Goal: Task Accomplishment & Management: Manage account settings

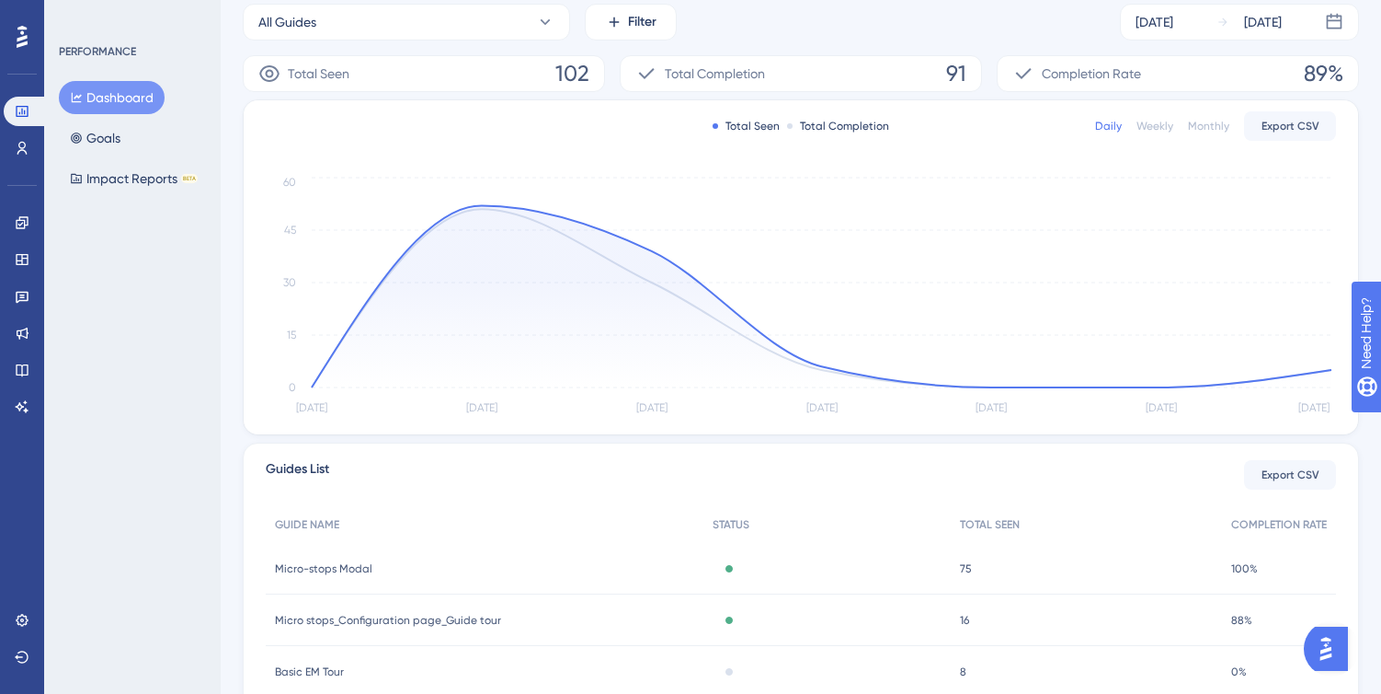
scroll to position [376, 0]
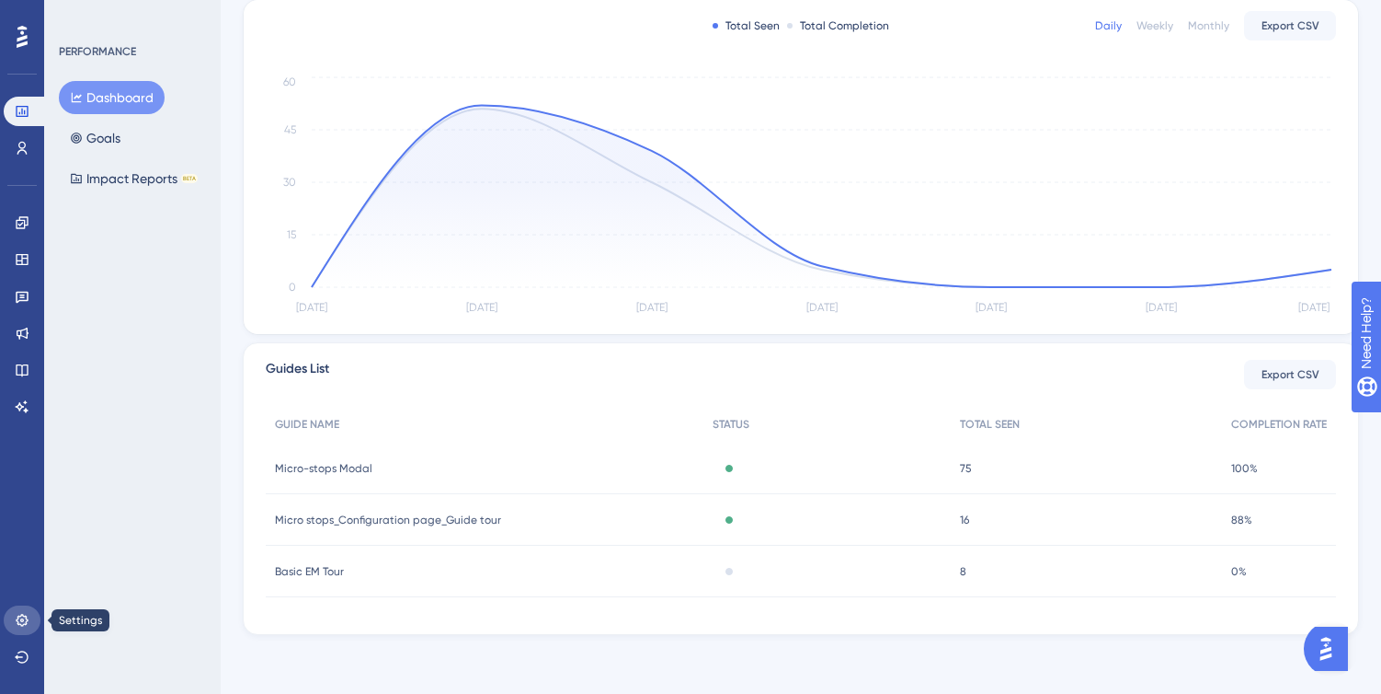
click at [18, 630] on link at bounding box center [22, 619] width 37 height 29
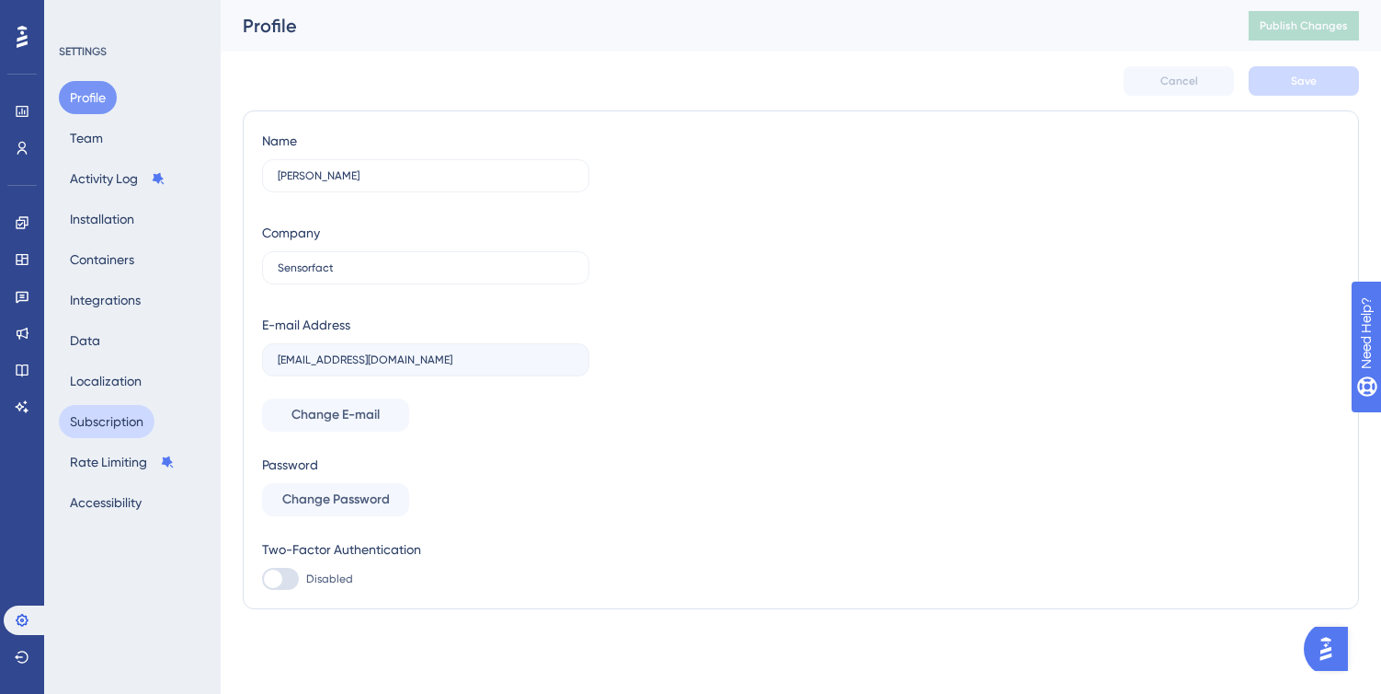
click at [108, 433] on button "Subscription" at bounding box center [107, 421] width 96 height 33
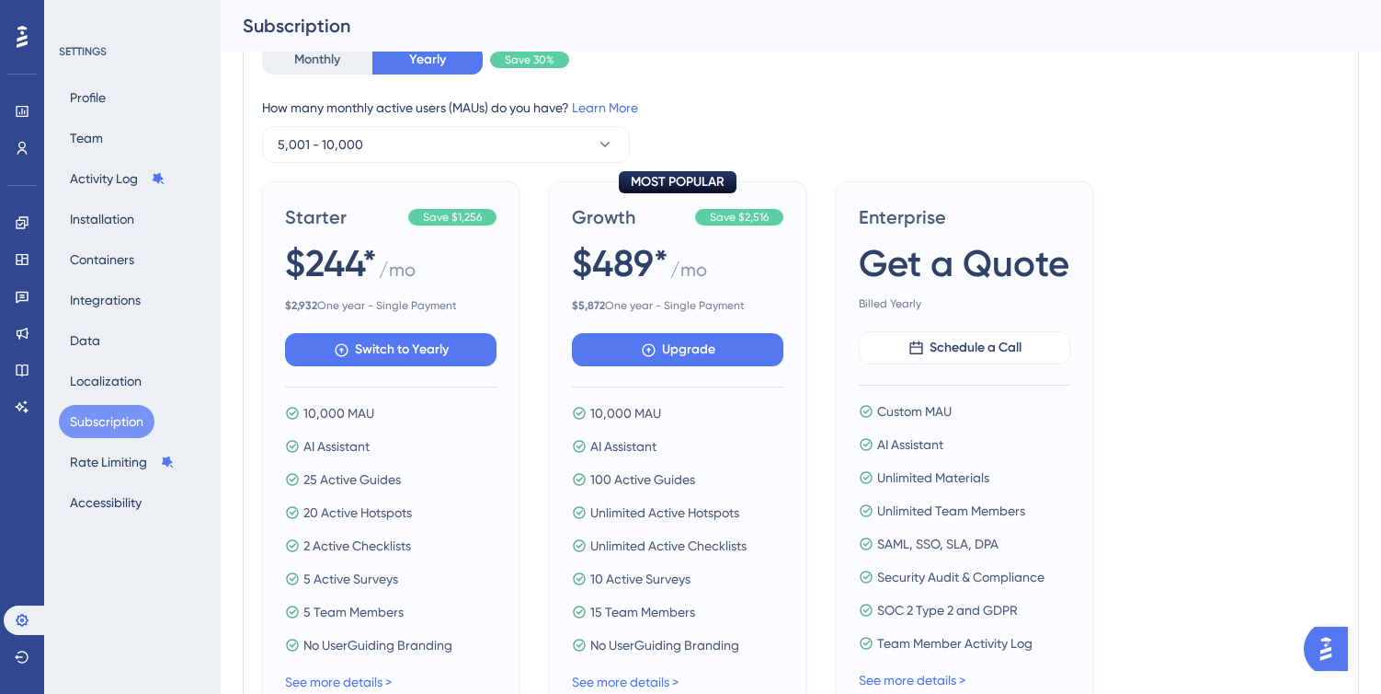
scroll to position [587, 0]
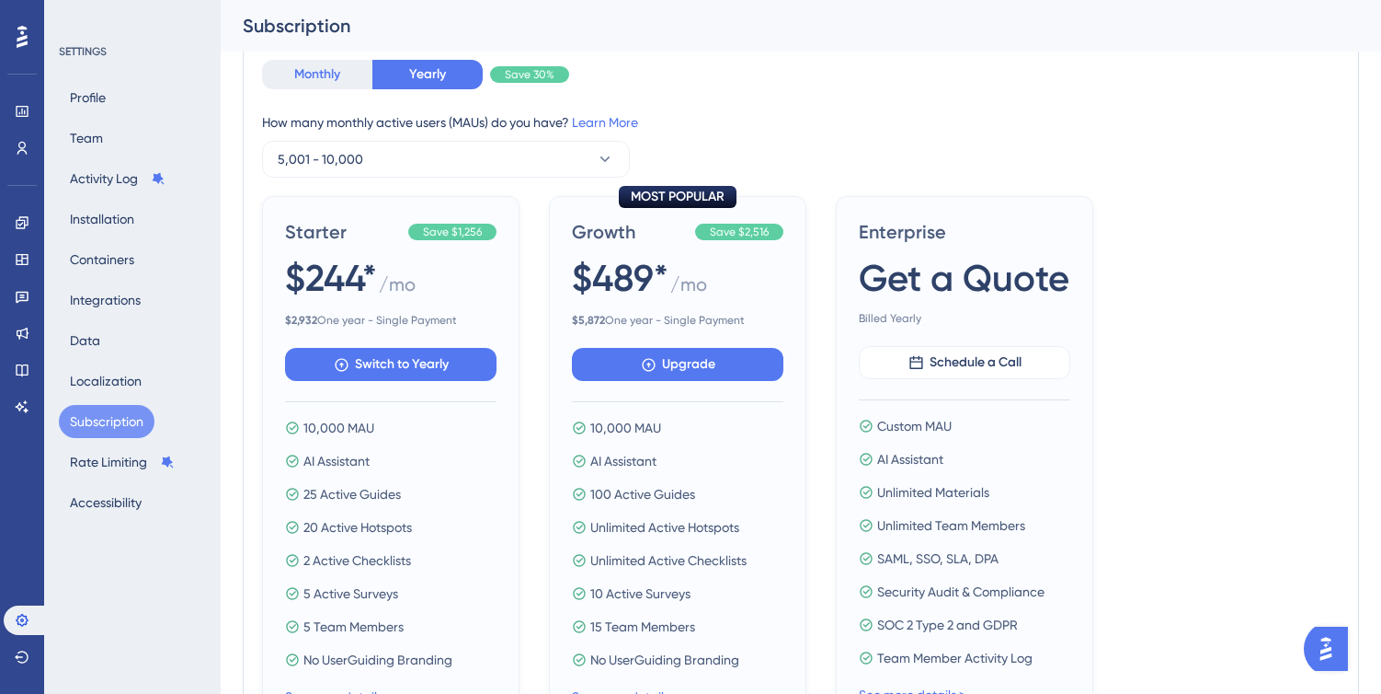
click at [333, 79] on button "Monthly" at bounding box center [317, 74] width 110 height 29
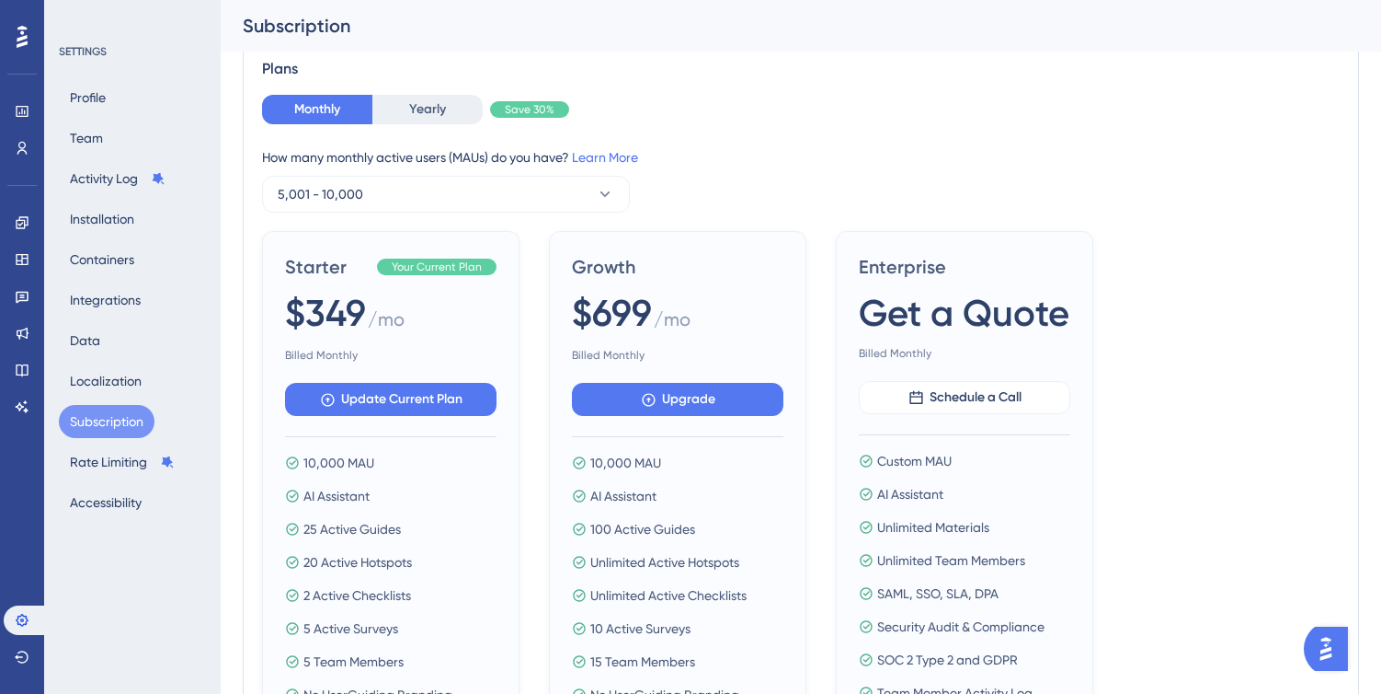
scroll to position [545, 0]
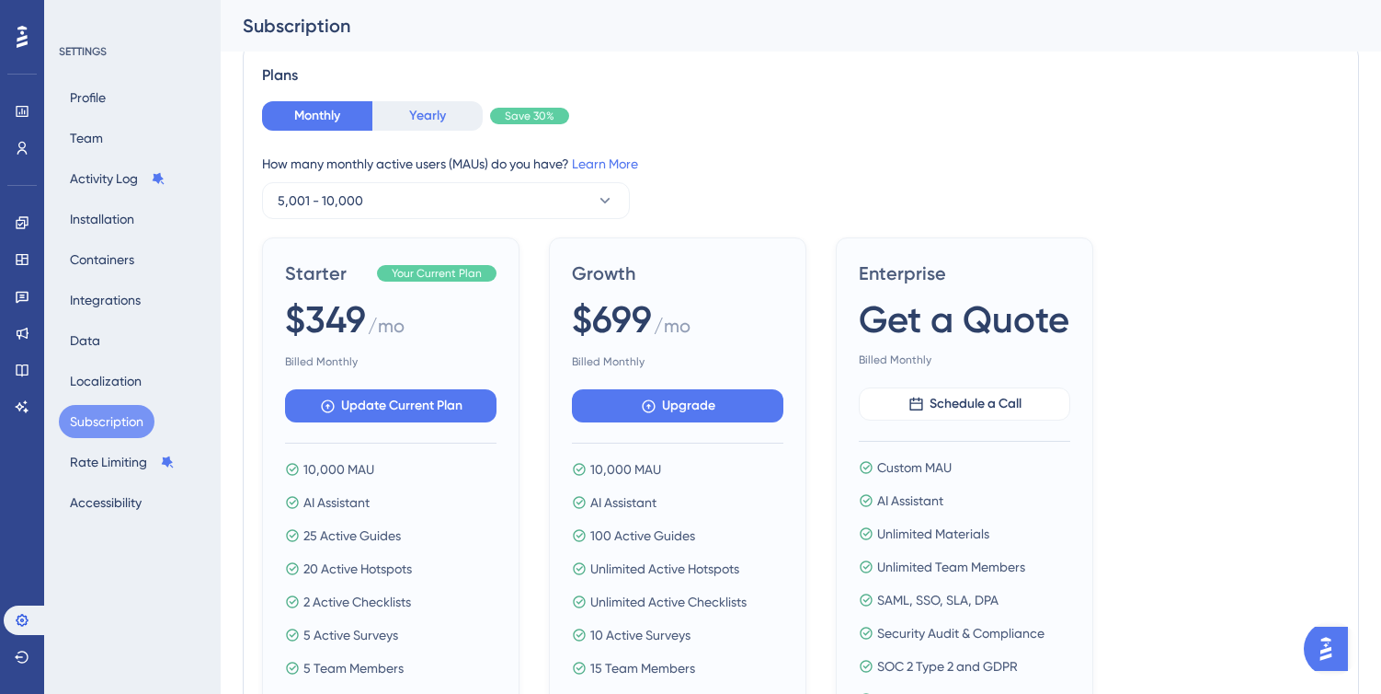
click at [414, 124] on button "Yearly" at bounding box center [428, 115] width 110 height 29
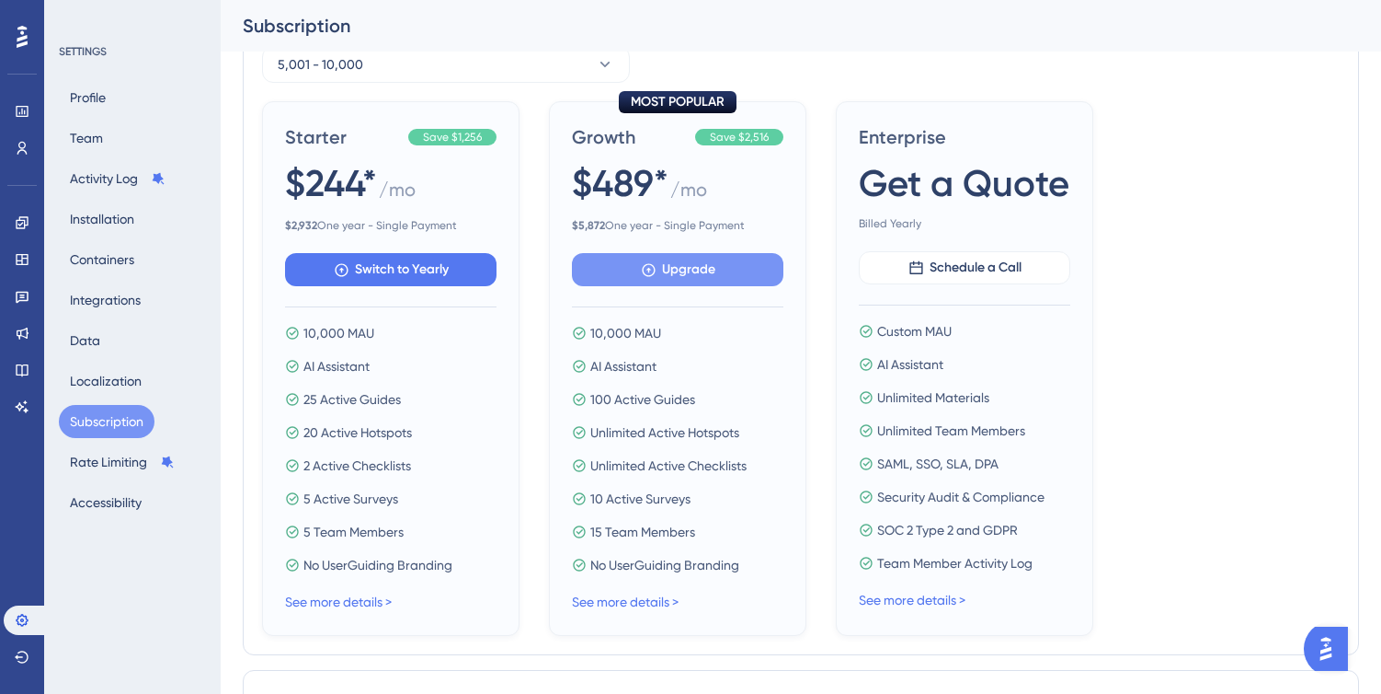
scroll to position [688, 0]
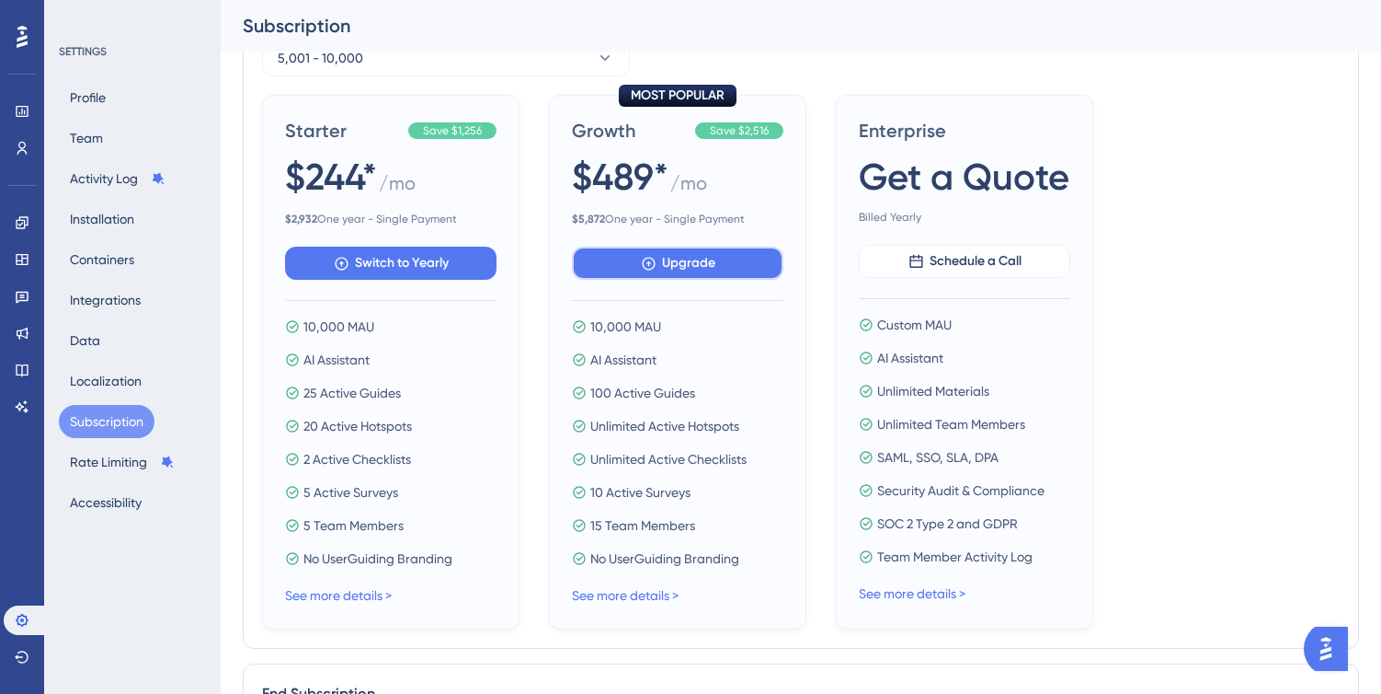
click at [662, 270] on span "Upgrade" at bounding box center [688, 263] width 53 height 22
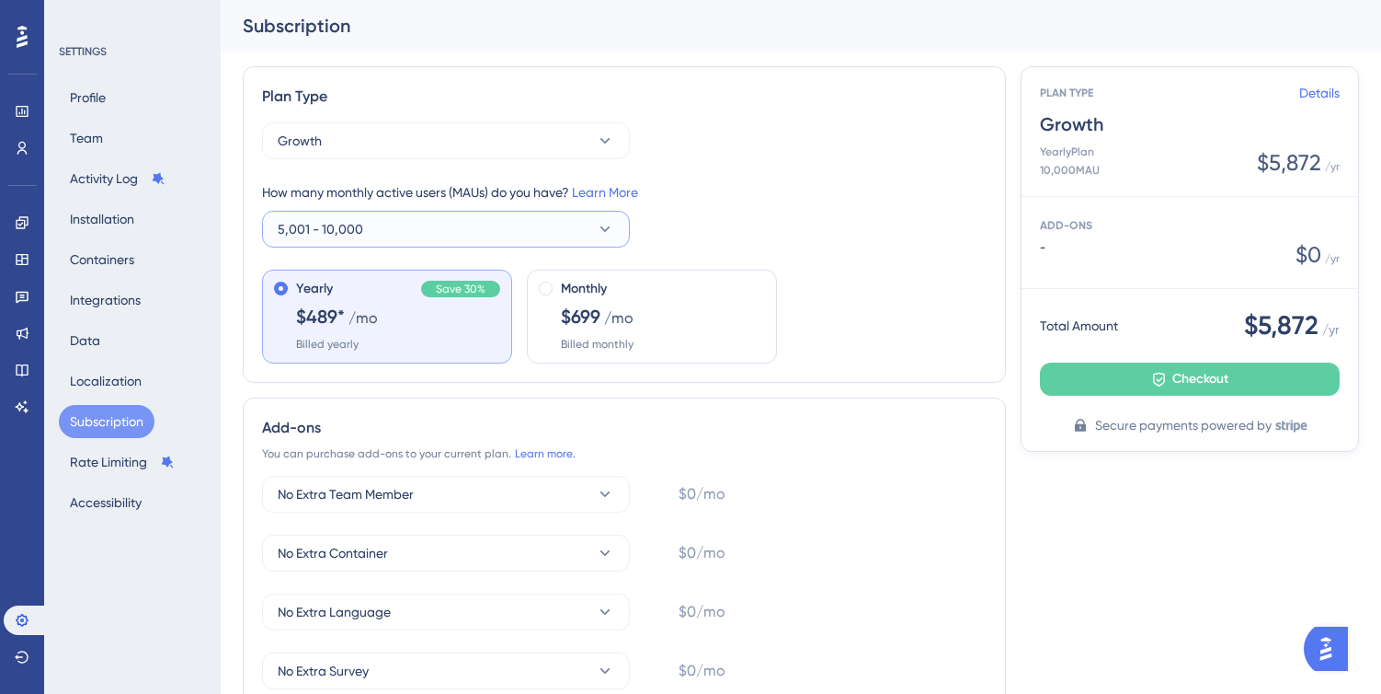
click at [438, 221] on button "5,001 - 10,000" at bounding box center [446, 229] width 368 height 37
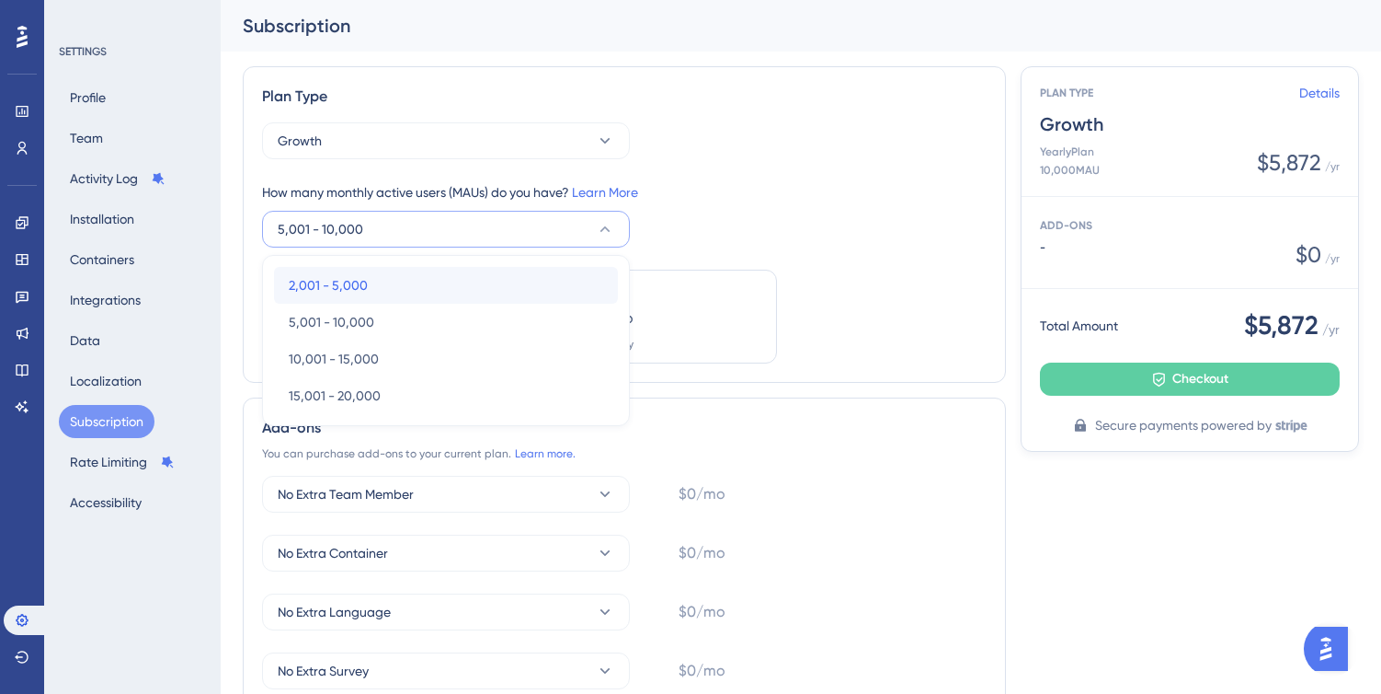
click at [367, 284] on div "2,001 - 5,000 2,001 - 5,000" at bounding box center [446, 285] width 315 height 37
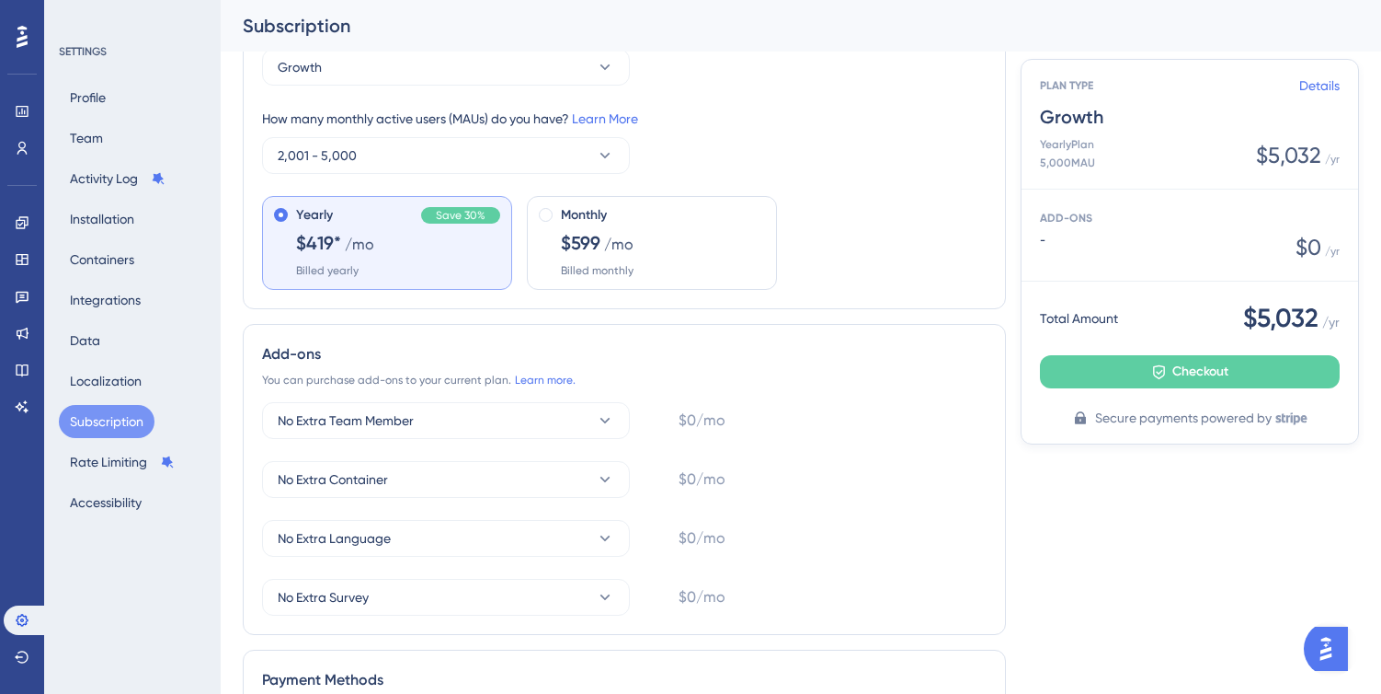
scroll to position [86, 0]
drag, startPoint x: 1041, startPoint y: 165, endPoint x: 1113, endPoint y: 164, distance: 71.7
click at [1113, 164] on div "Yearly Plan 5,000 MAU $5,032 / yr" at bounding box center [1190, 153] width 300 height 33
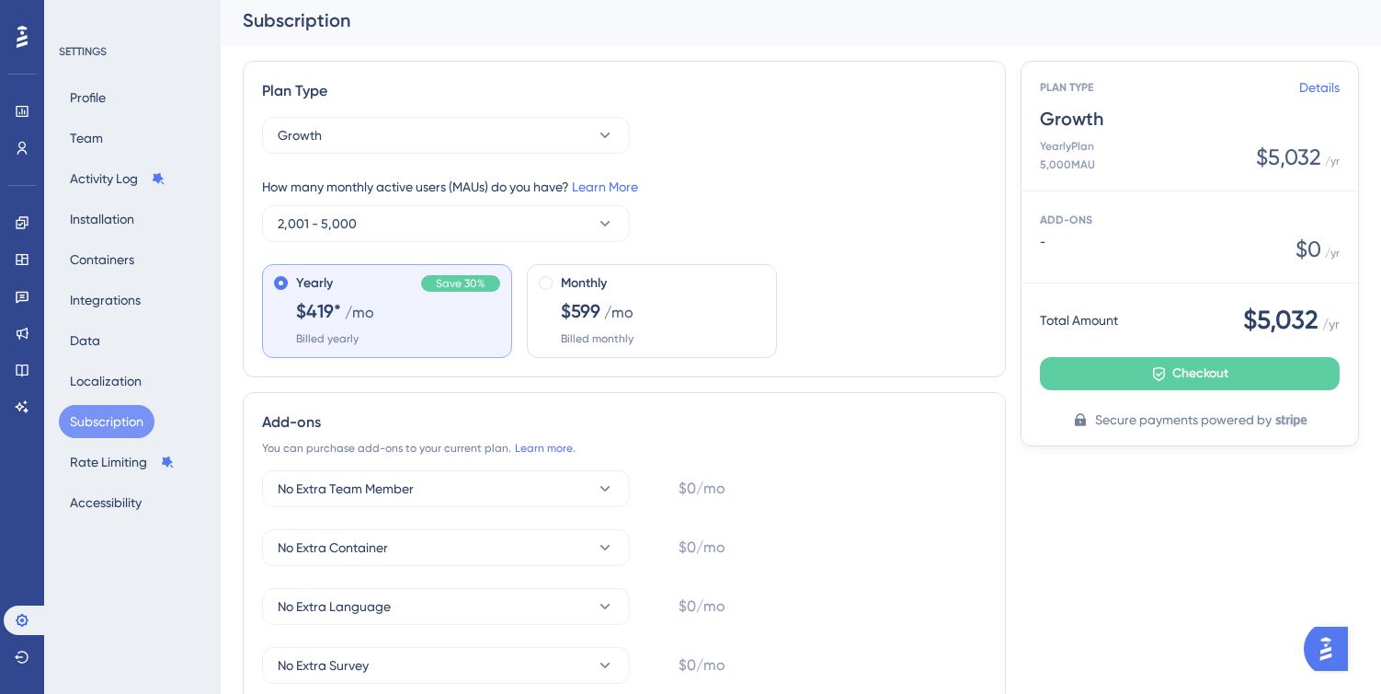
scroll to position [0, 0]
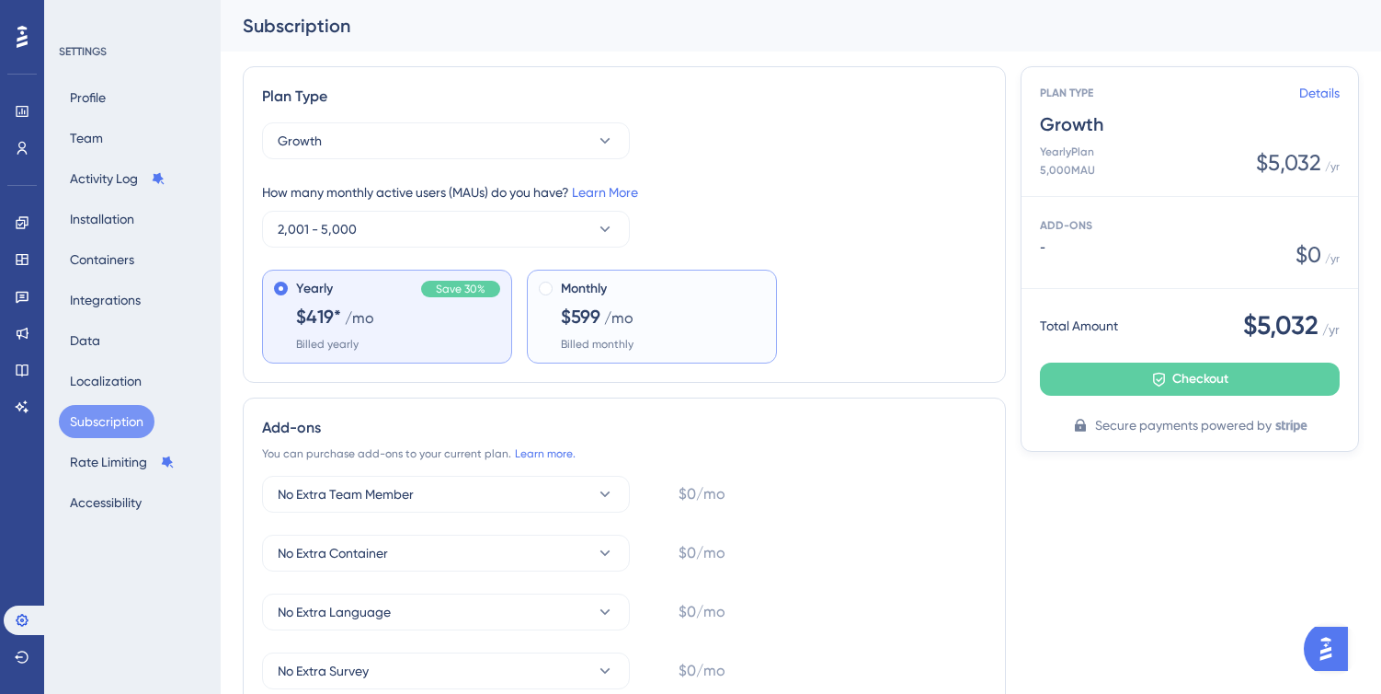
click at [689, 317] on div "Monthly $599 /mo Billed monthly" at bounding box center [663, 315] width 204 height 74
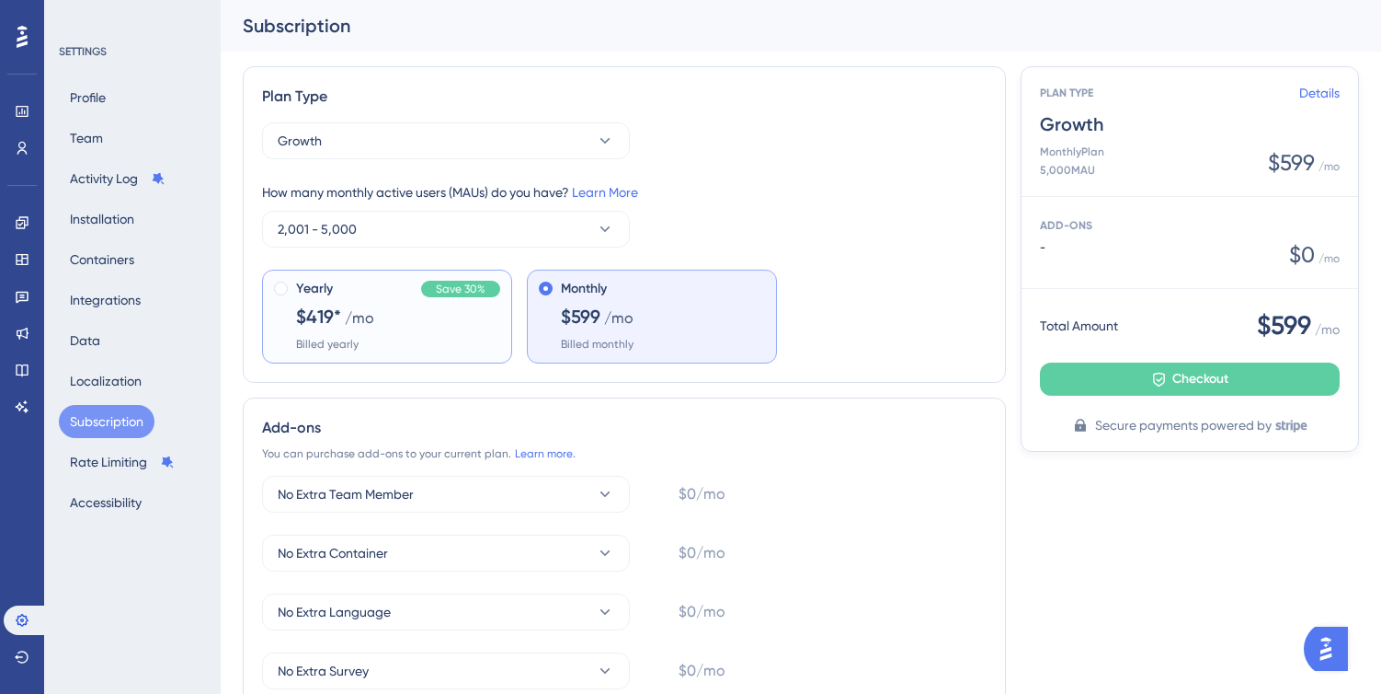
click at [437, 327] on div "Yearly Save 30% $419* /mo Billed yearly" at bounding box center [398, 315] width 204 height 74
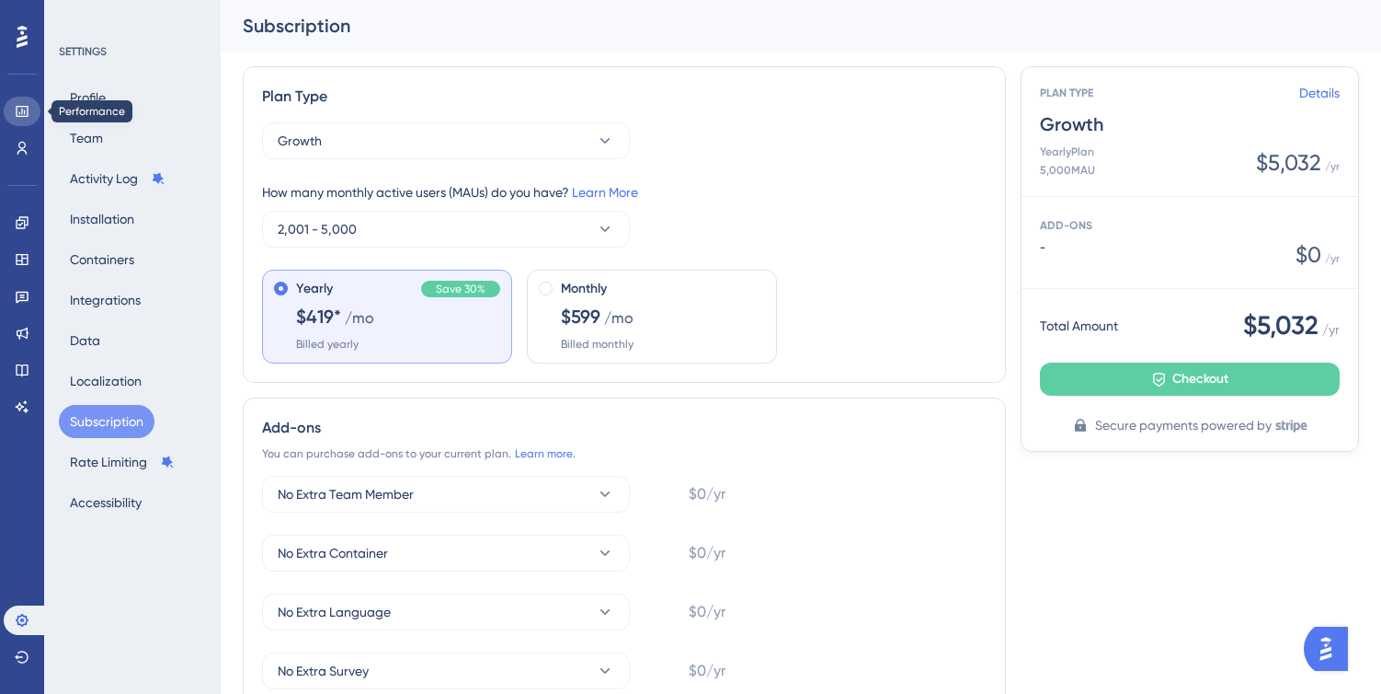
click at [31, 110] on link at bounding box center [22, 111] width 37 height 29
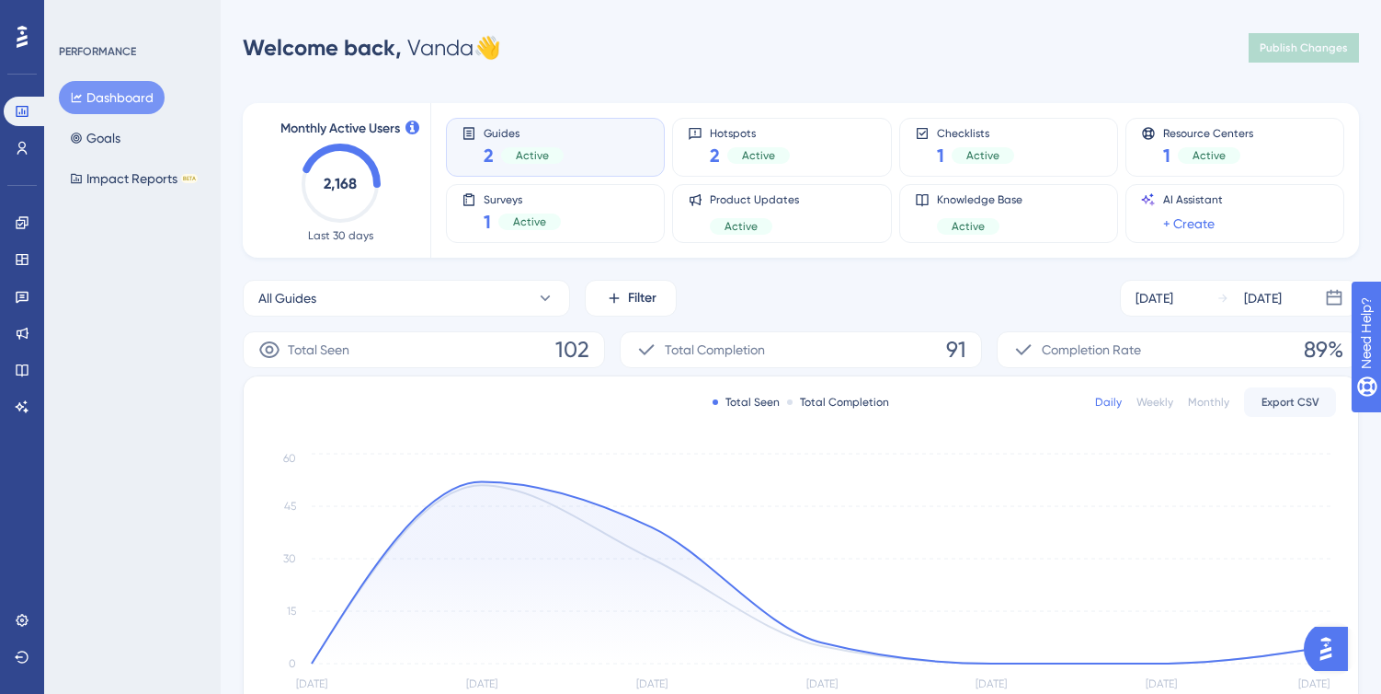
click at [645, 154] on div "Guides 2 Active" at bounding box center [556, 147] width 188 height 42
click at [601, 146] on div "Guides 2 Active" at bounding box center [556, 147] width 188 height 42
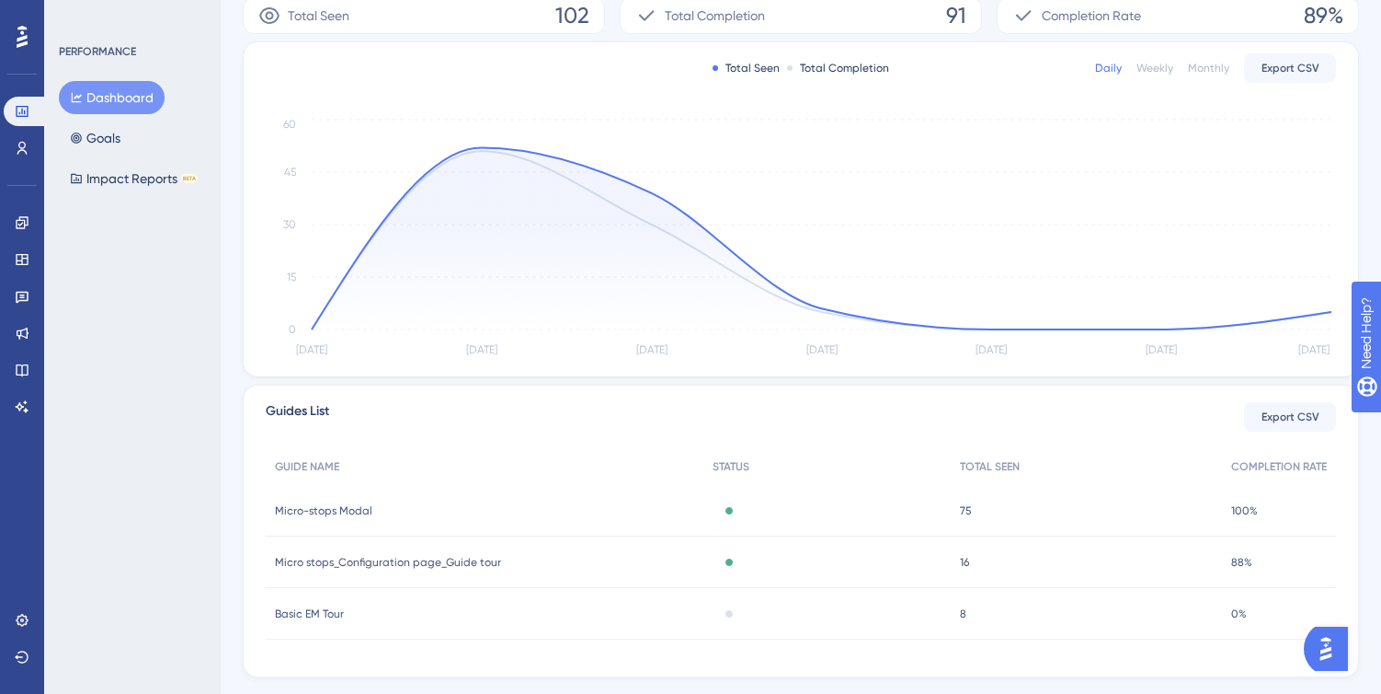
scroll to position [376, 0]
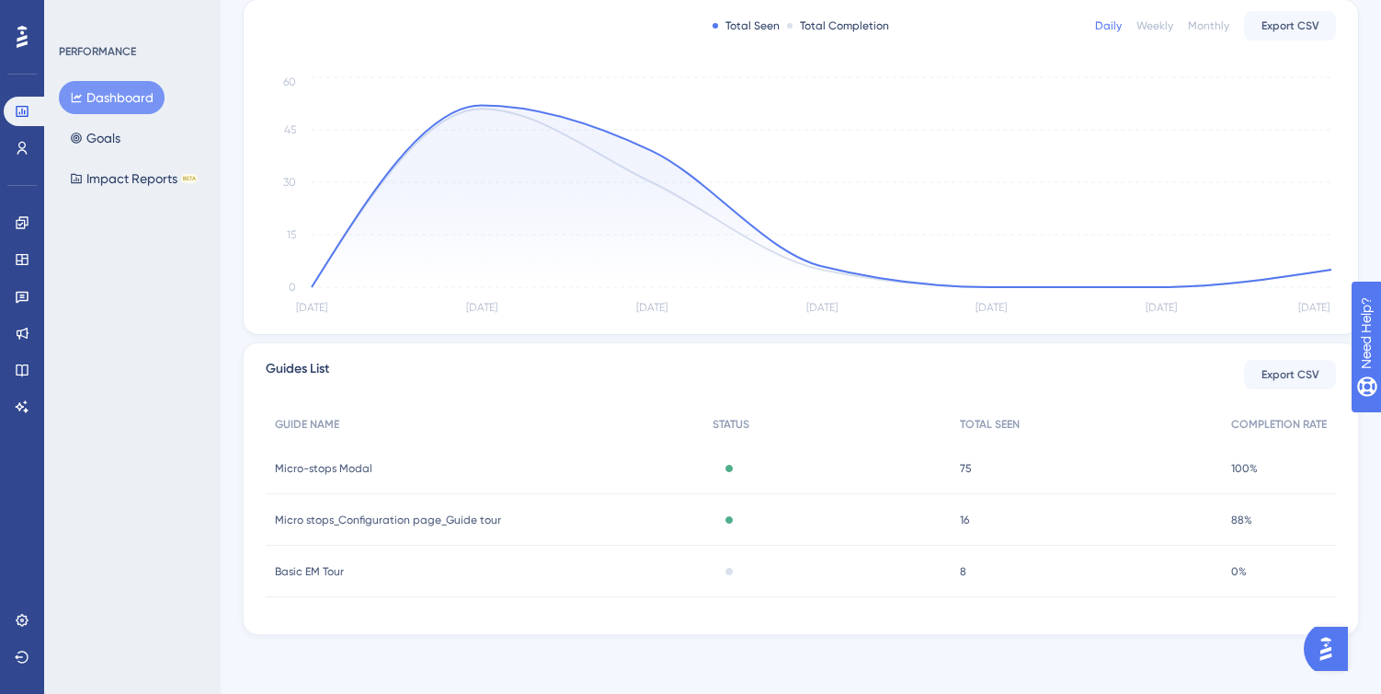
click at [319, 574] on span "Basic EM Tour" at bounding box center [309, 571] width 69 height 15
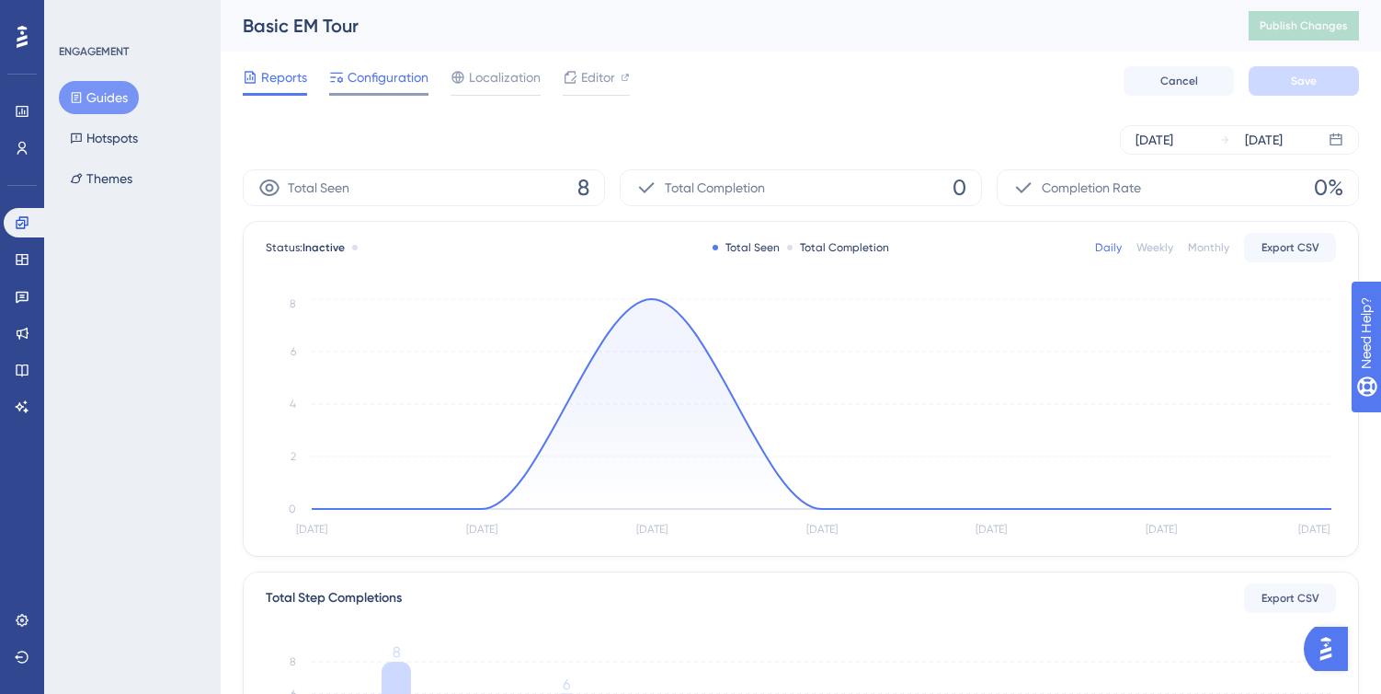
click at [402, 79] on span "Configuration" at bounding box center [388, 77] width 81 height 22
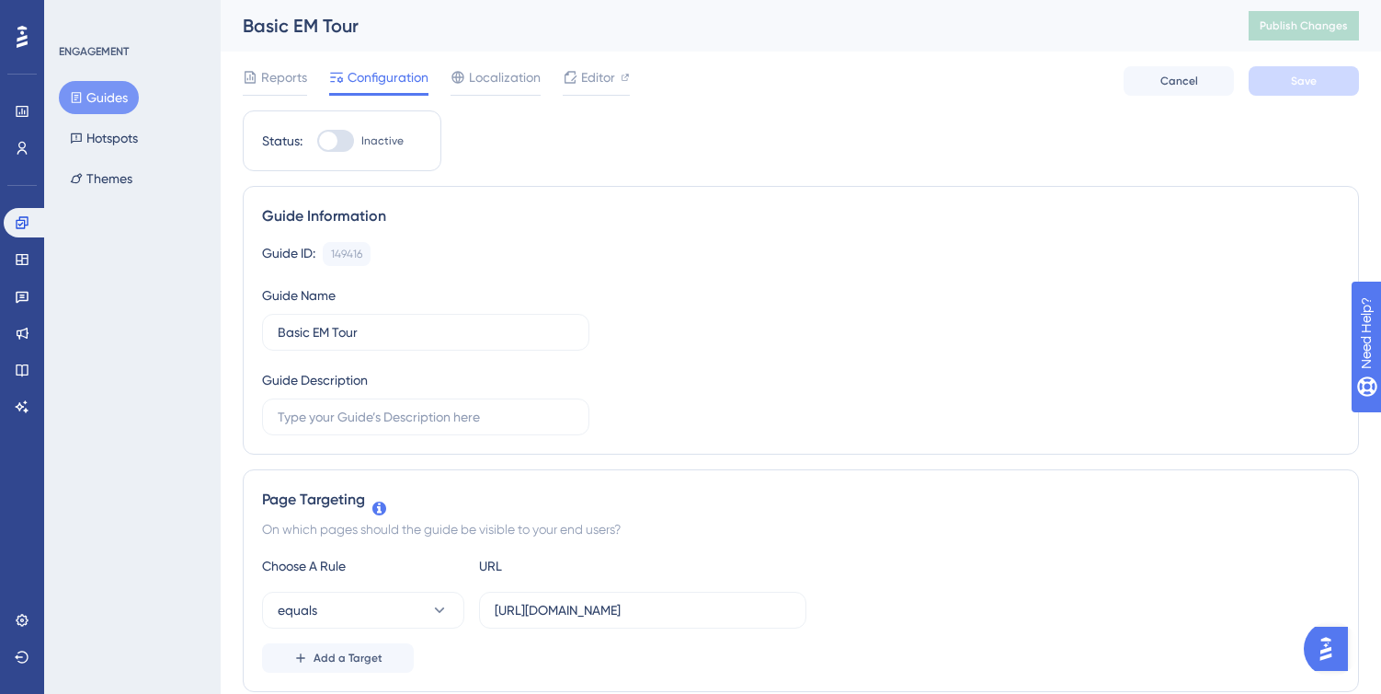
click at [20, 46] on icon at bounding box center [22, 37] width 11 height 22
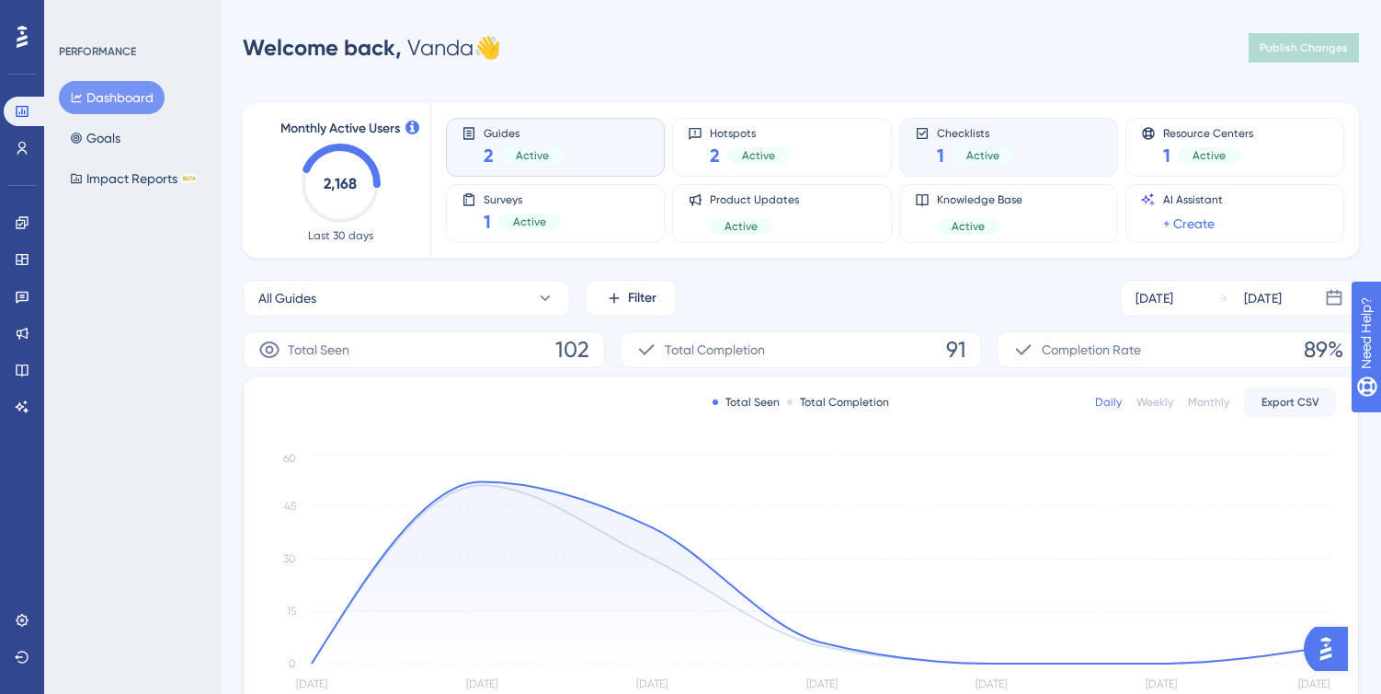
click at [1023, 152] on div "Checklists 1 Active" at bounding box center [1009, 147] width 188 height 42
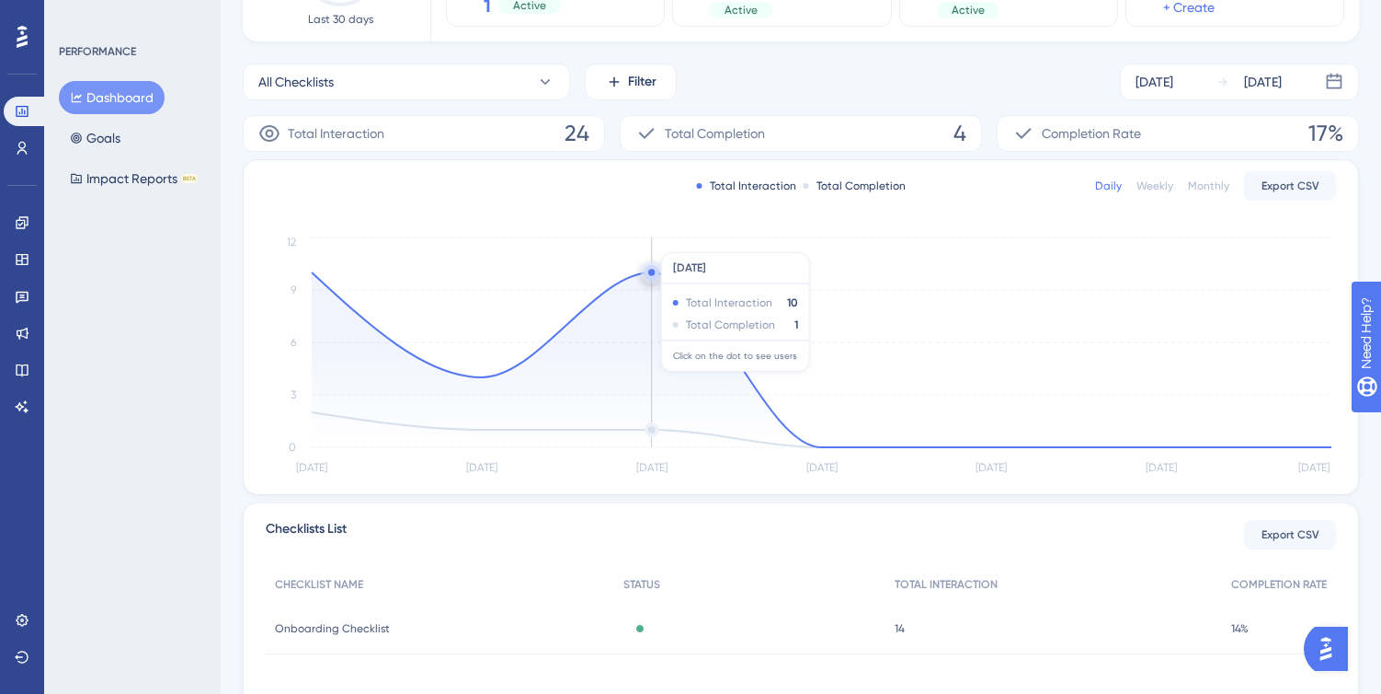
scroll to position [347, 0]
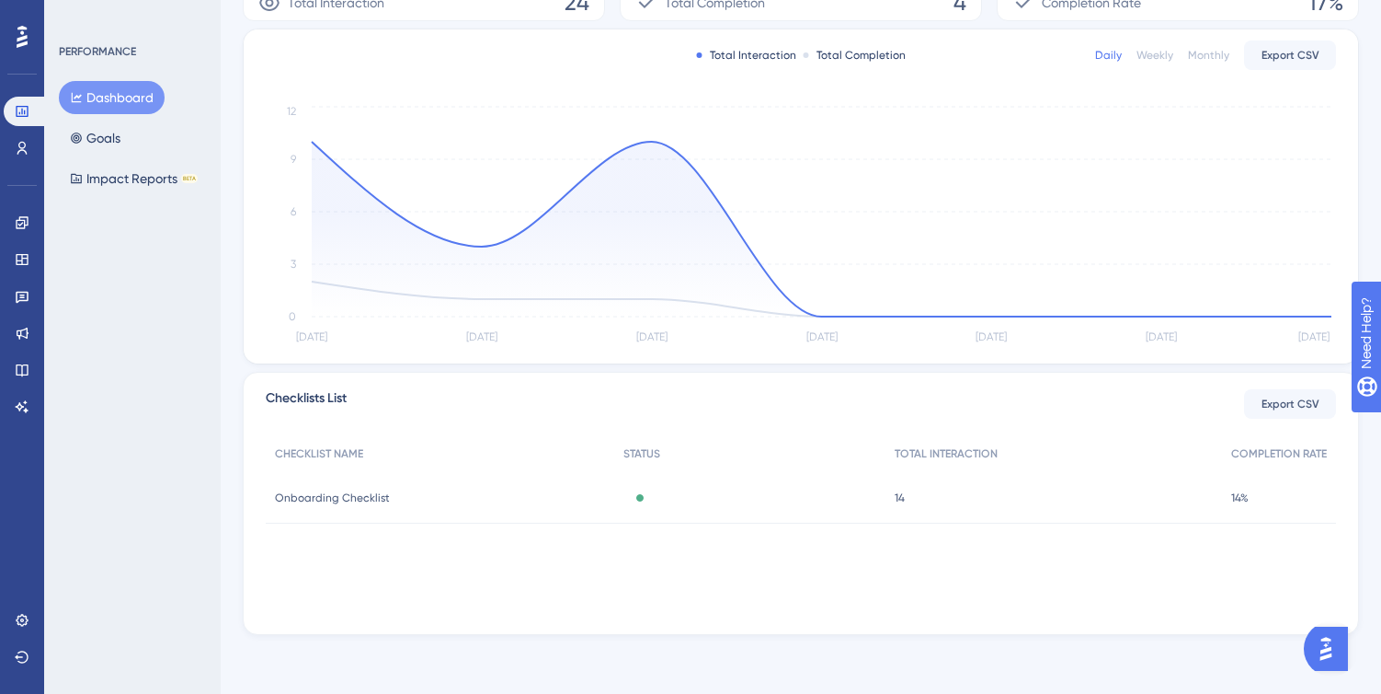
click at [650, 514] on div "Active" at bounding box center [749, 498] width 270 height 52
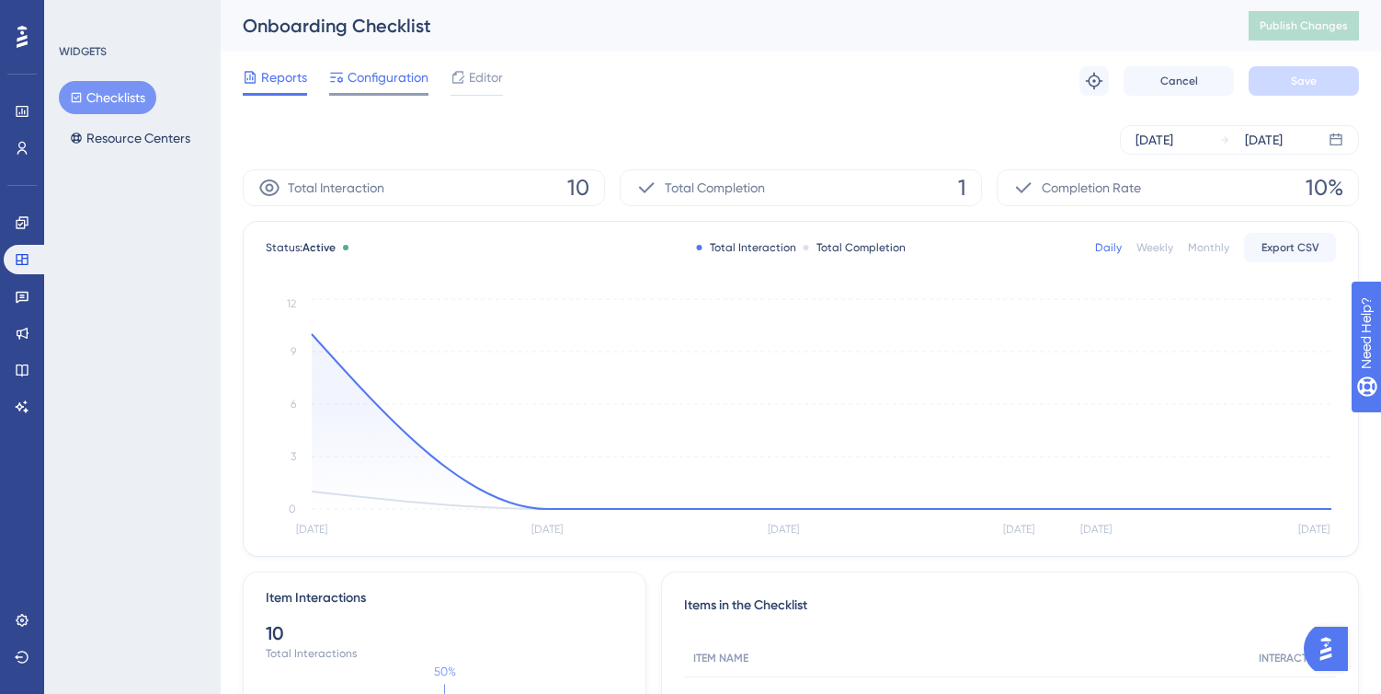
click at [402, 89] on div "Configuration" at bounding box center [378, 80] width 99 height 29
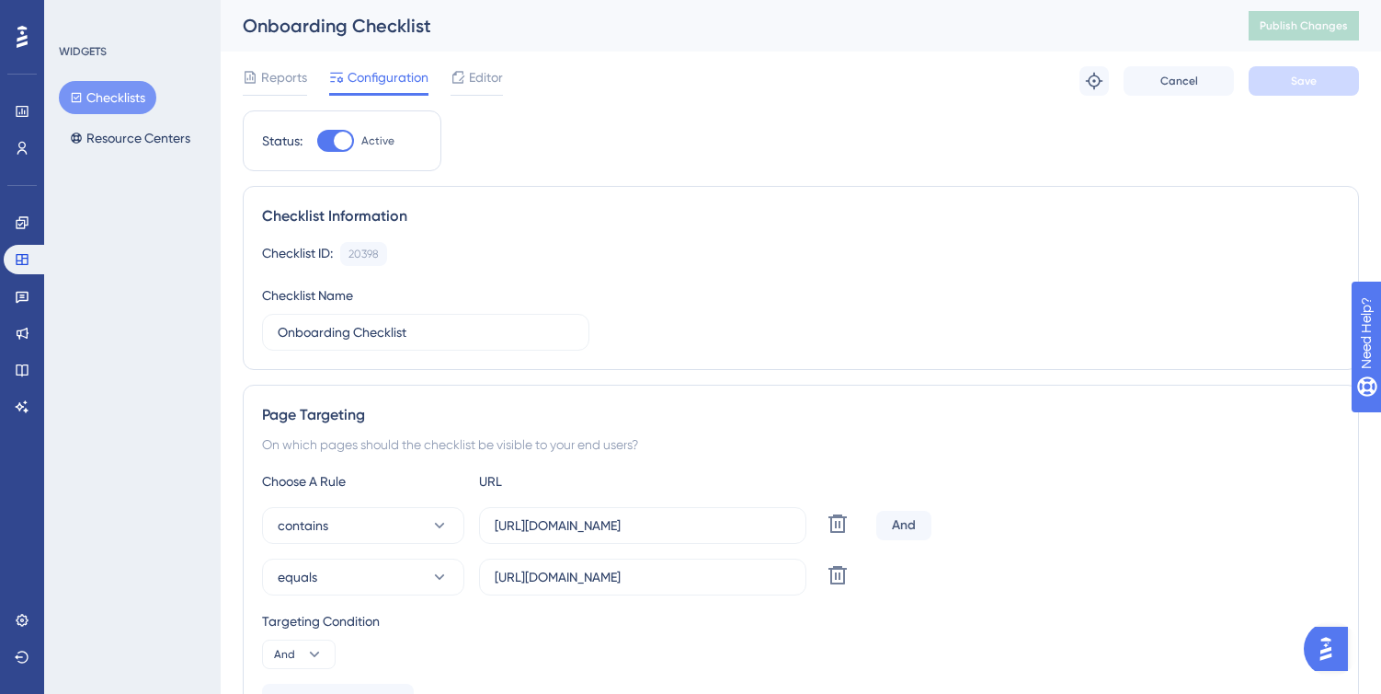
click at [38, 119] on div "Performance" at bounding box center [22, 111] width 37 height 29
click at [114, 134] on button "Resource Centers" at bounding box center [130, 137] width 143 height 33
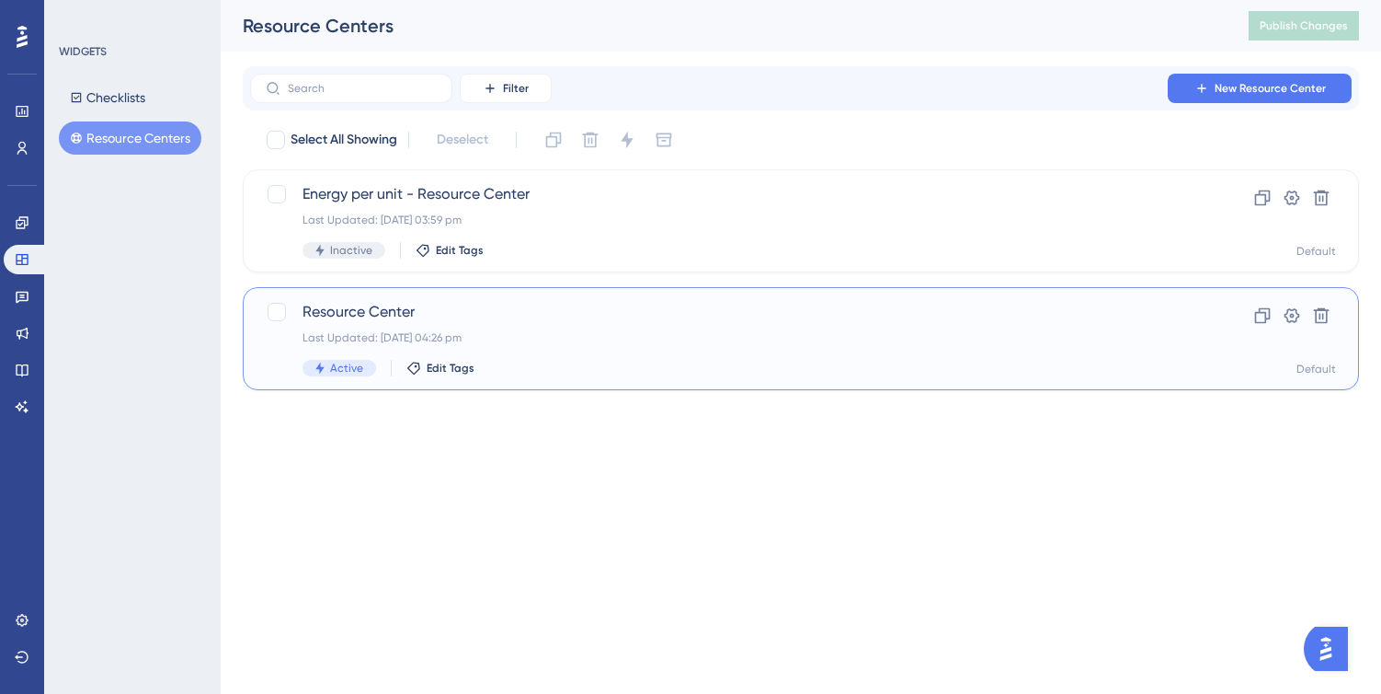
click at [709, 326] on div "Resource Center Last Updated: [DATE] 04:26 pm Active Edit Tags" at bounding box center [728, 338] width 850 height 75
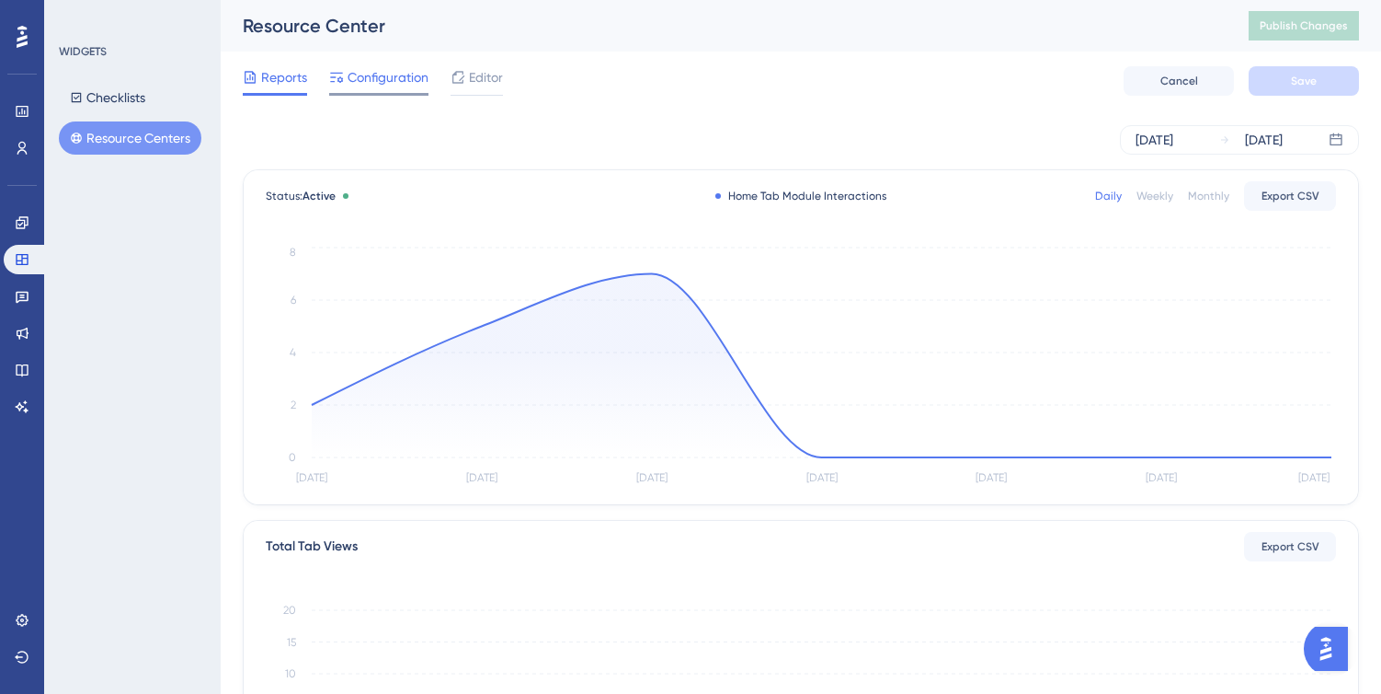
click at [418, 88] on div "Configuration" at bounding box center [378, 80] width 99 height 29
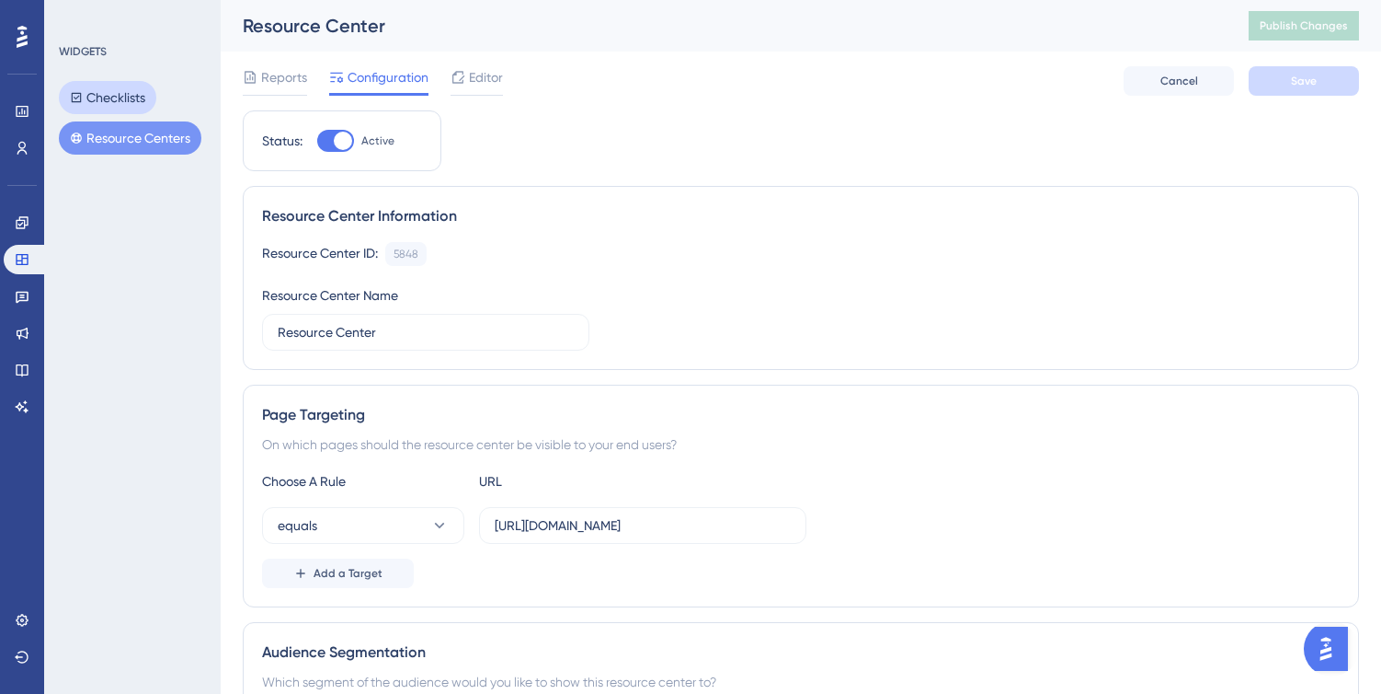
click at [109, 103] on button "Checklists" at bounding box center [107, 97] width 97 height 33
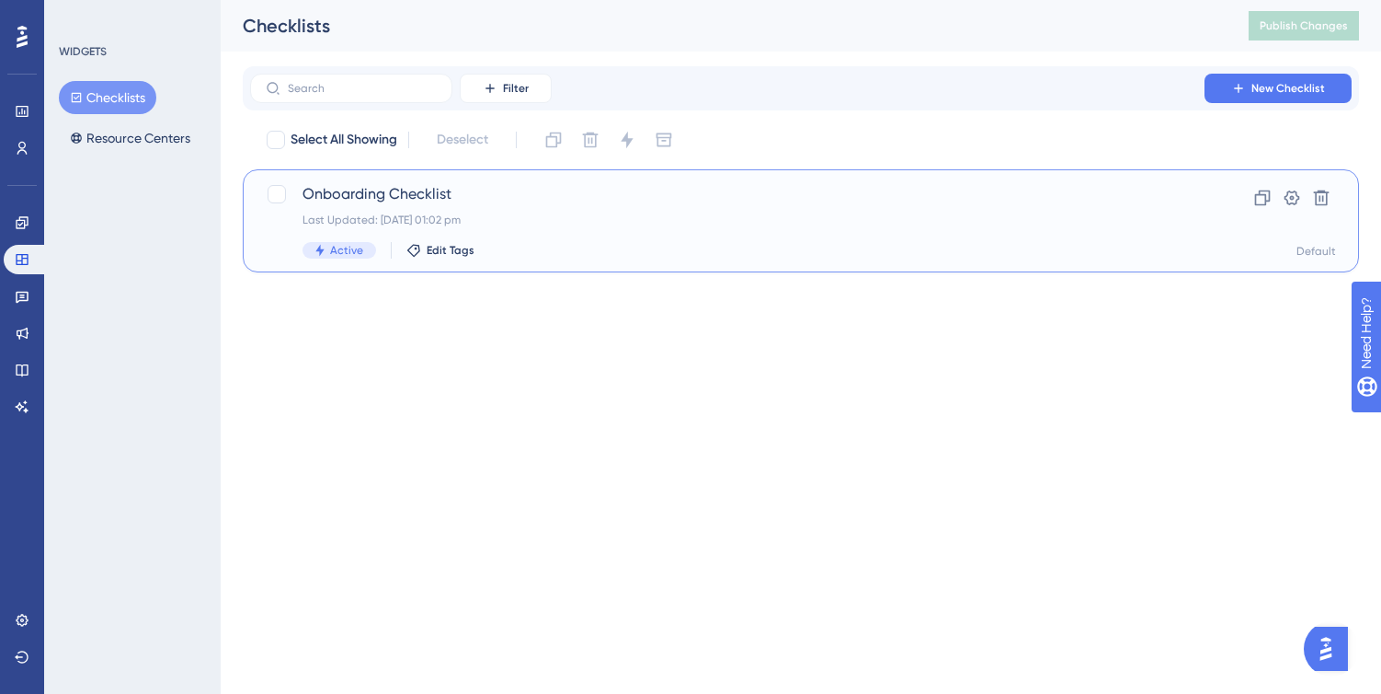
click at [495, 237] on div "Onboarding Checklist Last Updated: [DATE] 01:02 pm Active Edit Tags" at bounding box center [728, 220] width 850 height 75
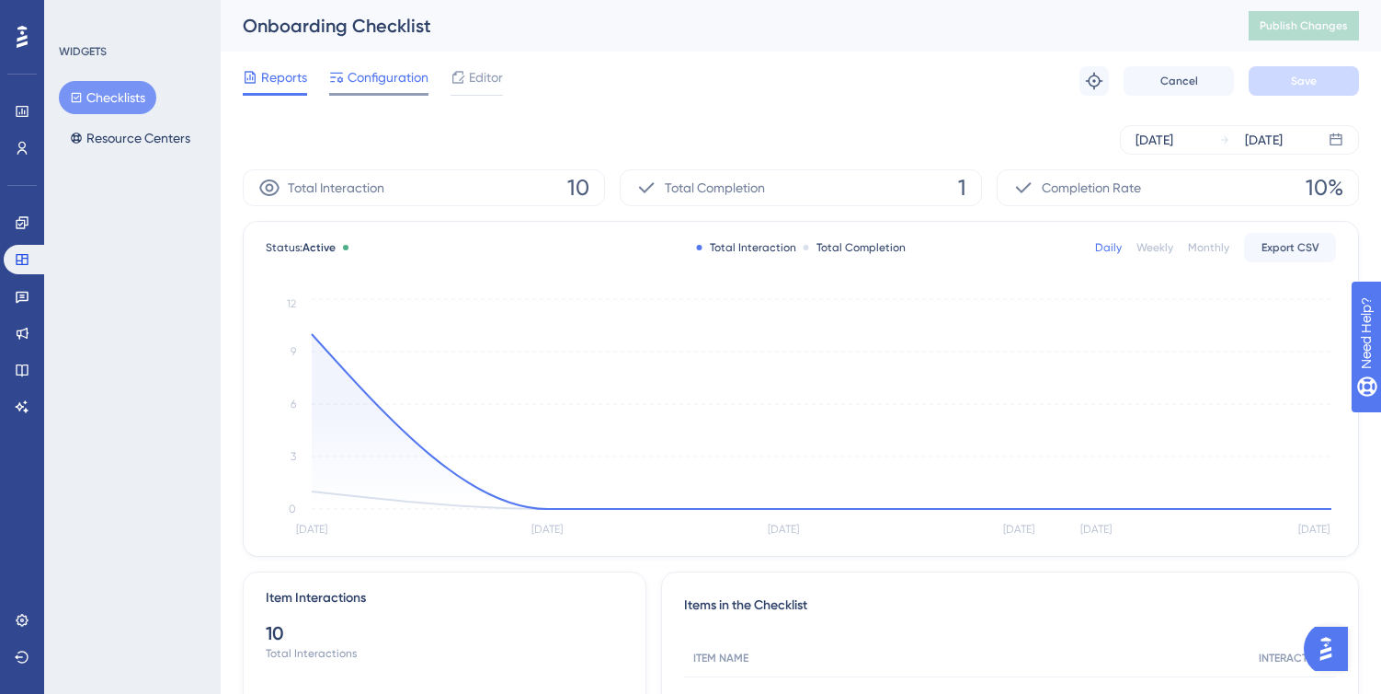
click at [380, 80] on span "Configuration" at bounding box center [388, 77] width 81 height 22
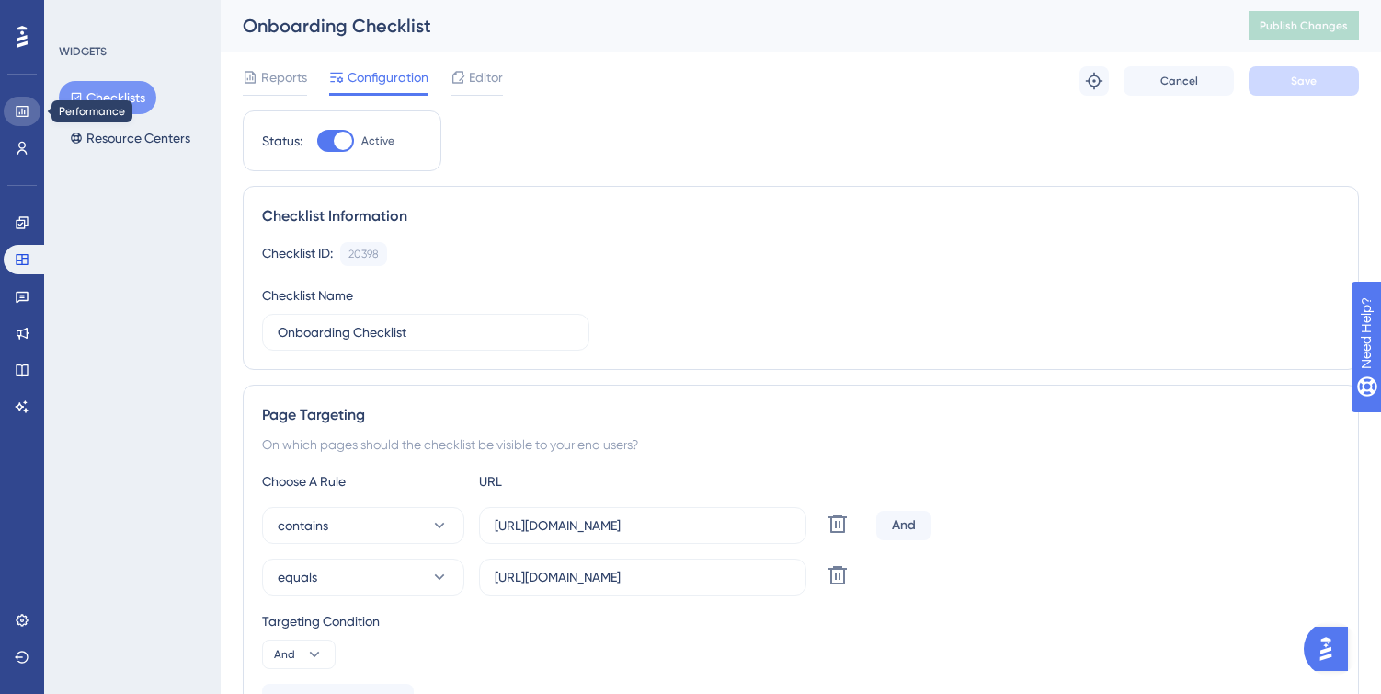
click at [22, 116] on icon at bounding box center [22, 111] width 12 height 11
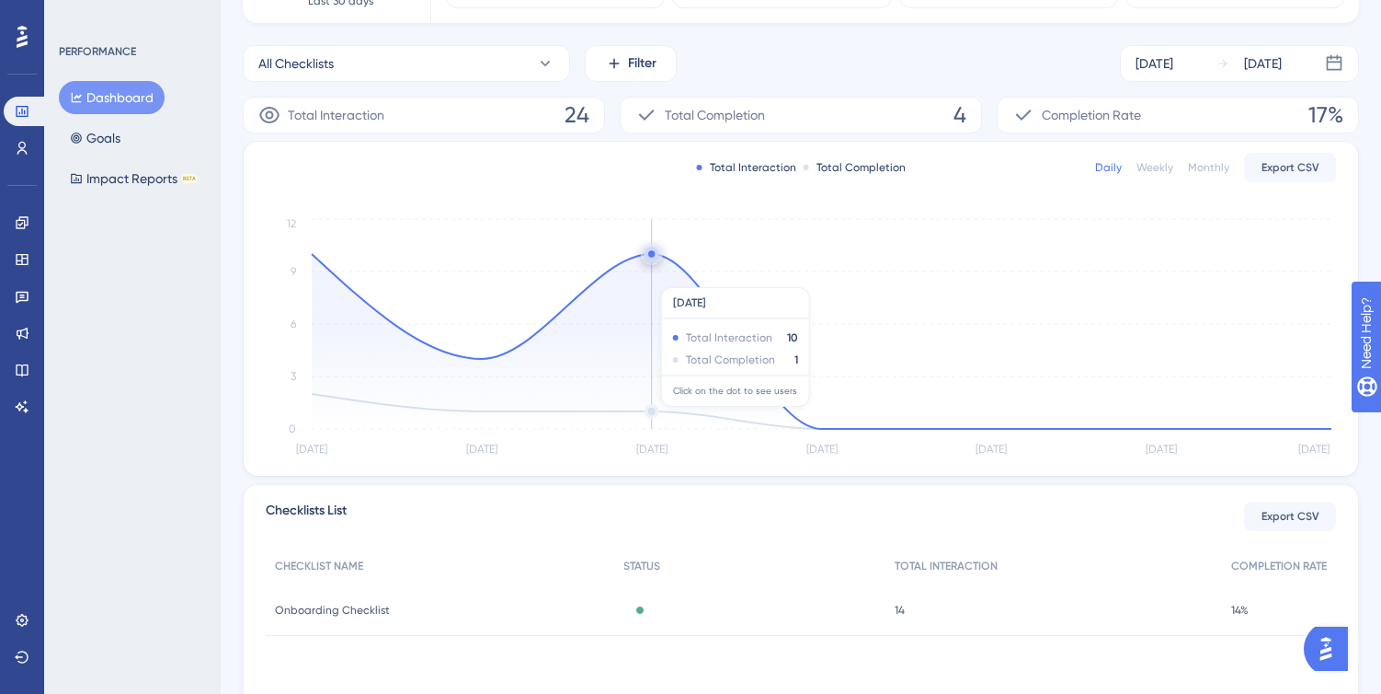
scroll to position [231, 0]
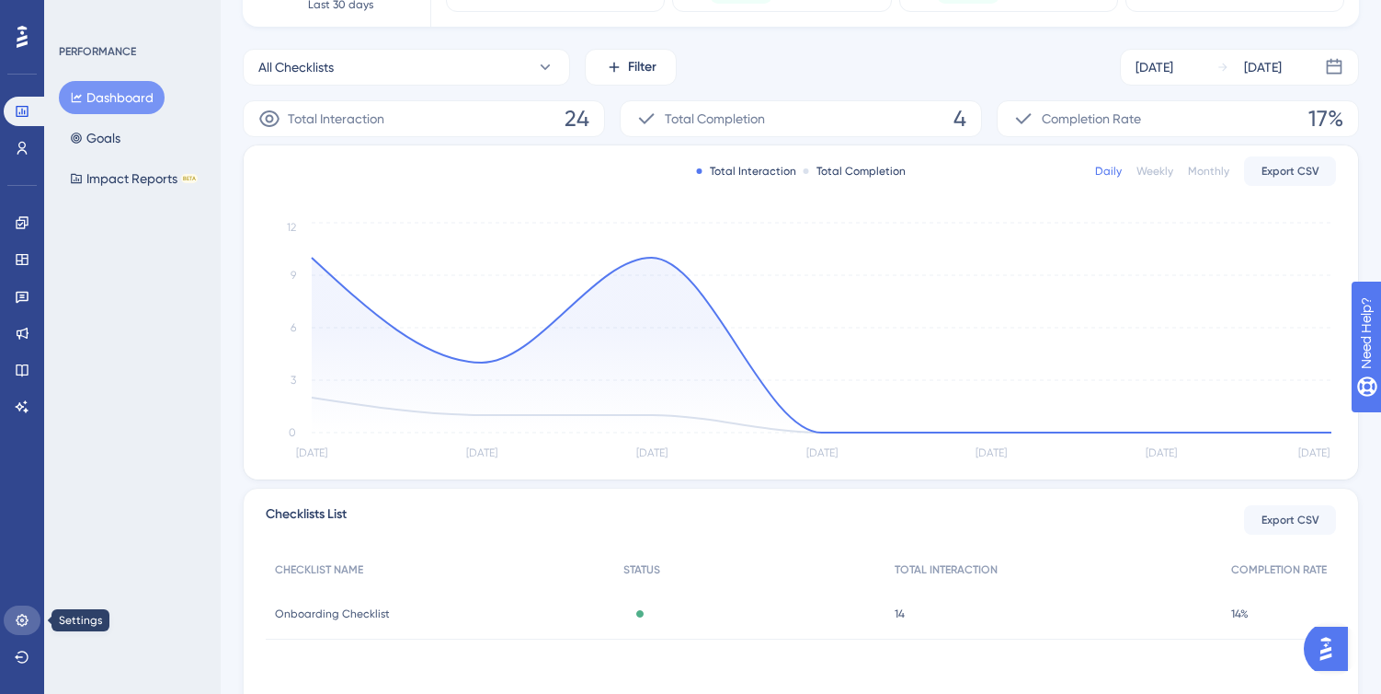
click at [16, 614] on icon at bounding box center [22, 620] width 15 height 15
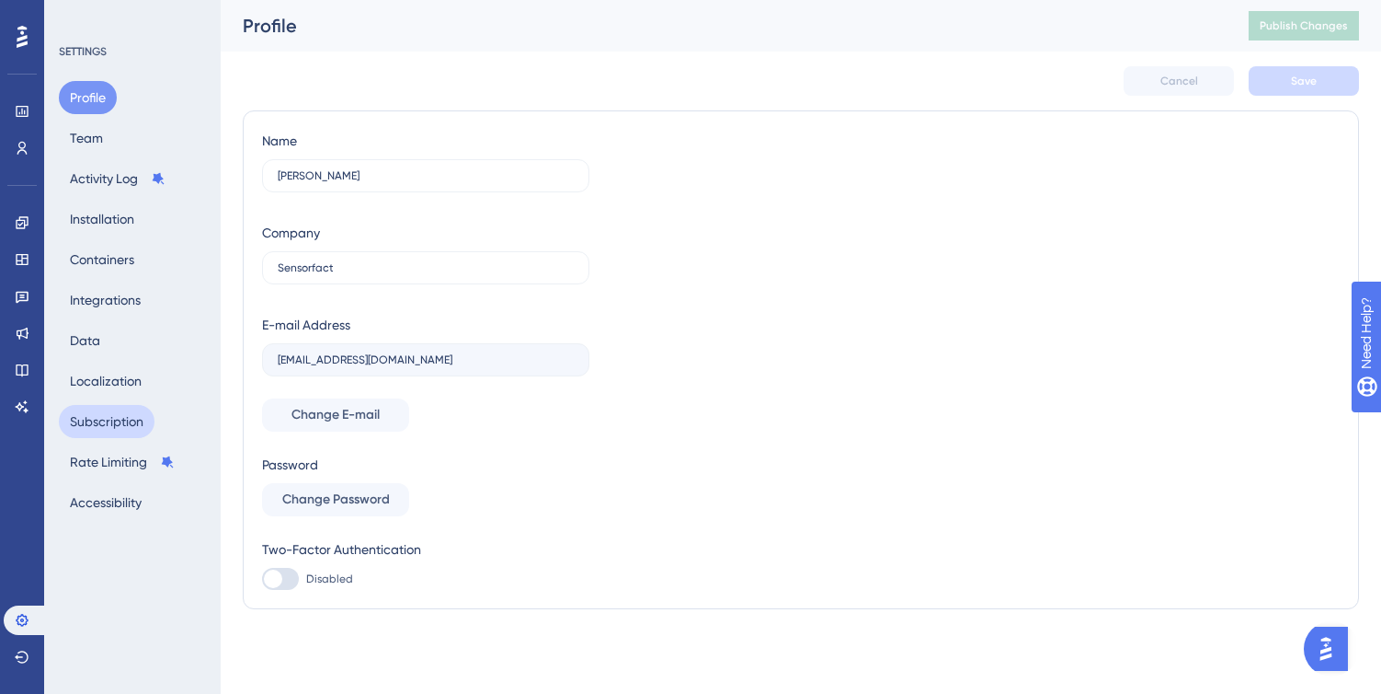
click at [137, 415] on button "Subscription" at bounding box center [107, 421] width 96 height 33
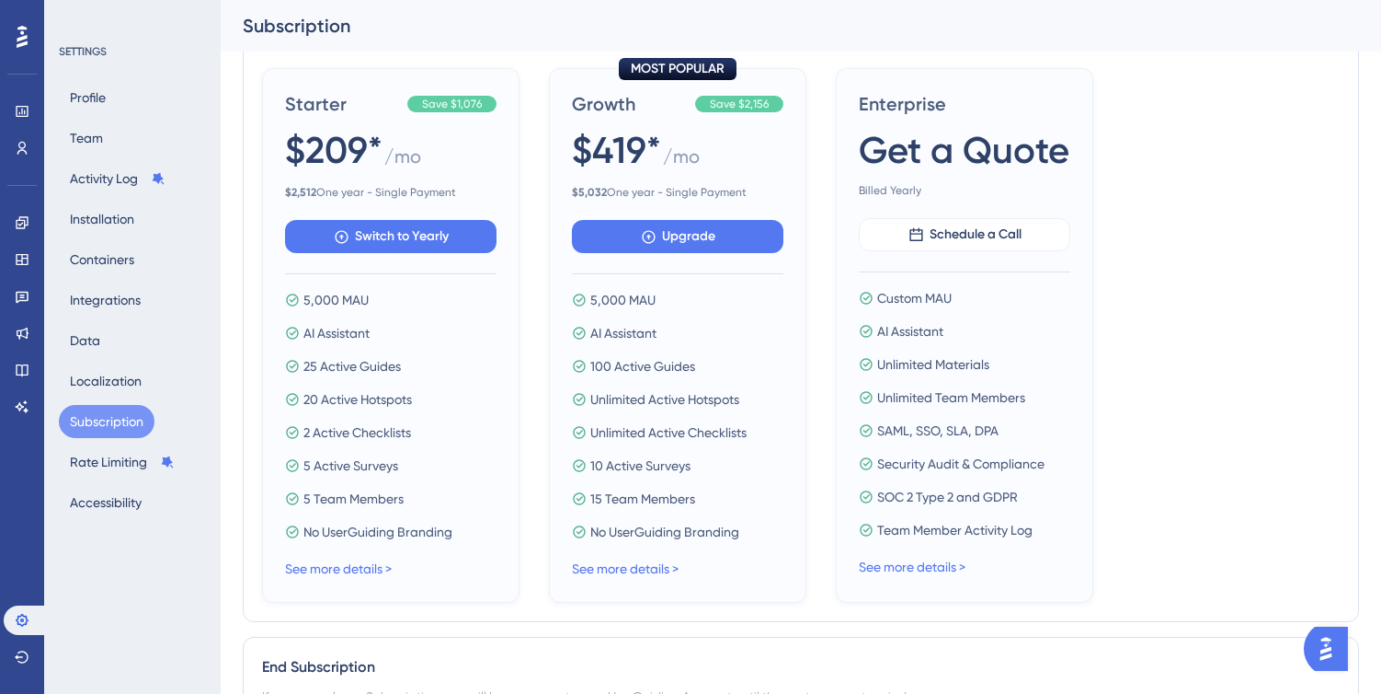
scroll to position [713, 0]
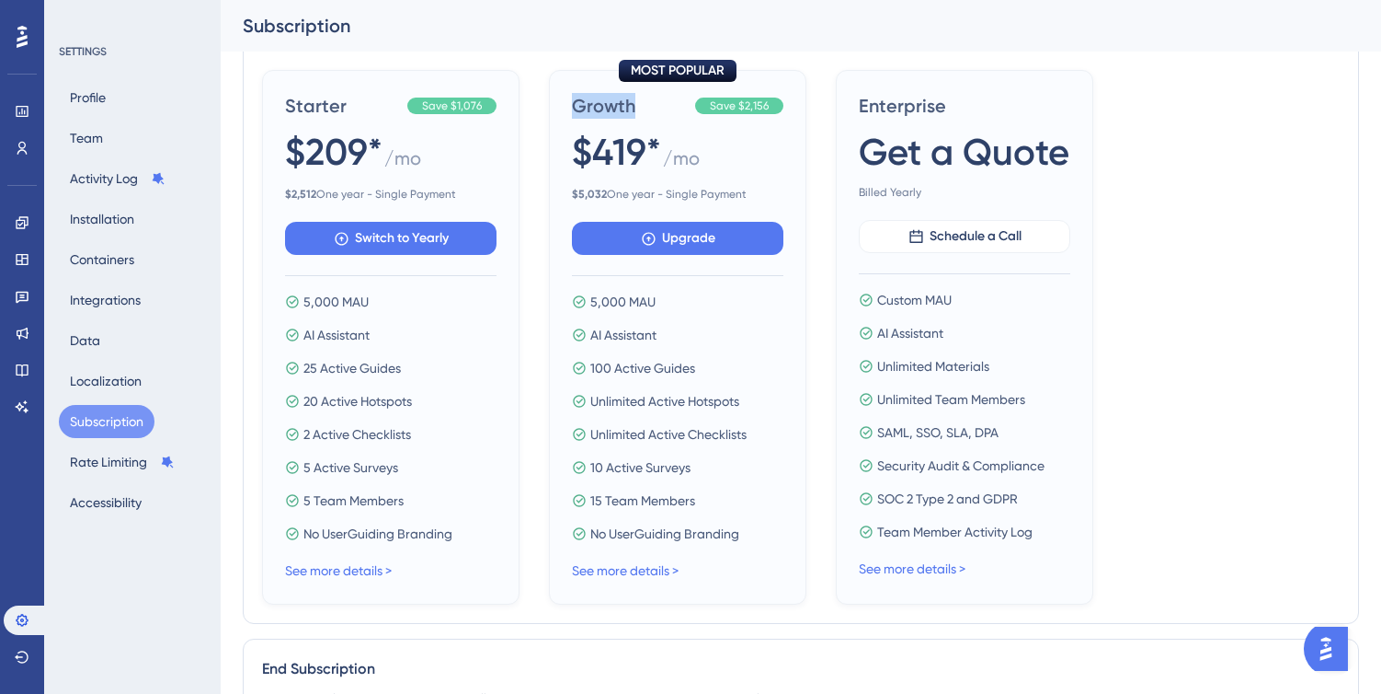
drag, startPoint x: 573, startPoint y: 107, endPoint x: 638, endPoint y: 104, distance: 65.4
click at [638, 104] on span "Growth" at bounding box center [630, 106] width 116 height 26
drag, startPoint x: 572, startPoint y: 150, endPoint x: 664, endPoint y: 150, distance: 92.0
click at [664, 150] on div "$419* / mo" at bounding box center [678, 152] width 212 height 53
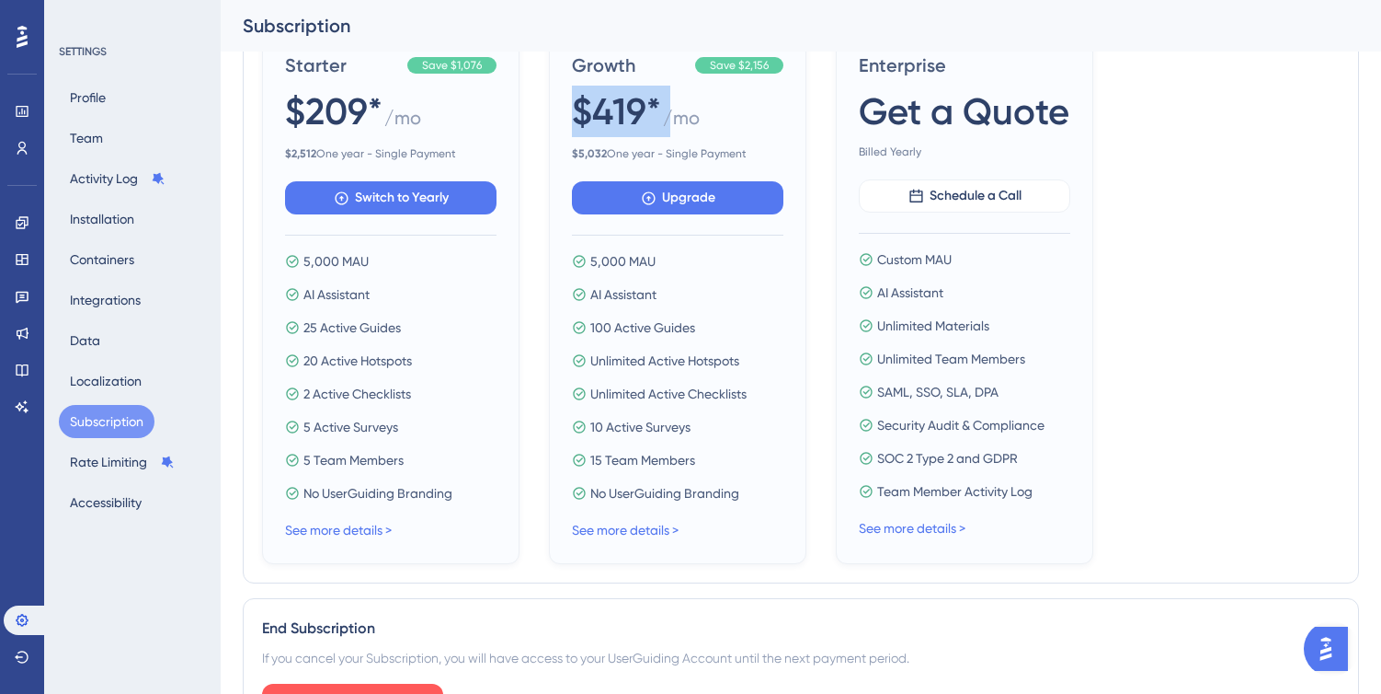
scroll to position [751, 0]
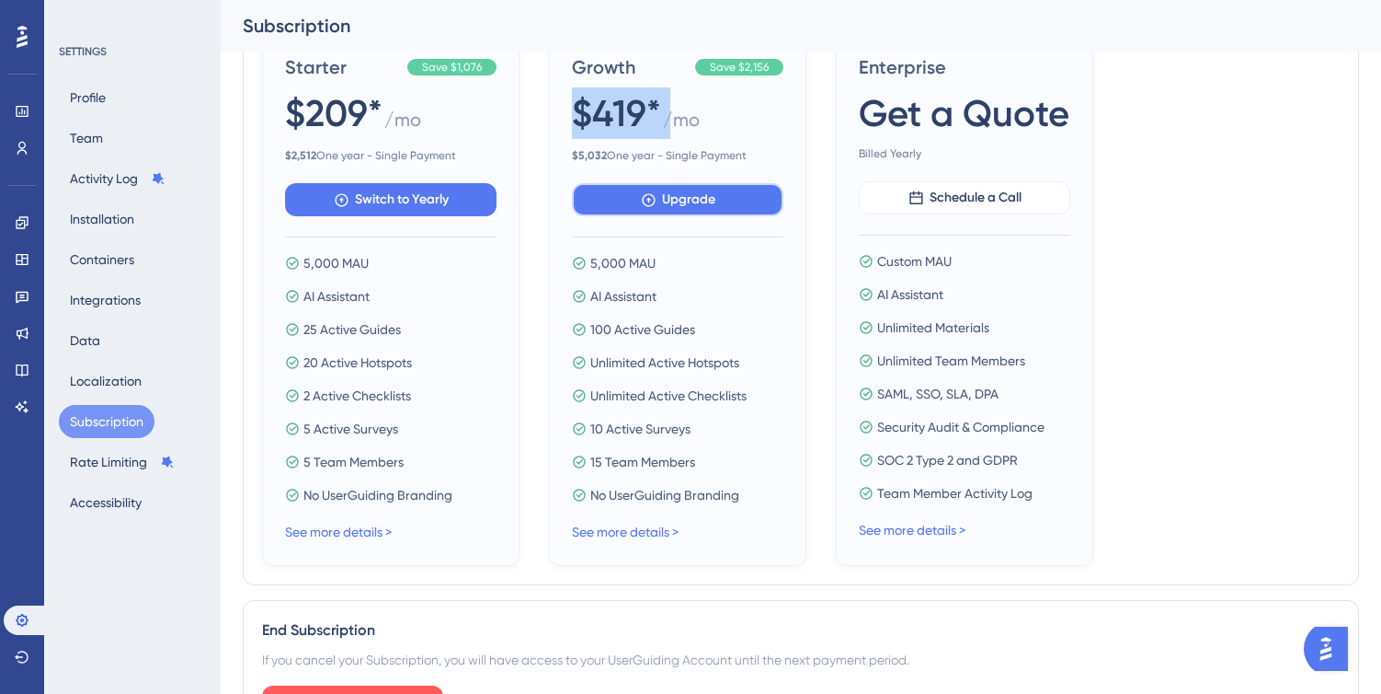
click at [670, 199] on span "Upgrade" at bounding box center [688, 200] width 53 height 22
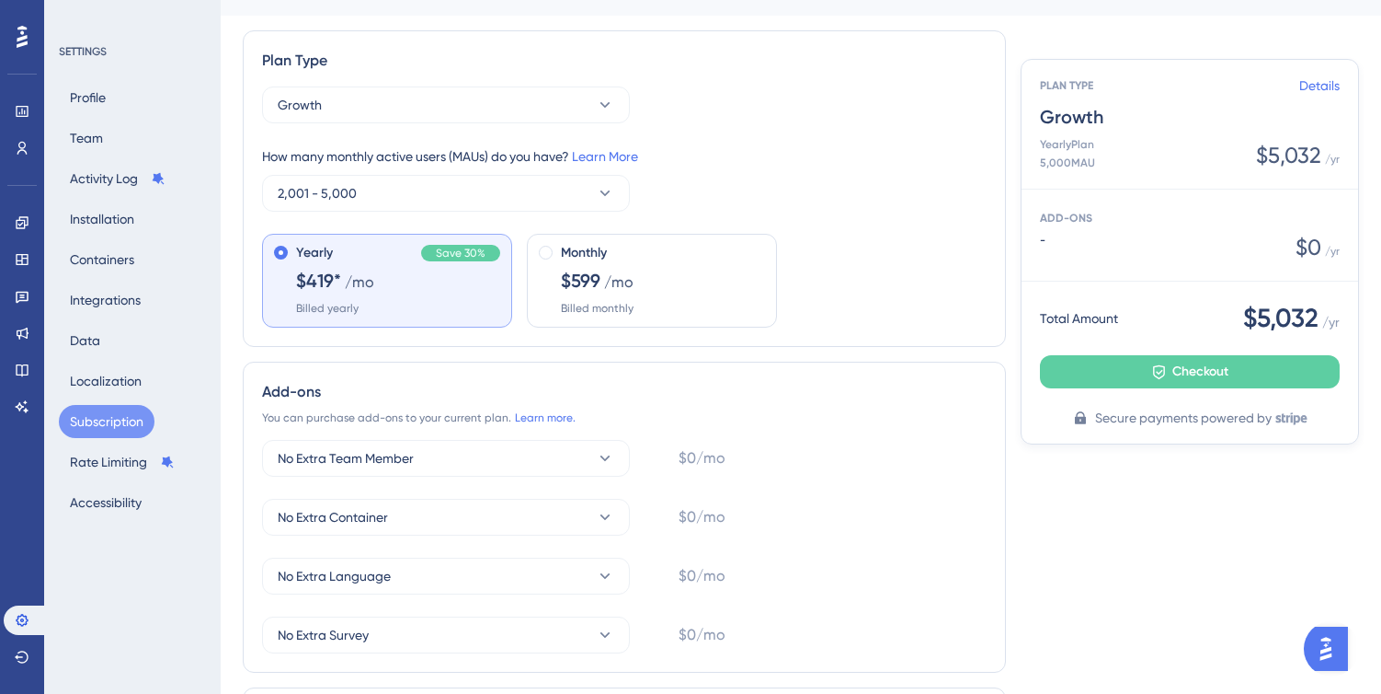
scroll to position [35, 0]
click at [548, 260] on div at bounding box center [546, 281] width 15 height 70
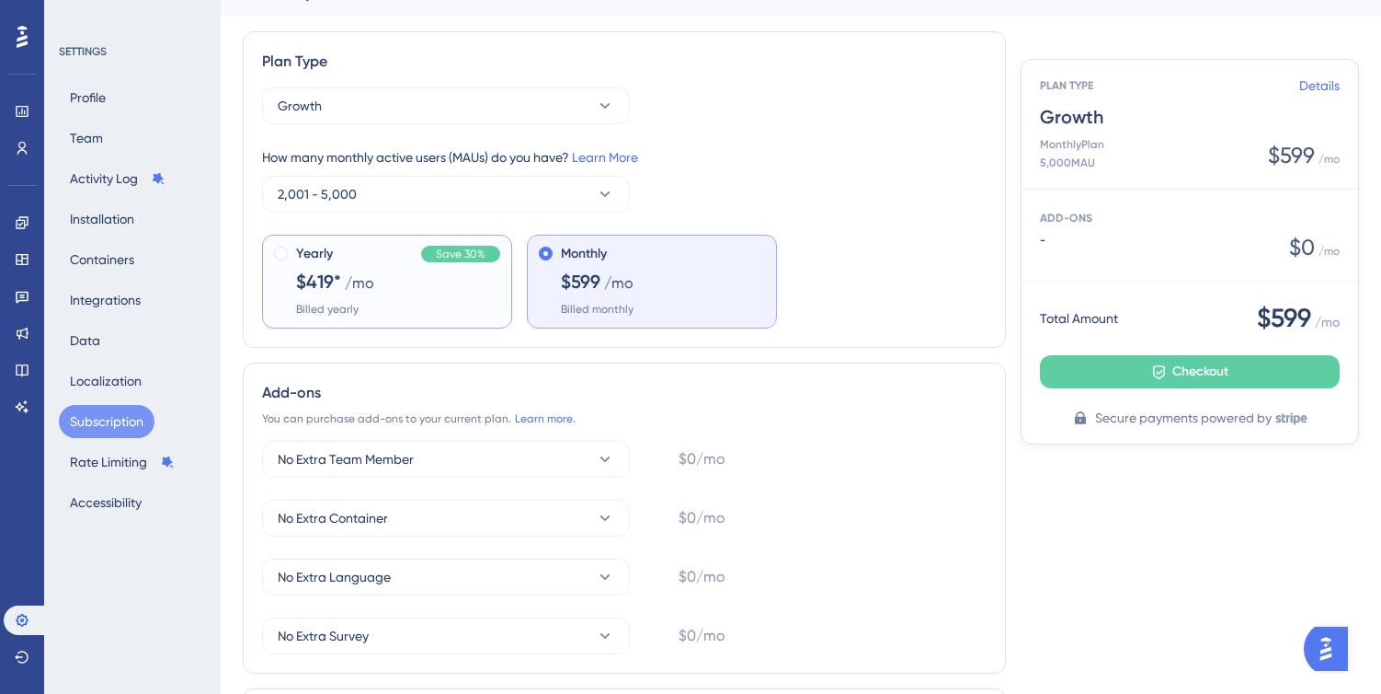
click at [459, 288] on div "Yearly Save 30% $419* /mo Billed yearly" at bounding box center [398, 280] width 204 height 74
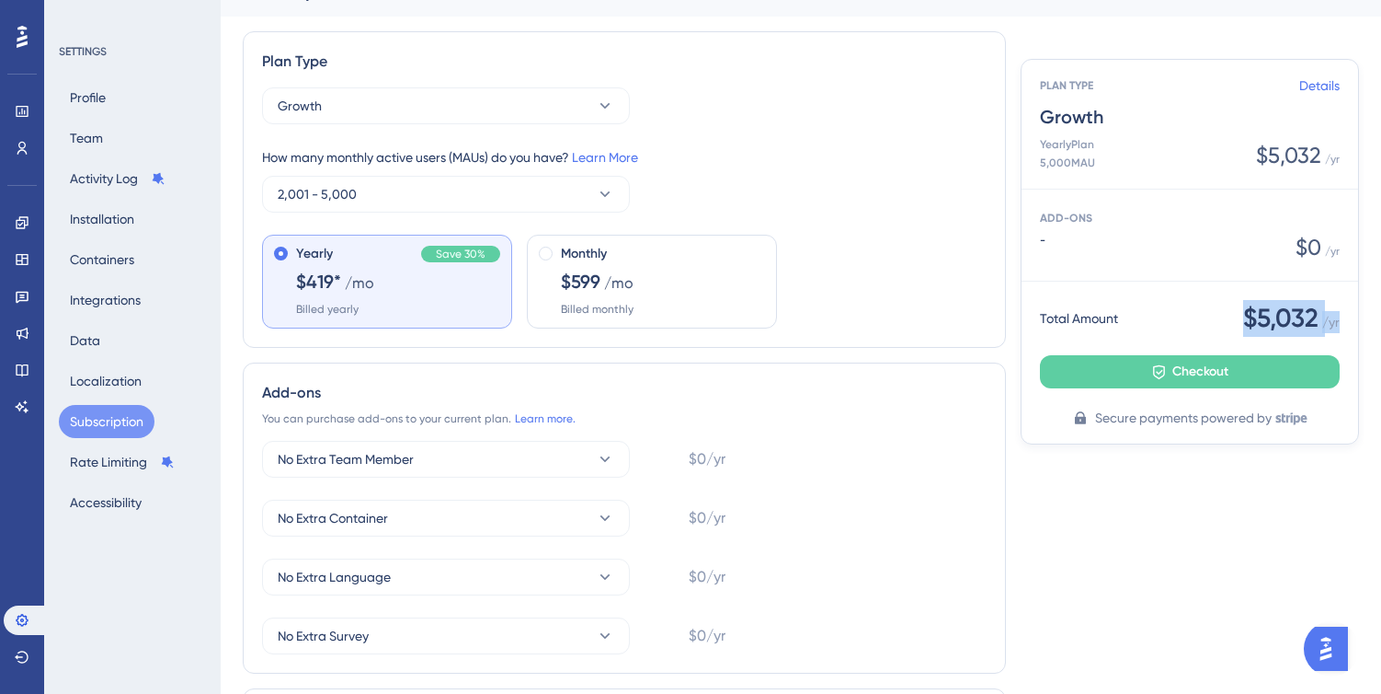
drag, startPoint x: 1237, startPoint y: 325, endPoint x: 1346, endPoint y: 325, distance: 108.5
click at [1346, 325] on div "Total Amount $5,032 / yr Checkout Secure payments powered by" at bounding box center [1190, 362] width 337 height 162
click at [1293, 517] on div "Plan Type Growth How many monthly active users ([PERSON_NAME]) do you have? Lea…" at bounding box center [801, 496] width 1117 height 931
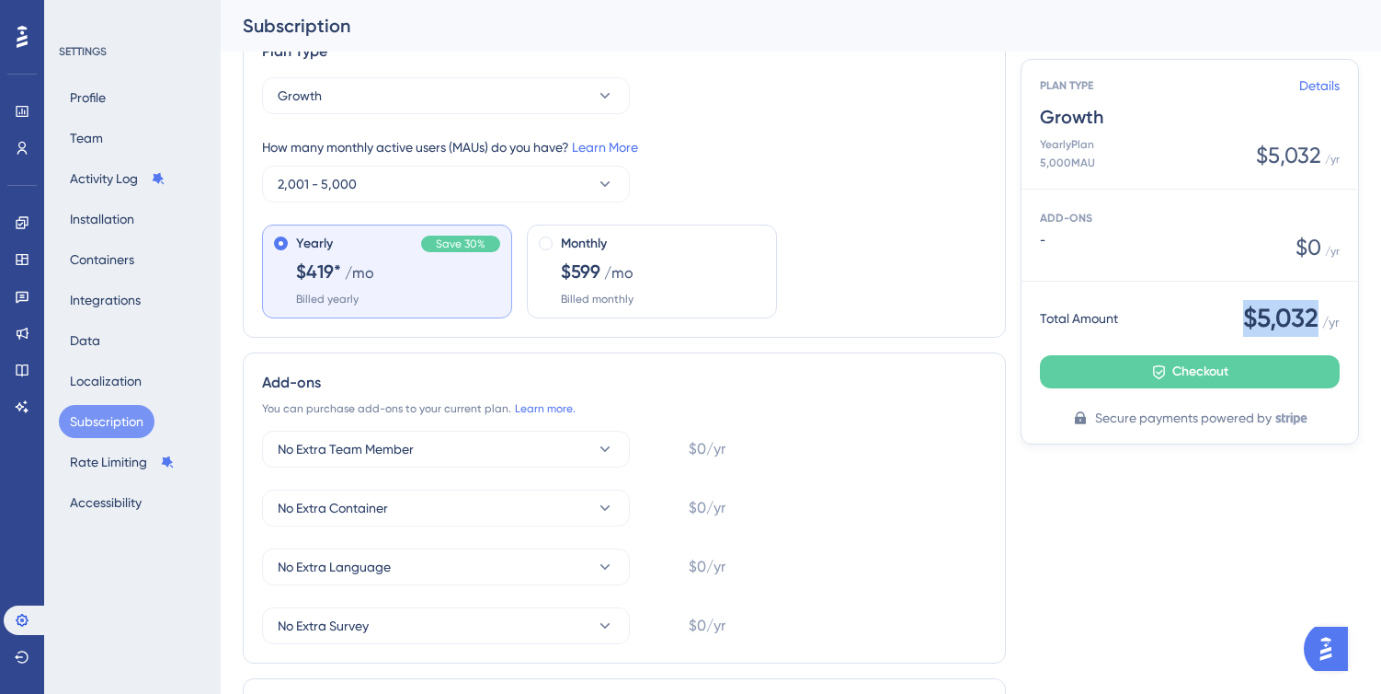
drag, startPoint x: 1242, startPoint y: 313, endPoint x: 1320, endPoint y: 315, distance: 78.2
click at [1320, 315] on div "$5,032 / yr" at bounding box center [1292, 318] width 97 height 37
click at [1170, 368] on button "Checkout" at bounding box center [1190, 371] width 300 height 33
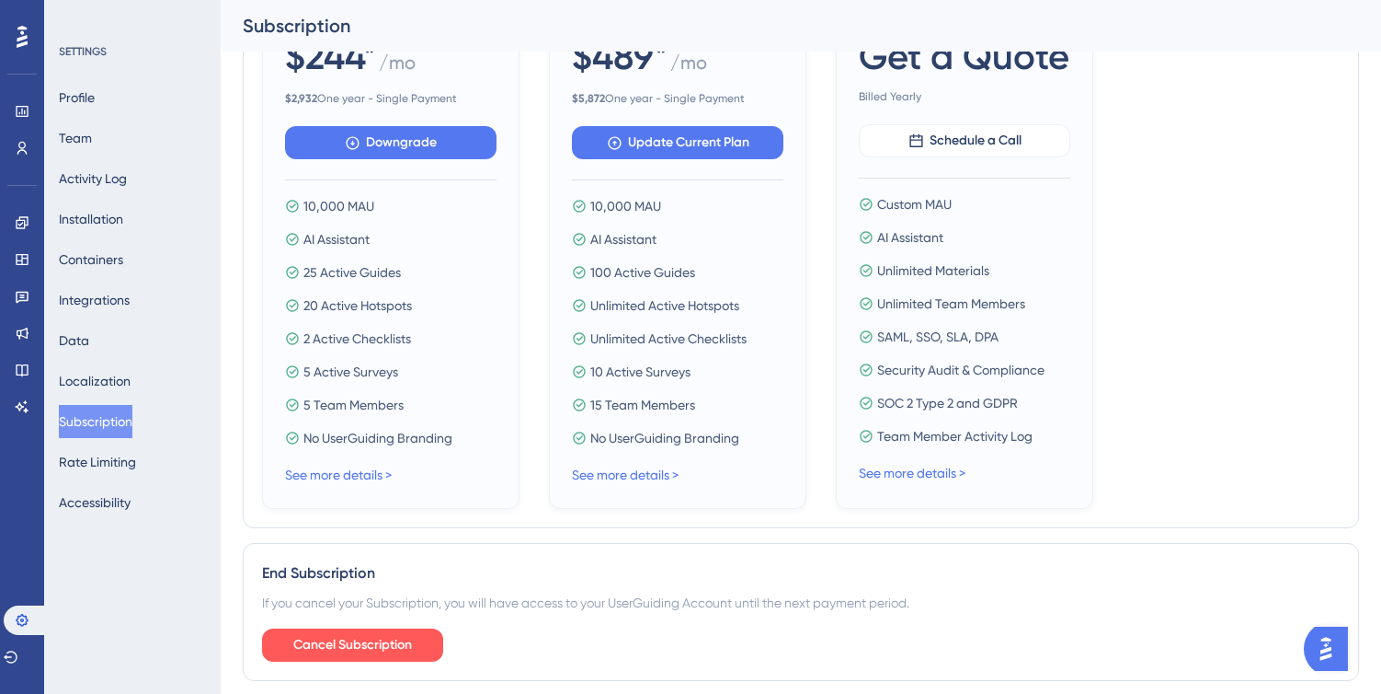
scroll to position [869, 0]
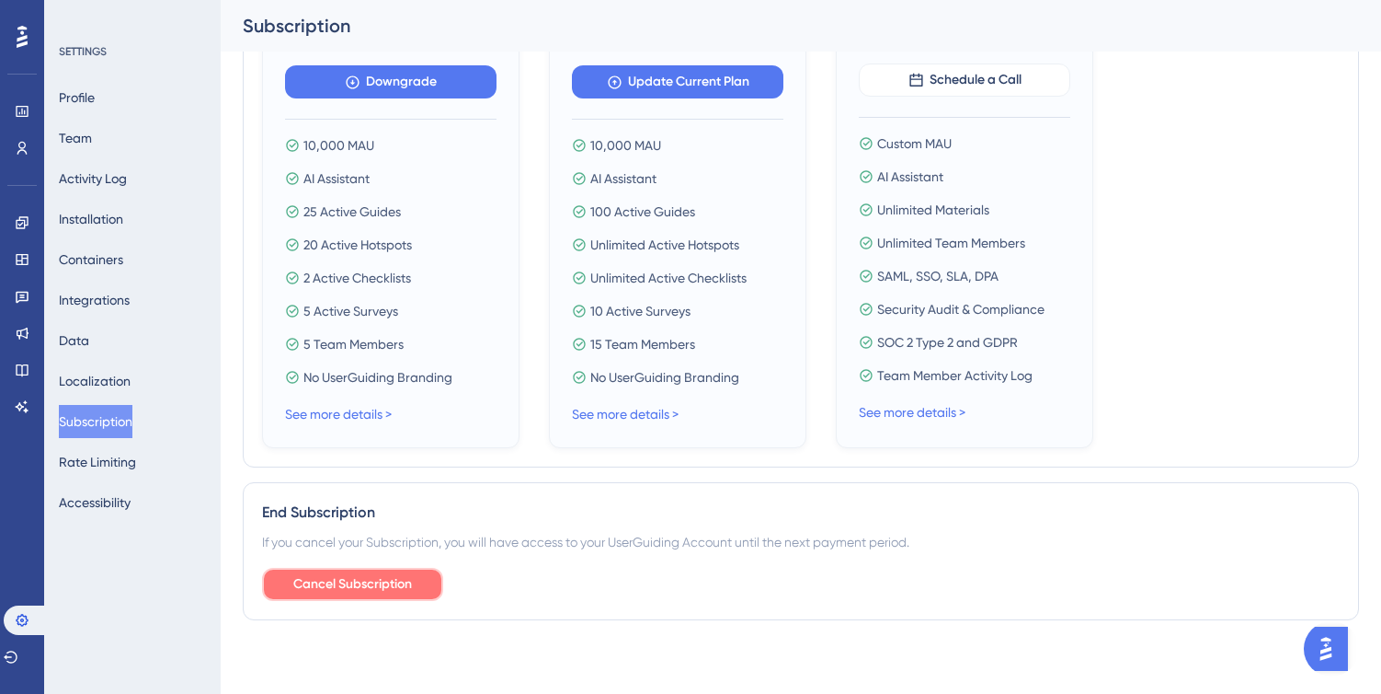
click at [351, 587] on span "Cancel Subscription" at bounding box center [352, 584] width 119 height 22
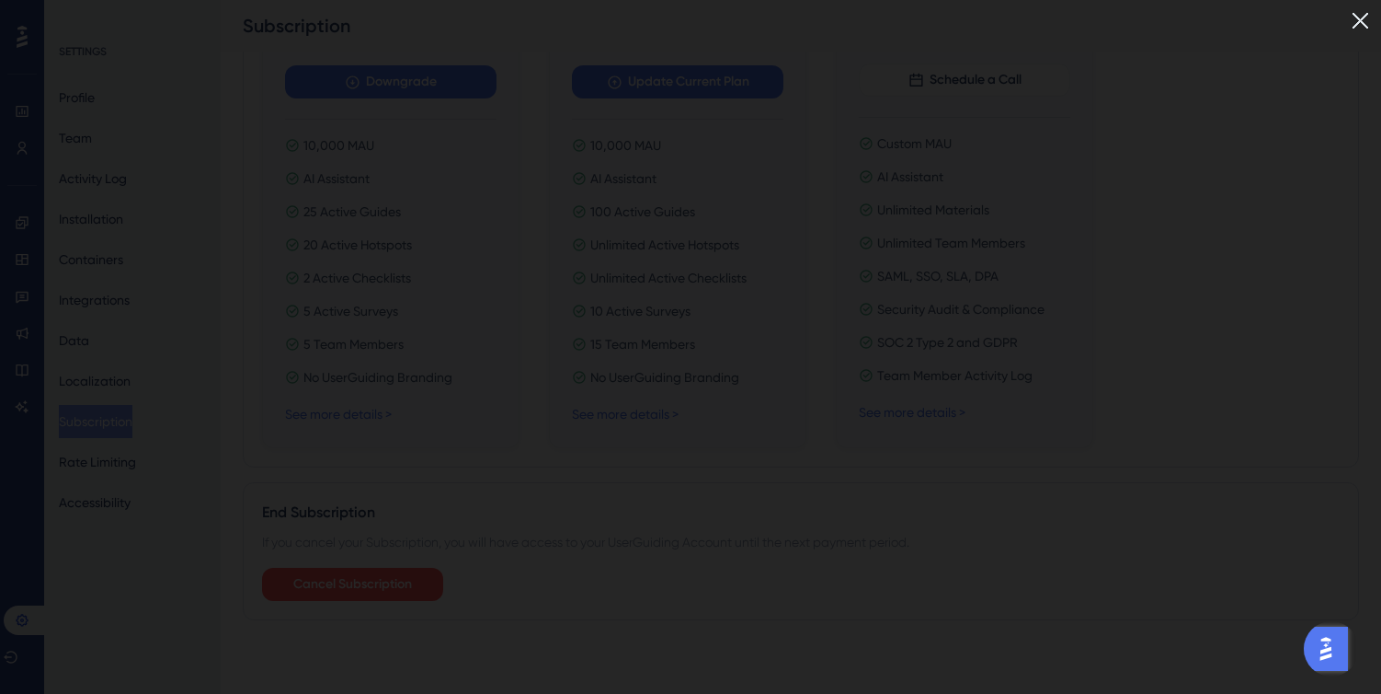
click at [1356, 25] on img at bounding box center [1361, 21] width 30 height 30
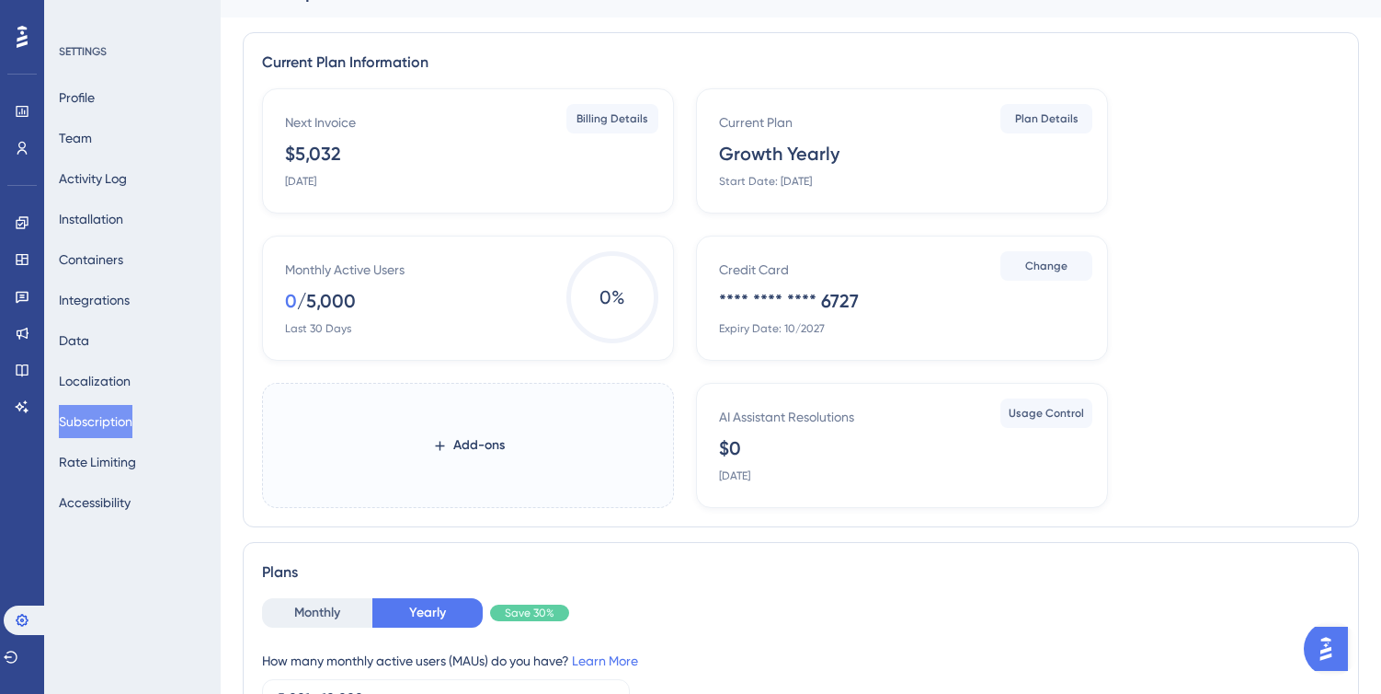
scroll to position [0, 0]
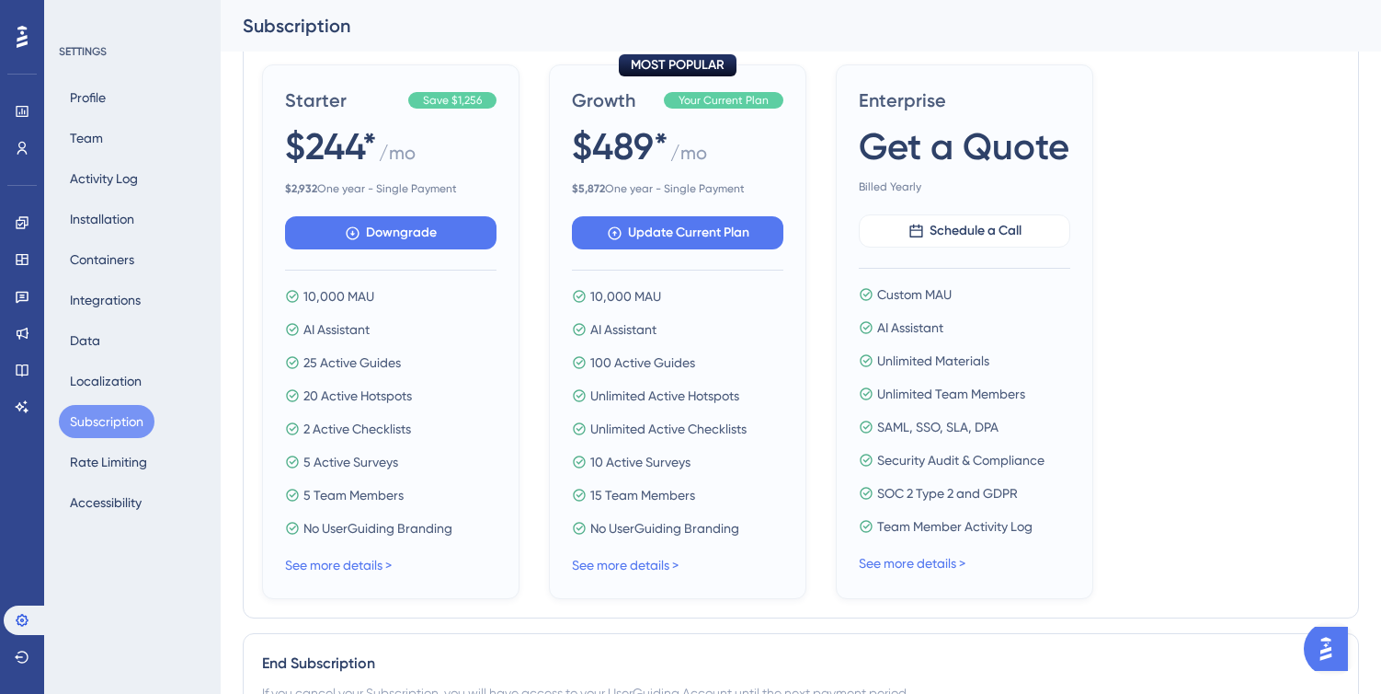
scroll to position [869, 0]
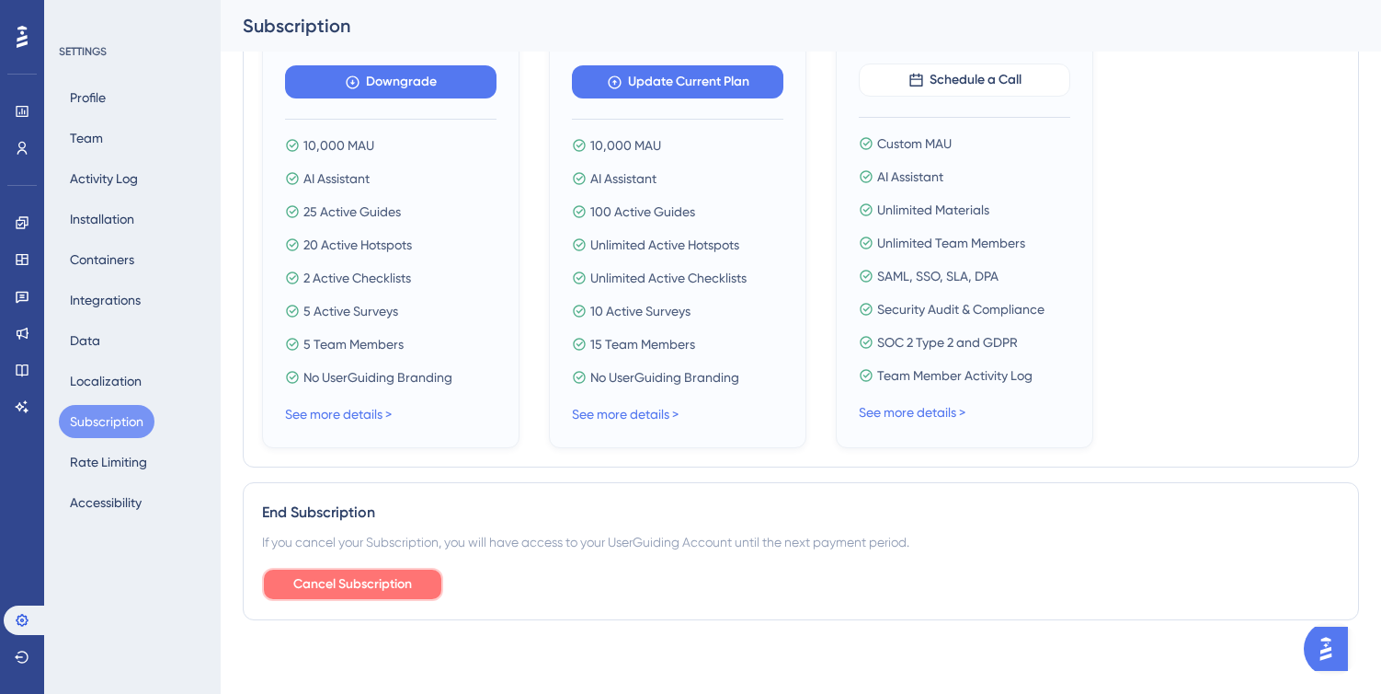
click at [330, 589] on span "Cancel Subscription" at bounding box center [352, 584] width 119 height 22
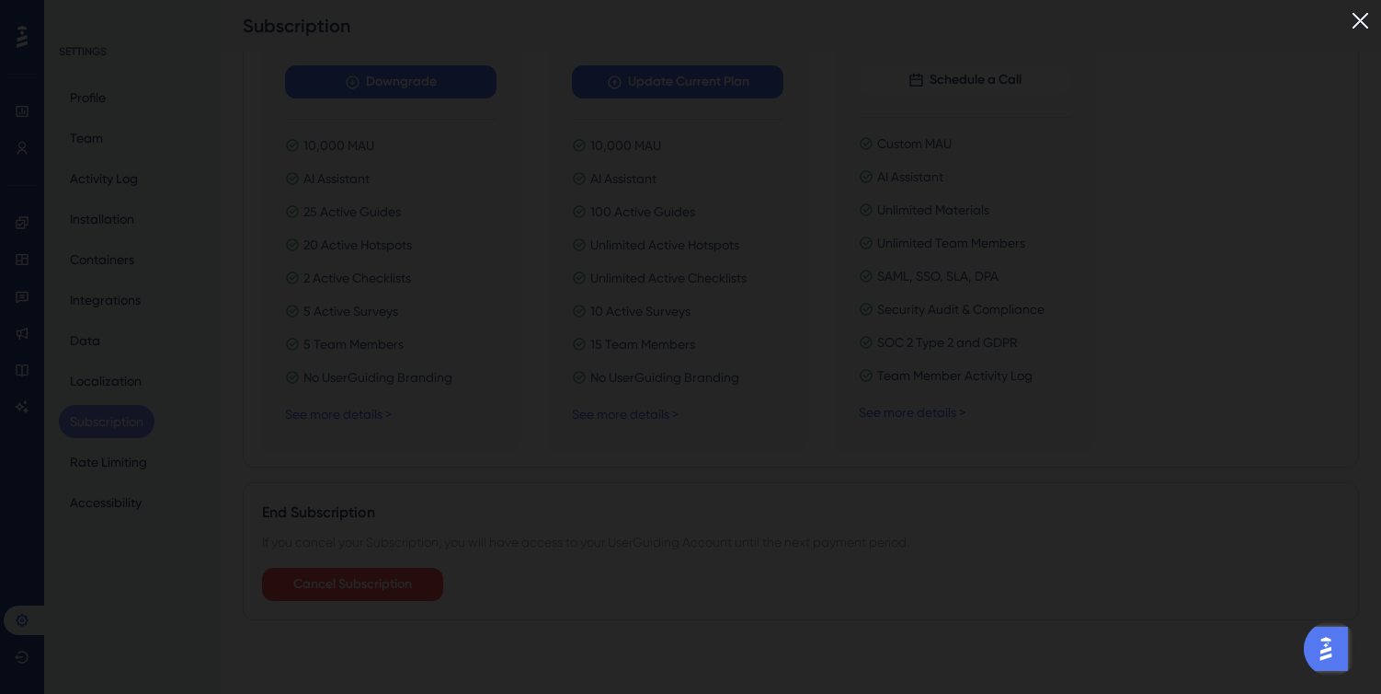
click at [1366, 15] on img at bounding box center [1361, 21] width 30 height 30
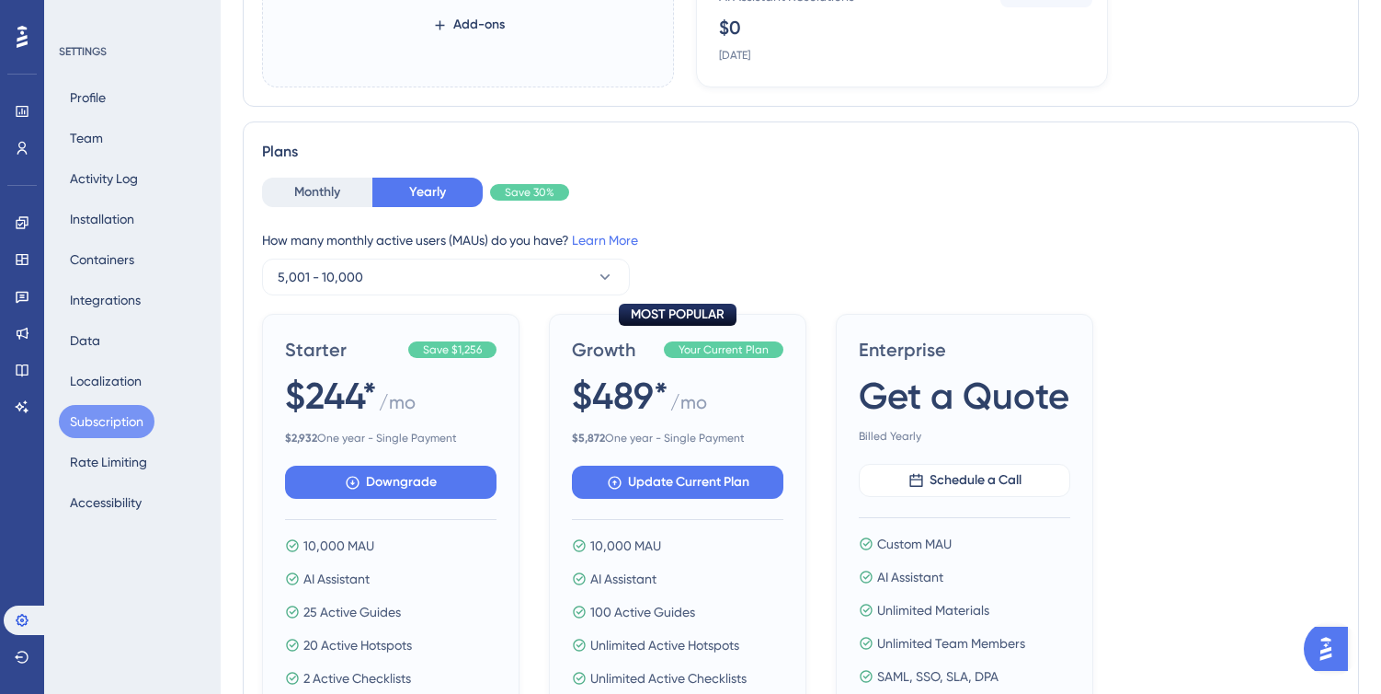
scroll to position [0, 0]
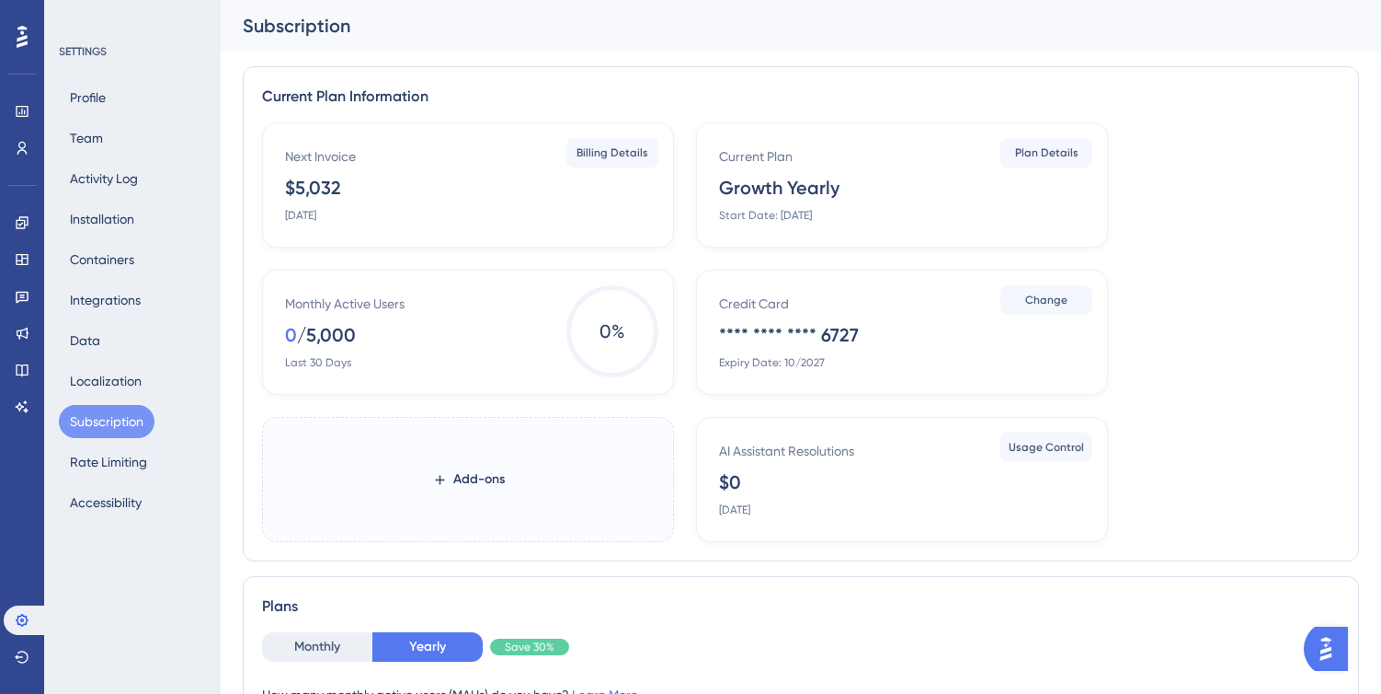
click at [536, 176] on div "Next Invoice $5,032 August 18, 2026" at bounding box center [471, 183] width 373 height 77
click at [606, 155] on span "Billing Details" at bounding box center [613, 152] width 72 height 15
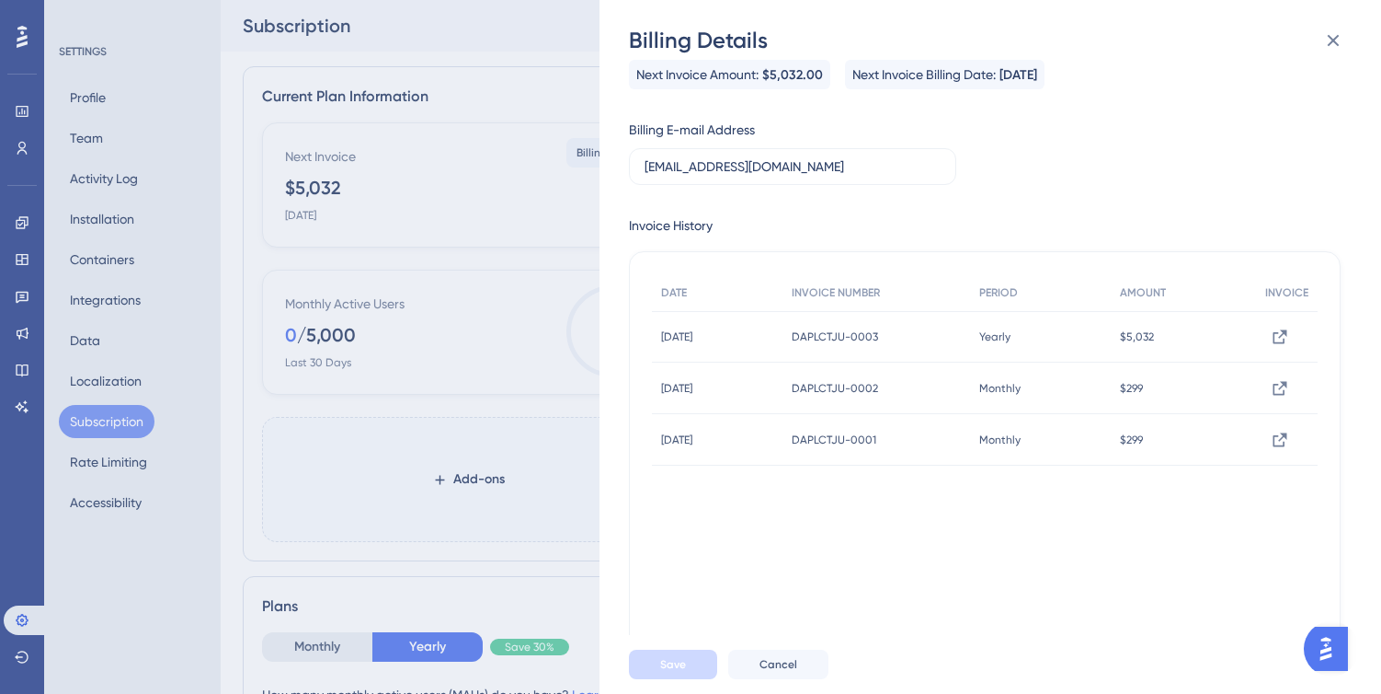
scroll to position [16, 0]
click at [722, 168] on input "[EMAIL_ADDRESS][DOMAIN_NAME]" at bounding box center [793, 168] width 296 height 20
drag, startPoint x: 724, startPoint y: 166, endPoint x: 585, endPoint y: 166, distance: 138.9
click at [585, 166] on div "Billing Details Next Invoice Amount: $5,032.00 Next Invoice Billing Date: Augus…" at bounding box center [690, 347] width 1381 height 694
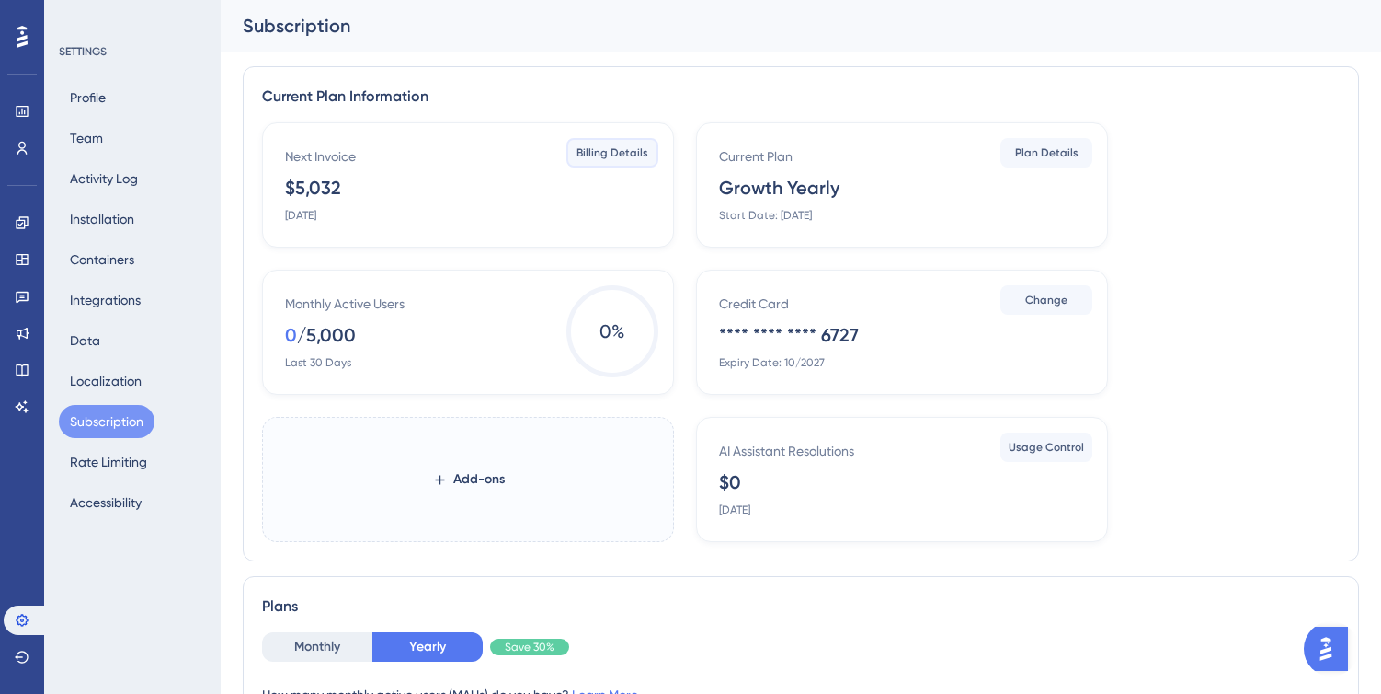
click at [610, 157] on span "Billing Details" at bounding box center [613, 152] width 72 height 15
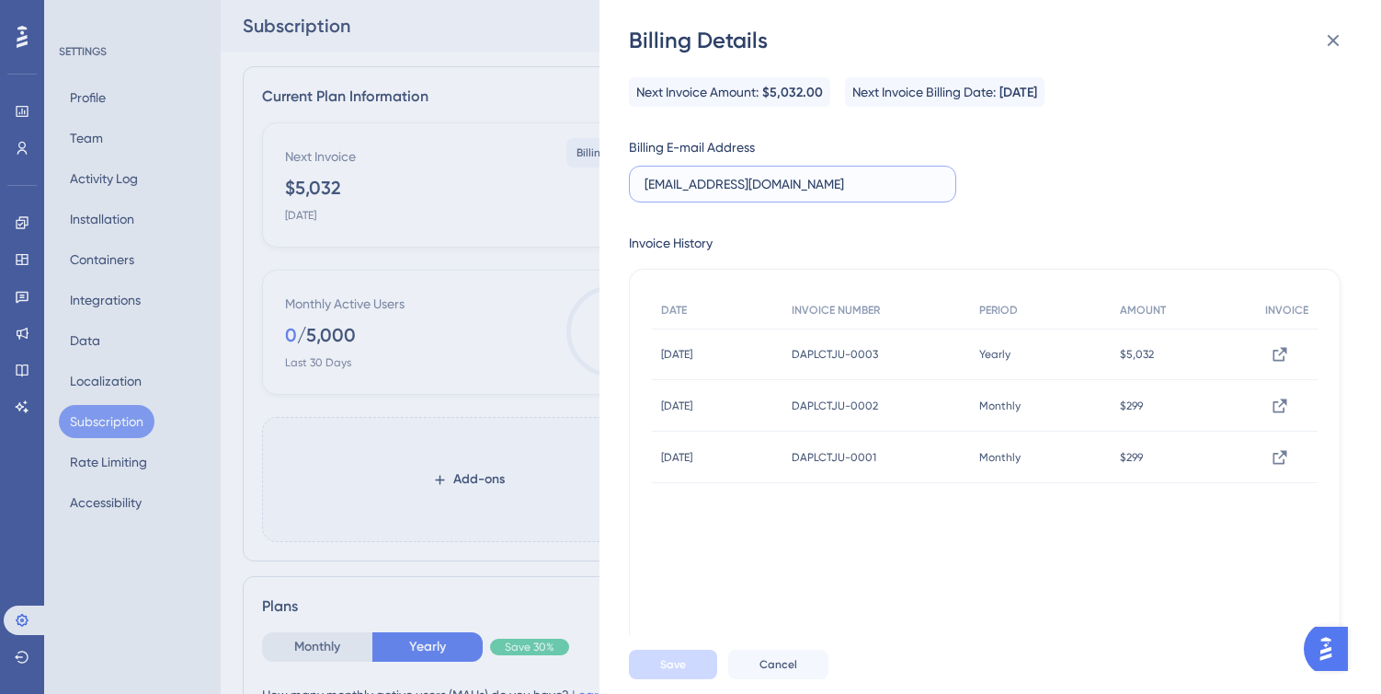
click at [674, 188] on input "[EMAIL_ADDRESS][DOMAIN_NAME]" at bounding box center [793, 184] width 296 height 20
drag, startPoint x: 721, startPoint y: 185, endPoint x: 645, endPoint y: 181, distance: 76.4
click at [645, 181] on input "[EMAIL_ADDRESS][DOMAIN_NAME]" at bounding box center [793, 184] width 296 height 20
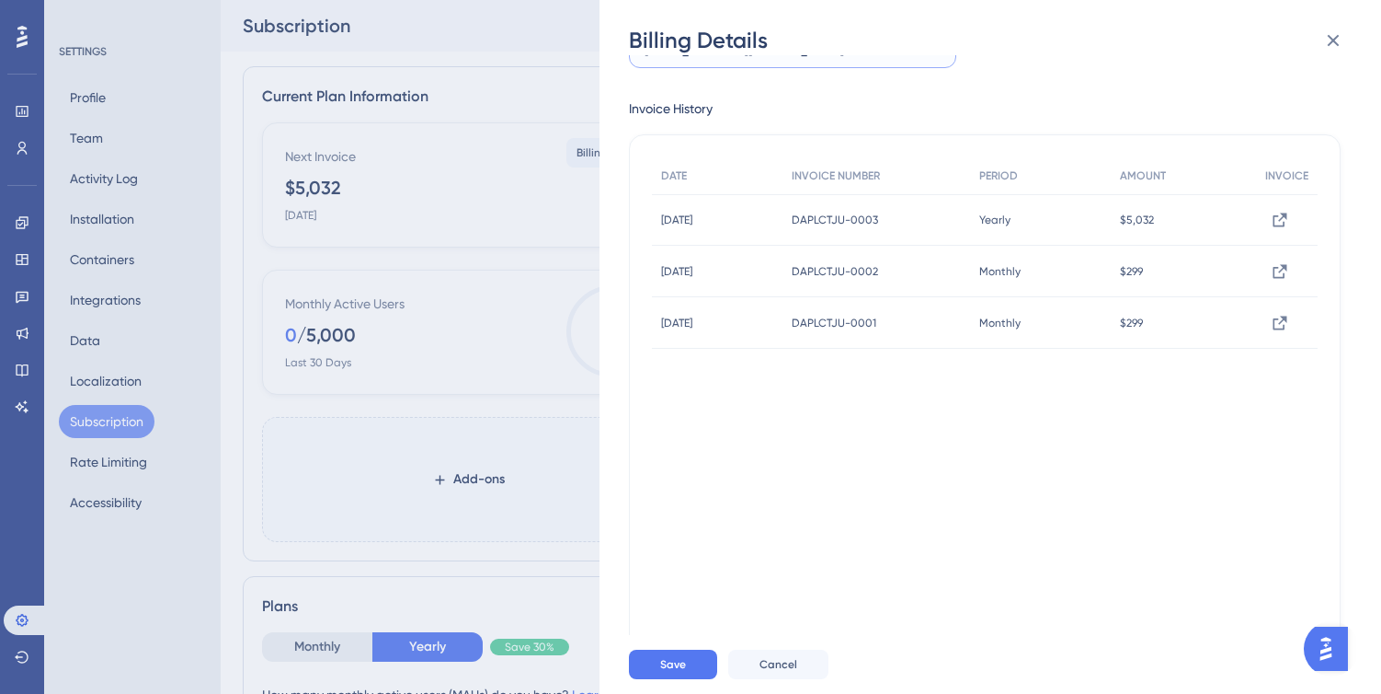
scroll to position [186, 0]
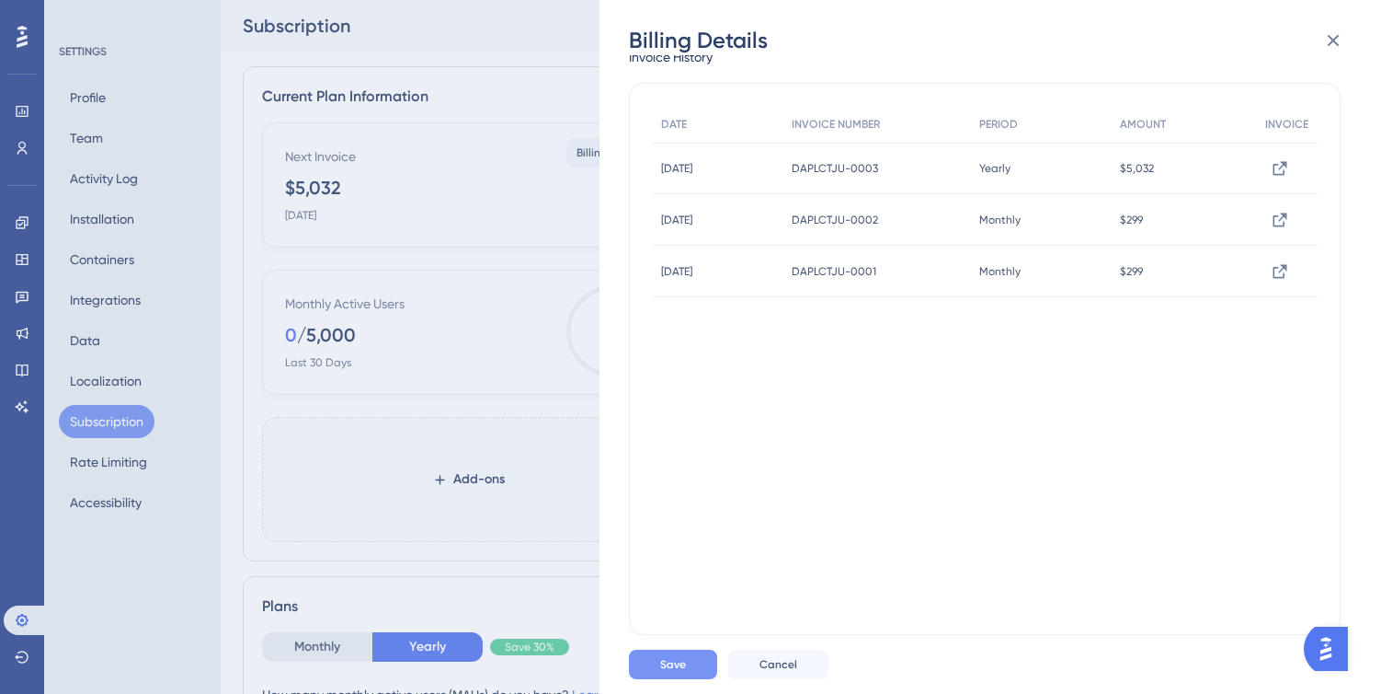
type input "invoices@sensorfact.nl"
click at [679, 665] on span "Save" at bounding box center [673, 664] width 26 height 15
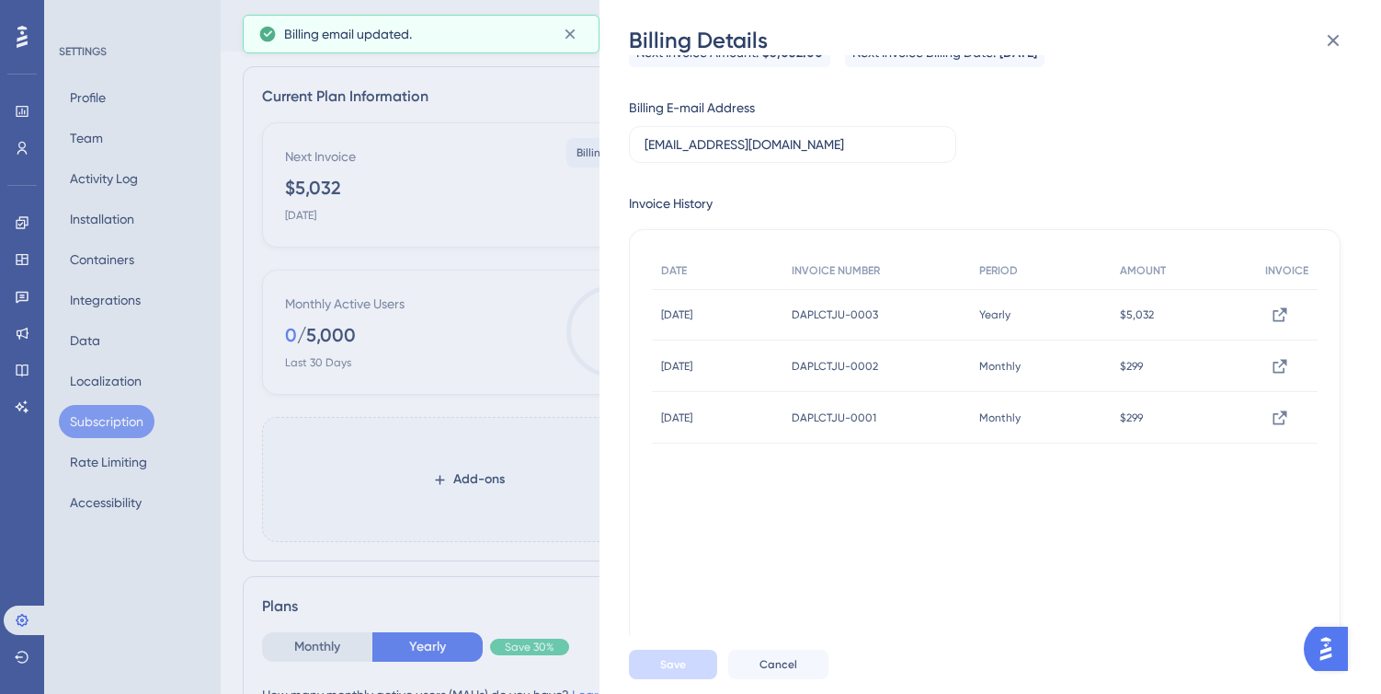
scroll to position [0, 0]
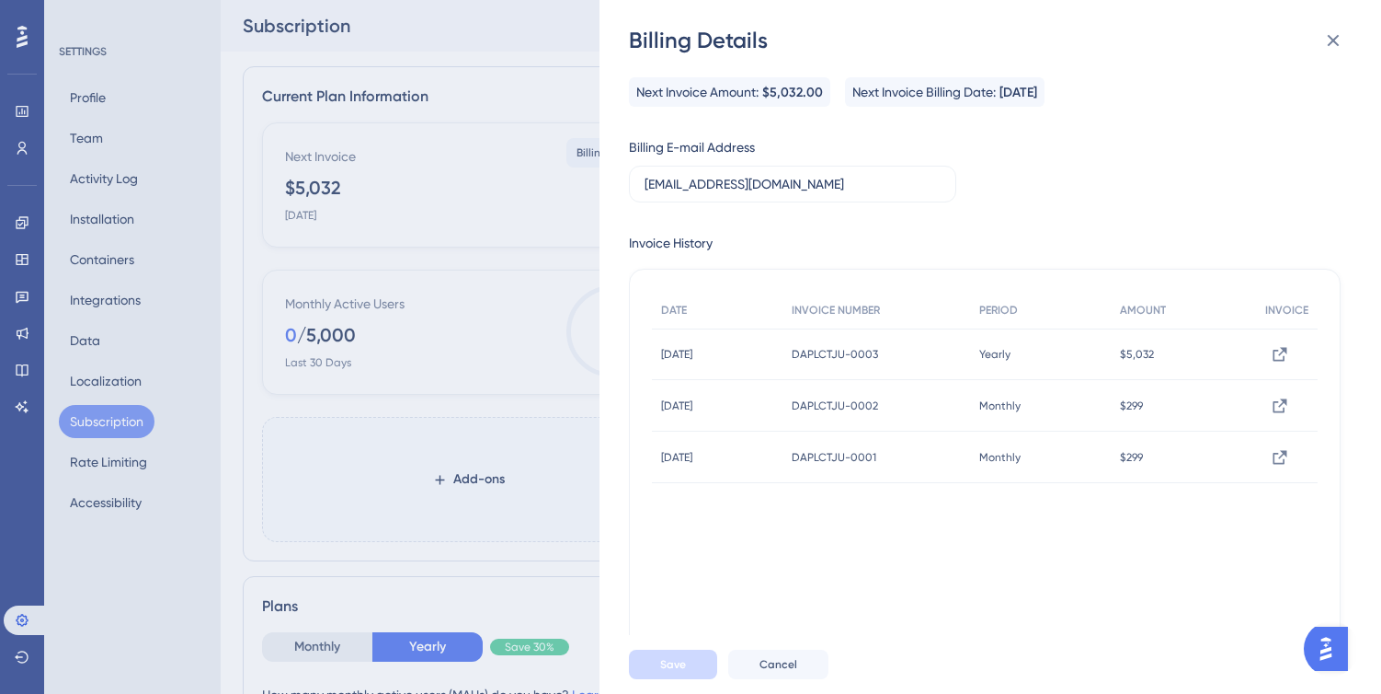
drag, startPoint x: 1000, startPoint y: 93, endPoint x: 1114, endPoint y: 88, distance: 114.1
click at [1114, 88] on div "Next Invoice Amount: $5,032.00 Next Invoice Billing Date: August 18, 2026" at bounding box center [985, 91] width 712 height 29
drag, startPoint x: 999, startPoint y: 92, endPoint x: 1064, endPoint y: 91, distance: 65.3
click at [1038, 92] on div "Next Invoice Billing Date: August 18, 2026" at bounding box center [945, 92] width 185 height 23
drag, startPoint x: 1143, startPoint y: 141, endPoint x: 1184, endPoint y: 102, distance: 55.9
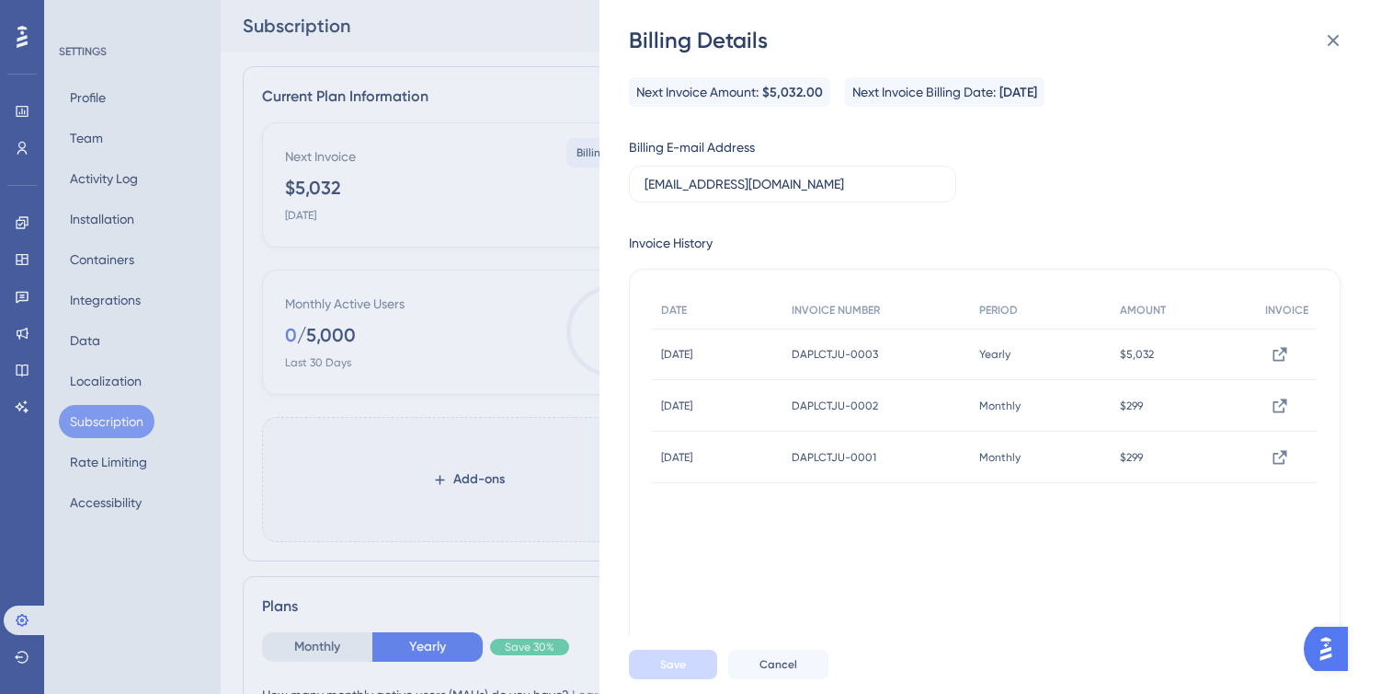
click at [1143, 139] on div "Next Invoice Amount: $5,032.00 Next Invoice Billing Date: August 18, 2026 Billi…" at bounding box center [985, 448] width 712 height 743
click at [1322, 41] on button at bounding box center [1333, 40] width 37 height 37
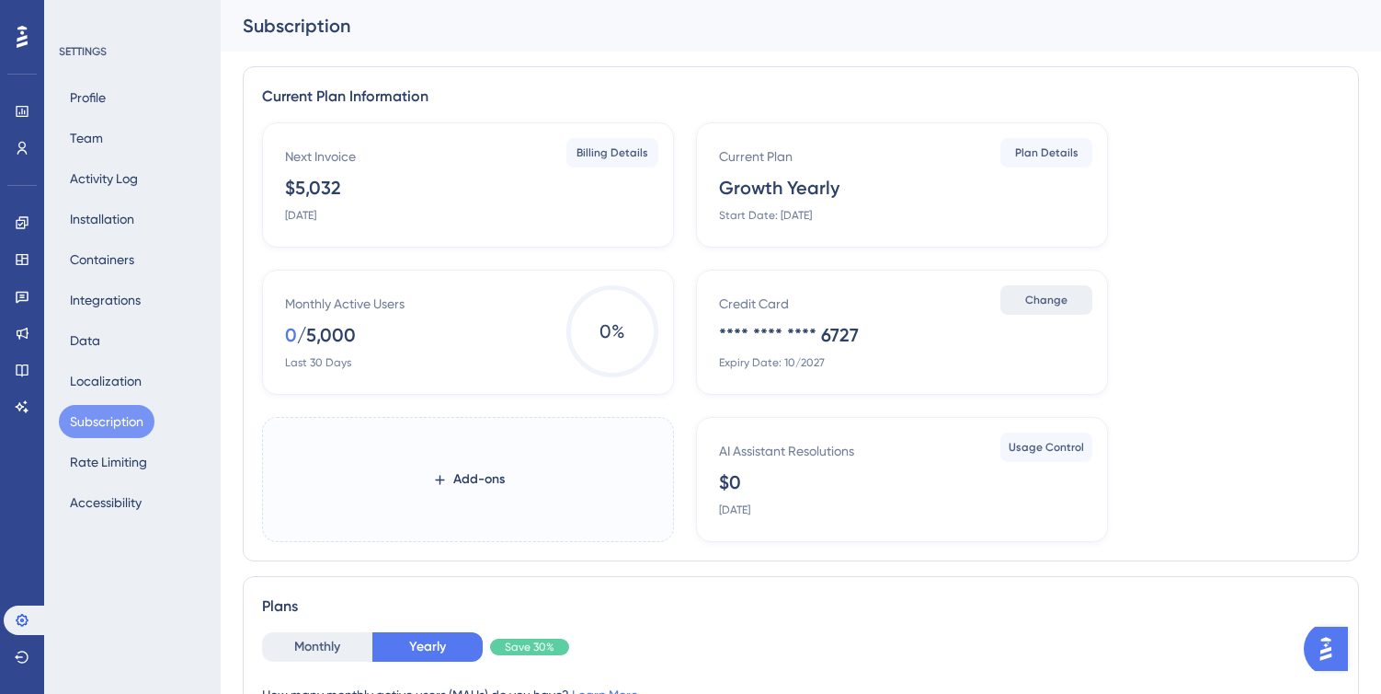
click at [1044, 309] on button "Change" at bounding box center [1047, 299] width 92 height 29
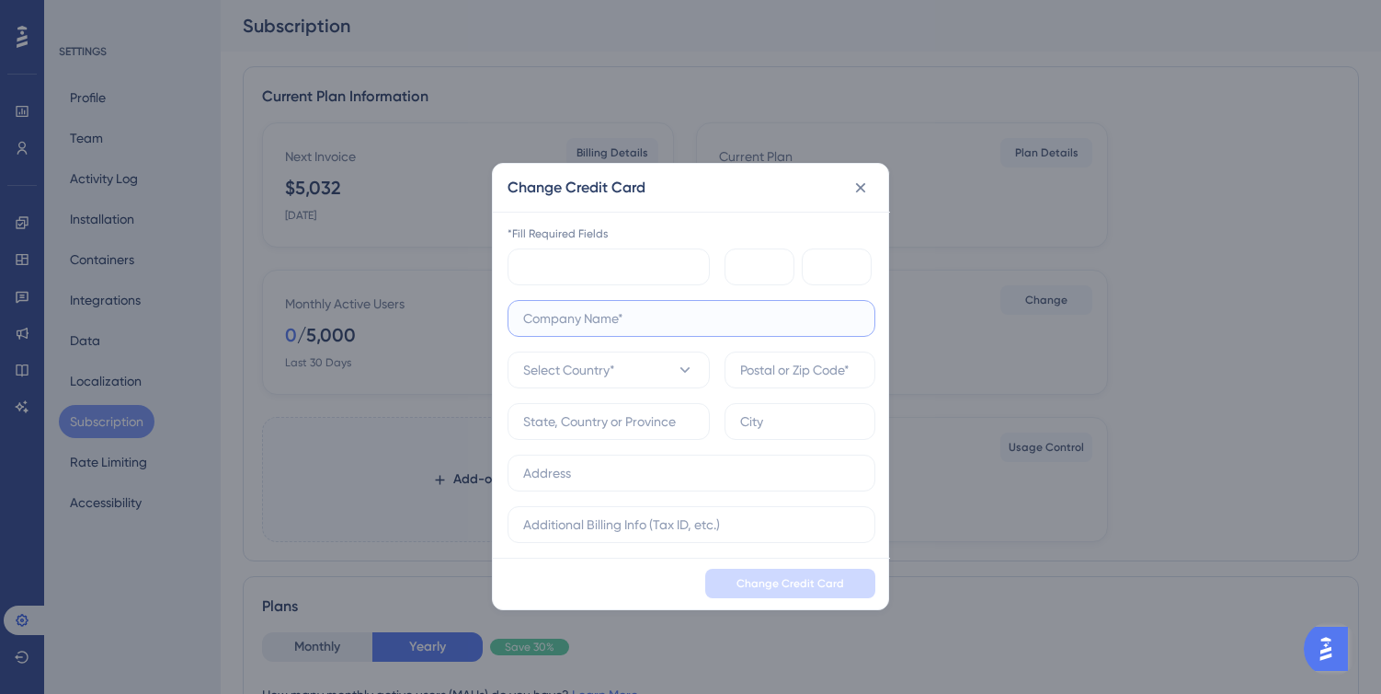
click at [677, 313] on input "text" at bounding box center [691, 318] width 337 height 20
click at [683, 209] on div "Change Credit Card" at bounding box center [691, 188] width 397 height 48
click at [866, 184] on icon at bounding box center [861, 187] width 18 height 18
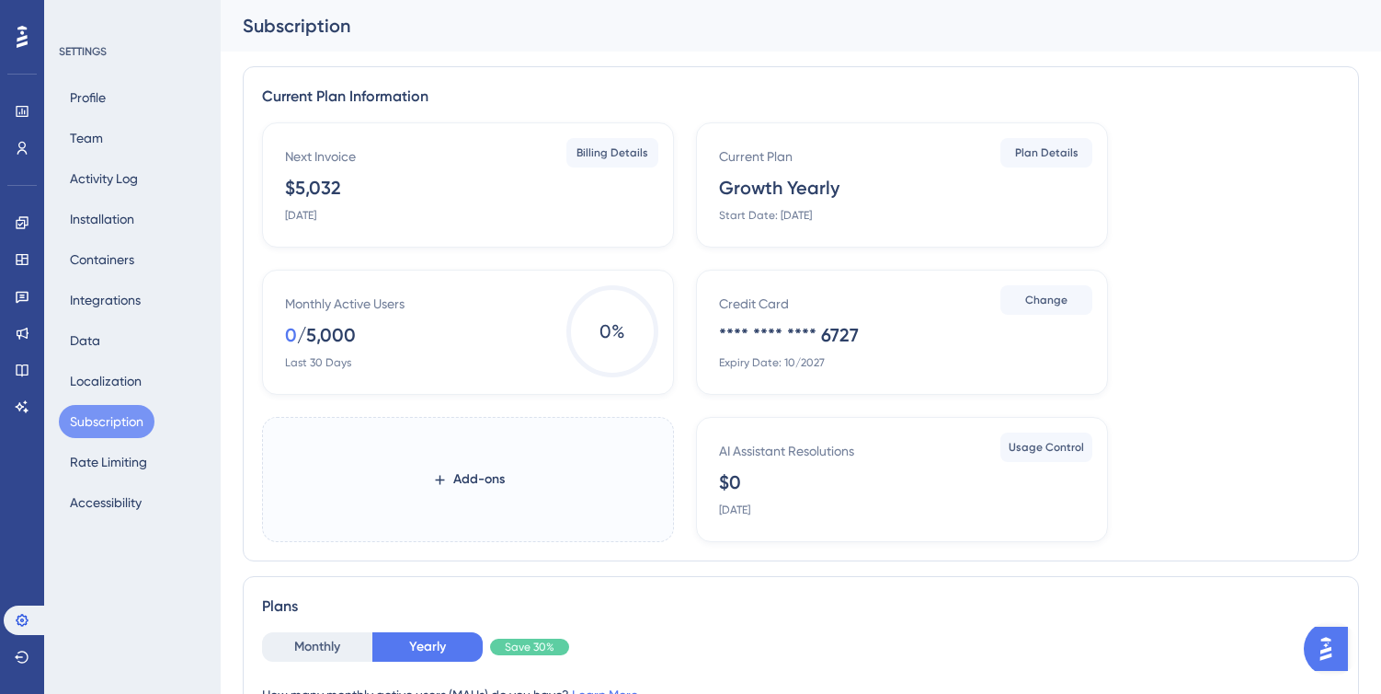
click at [867, 329] on div "Credit Card **** **** **** 6727 Expiry Date: 10/2027" at bounding box center [905, 330] width 373 height 77
click at [748, 289] on div "Credit Card **** **** **** 6727 Expiry Date: 10/2027 Change" at bounding box center [902, 331] width 412 height 125
click at [1070, 152] on span "Plan Details" at bounding box center [1046, 152] width 63 height 15
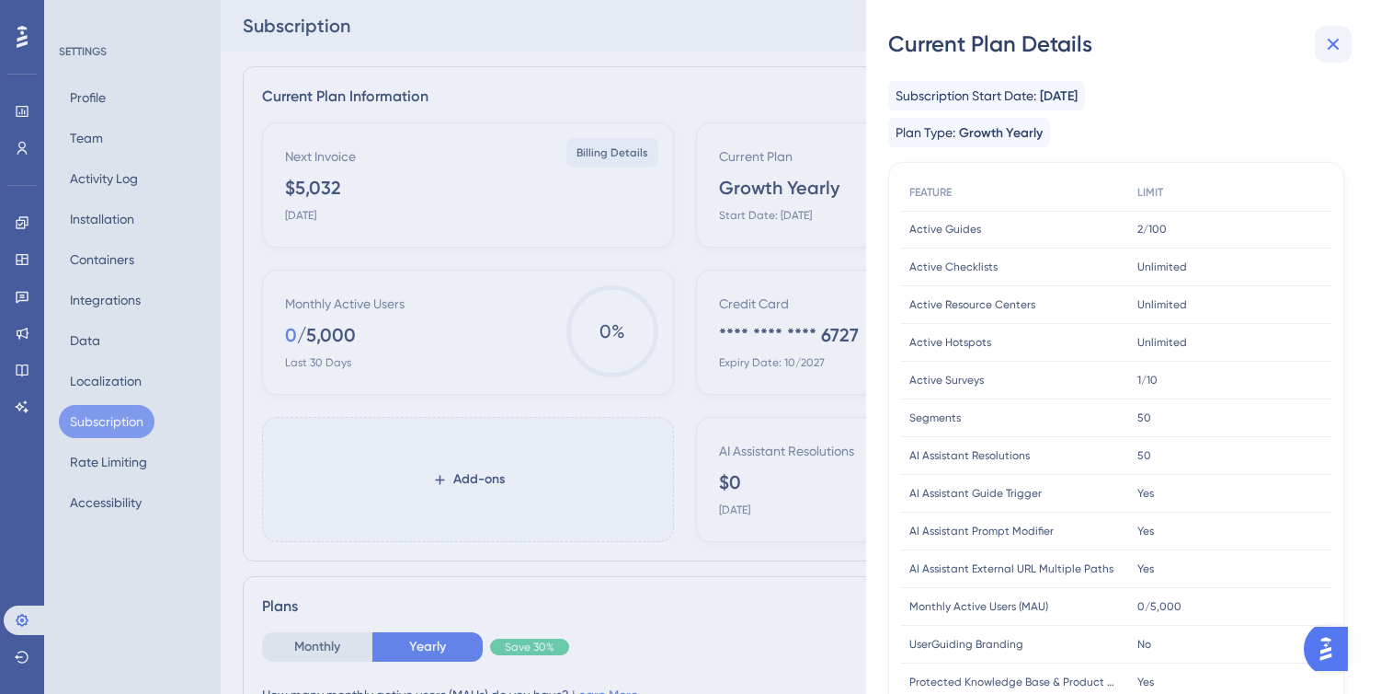
click at [1331, 45] on icon at bounding box center [1334, 44] width 22 height 22
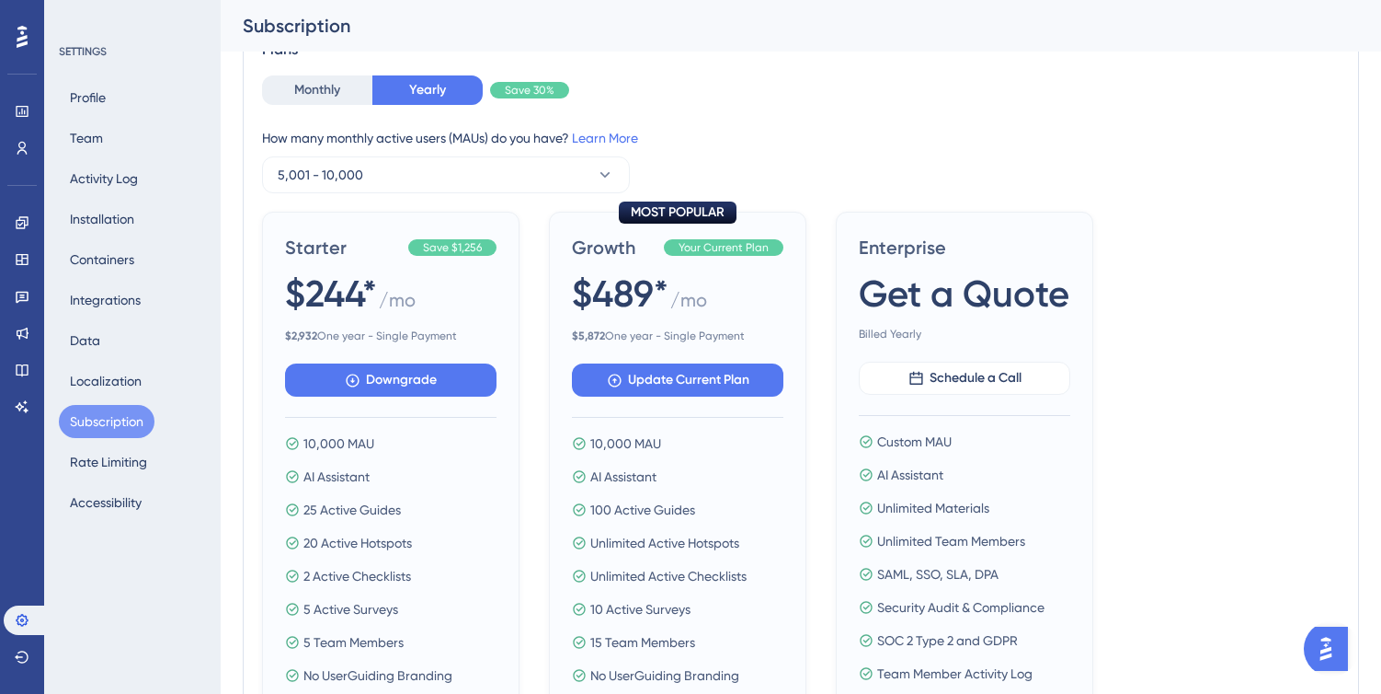
scroll to position [560, 0]
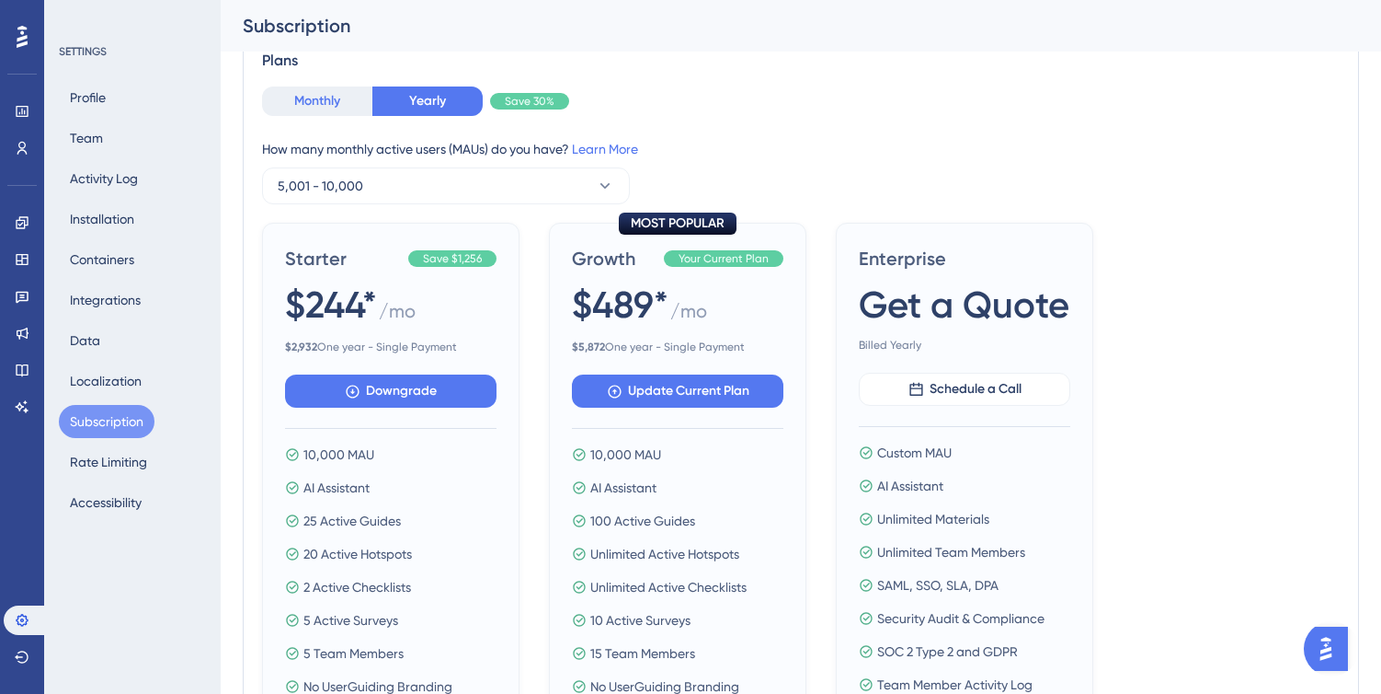
click at [324, 100] on button "Monthly" at bounding box center [317, 100] width 110 height 29
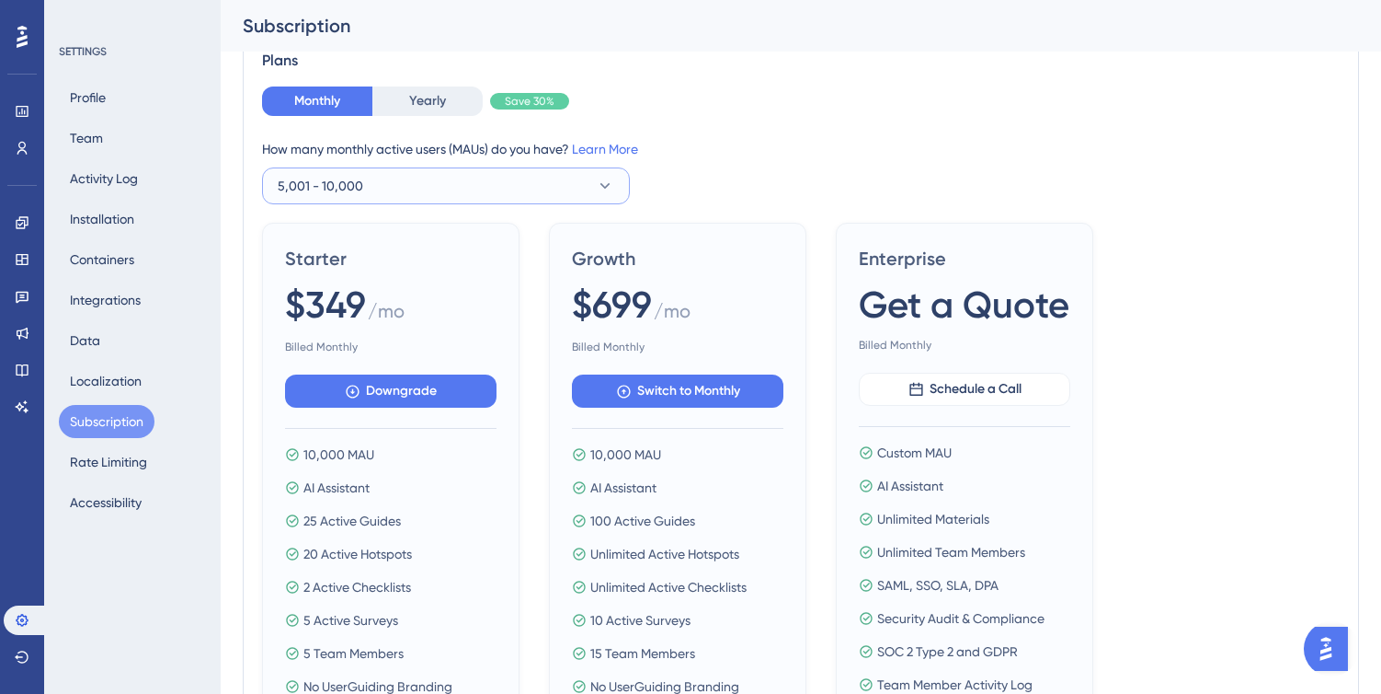
click at [449, 199] on button "5,001 - 10,000" at bounding box center [446, 185] width 368 height 37
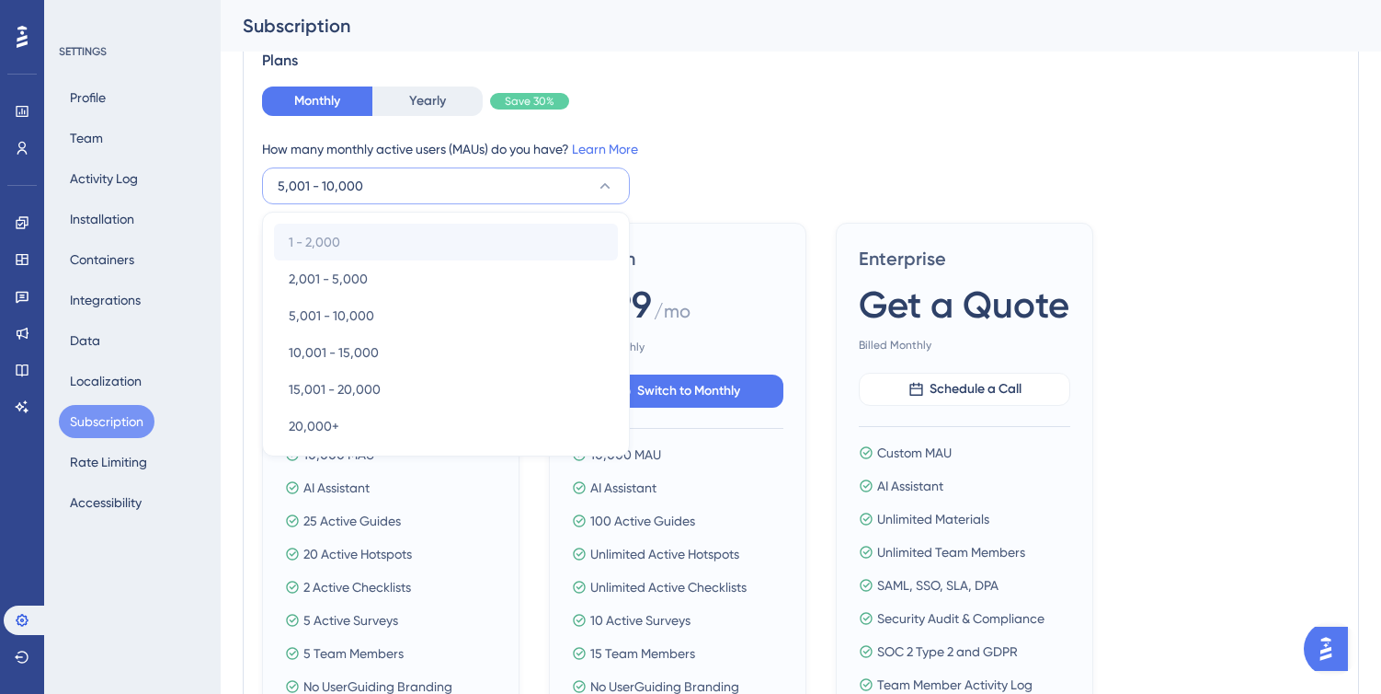
scroll to position [547, 0]
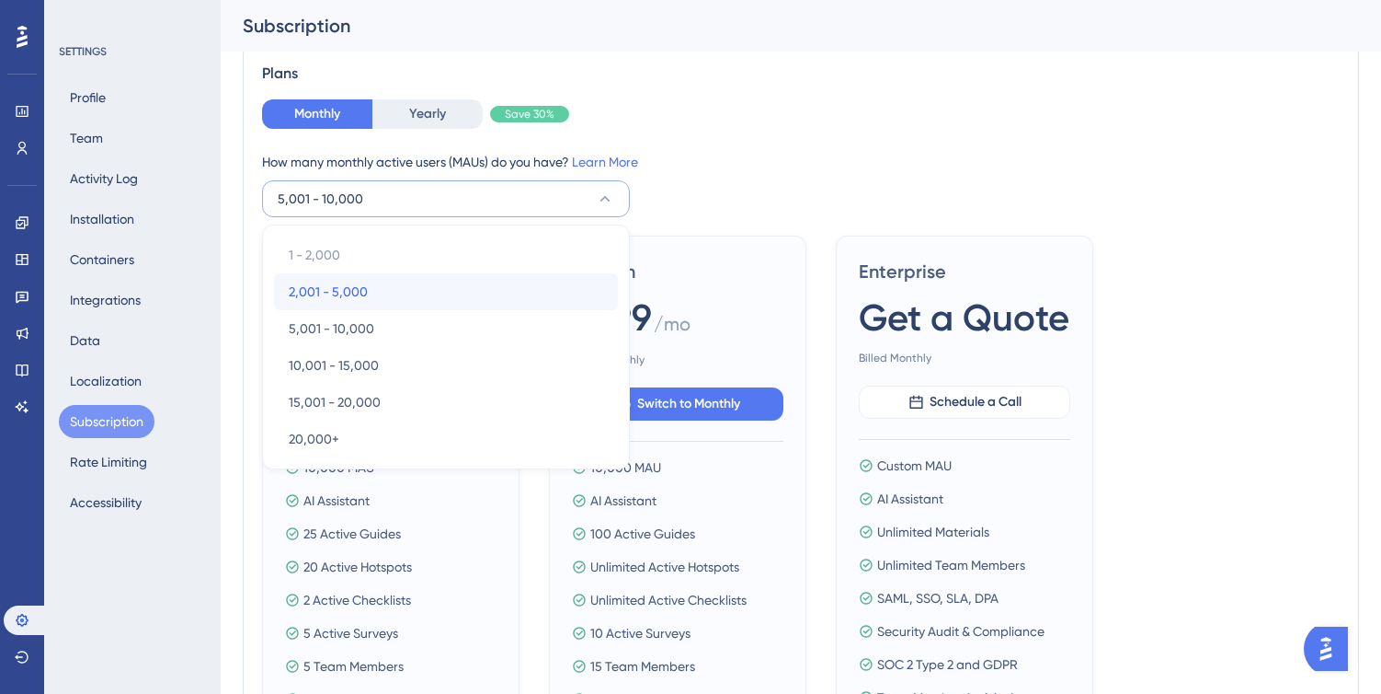
click at [425, 297] on div "2,001 - 5,000 2,001 - 5,000" at bounding box center [446, 291] width 315 height 37
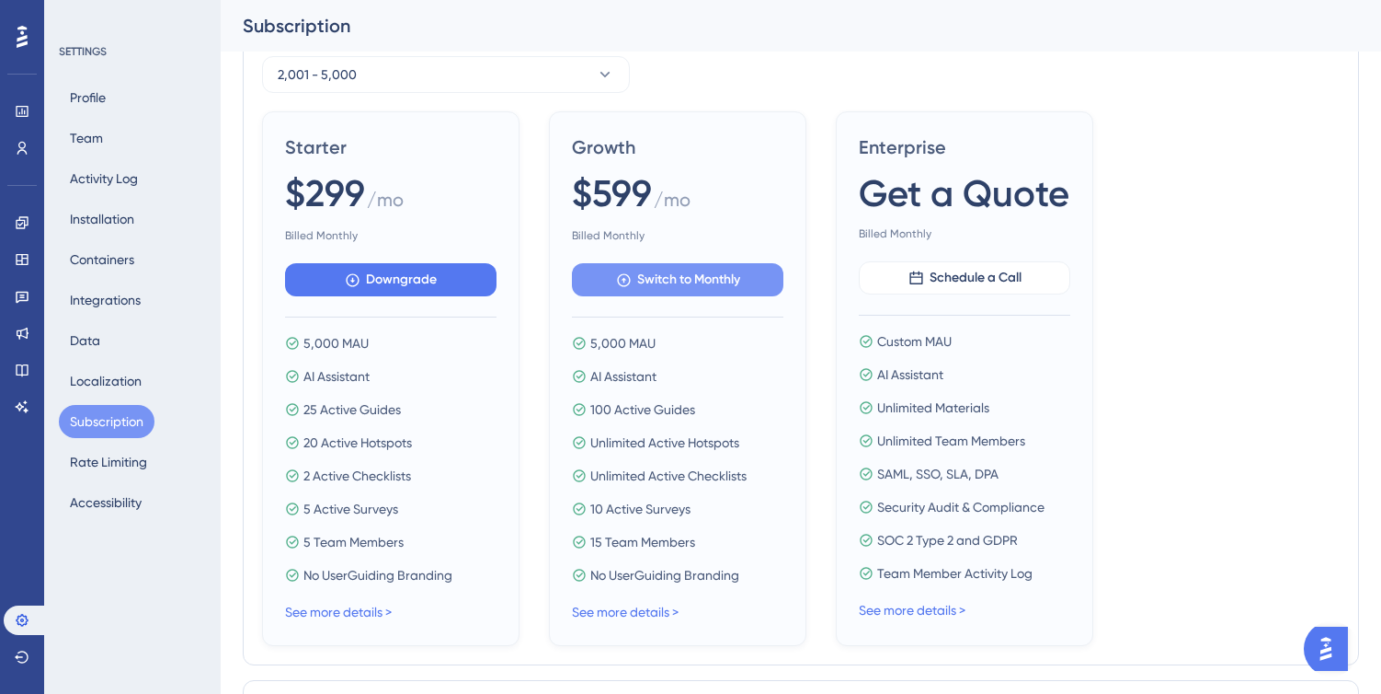
scroll to position [679, 0]
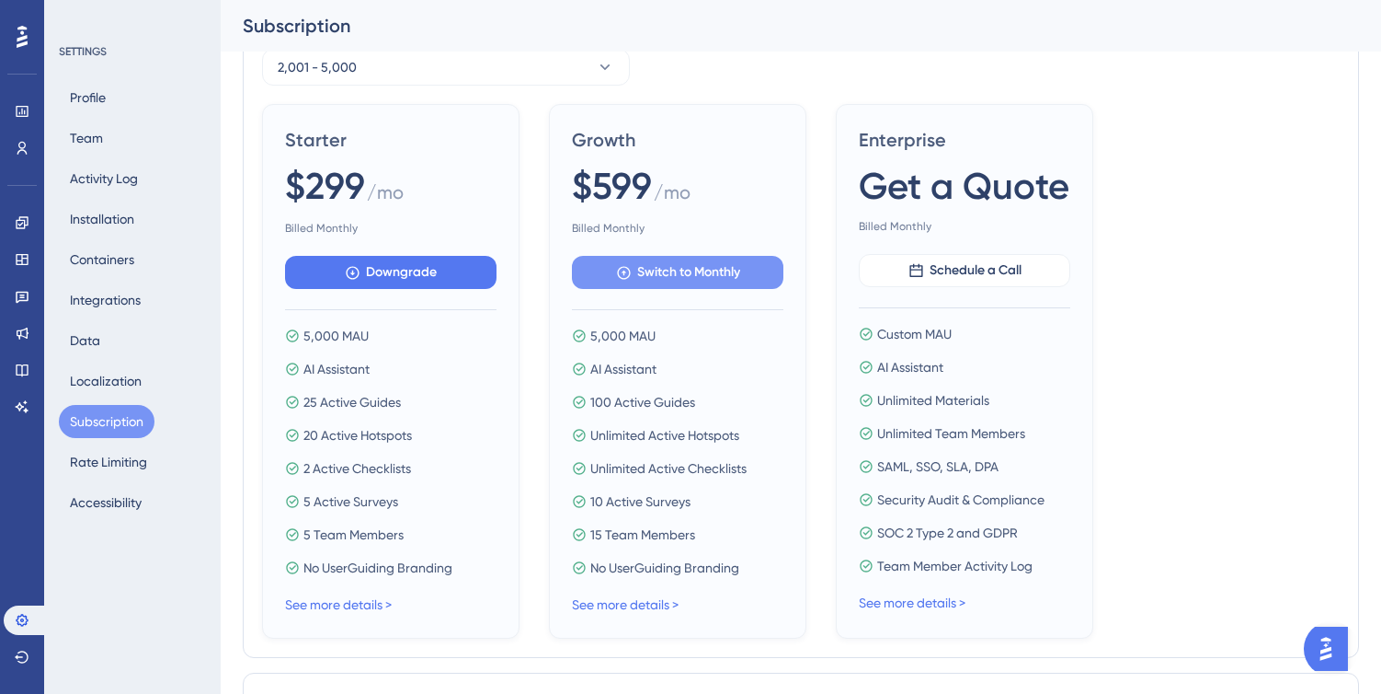
click at [726, 261] on span "Switch to Monthly" at bounding box center [688, 272] width 103 height 22
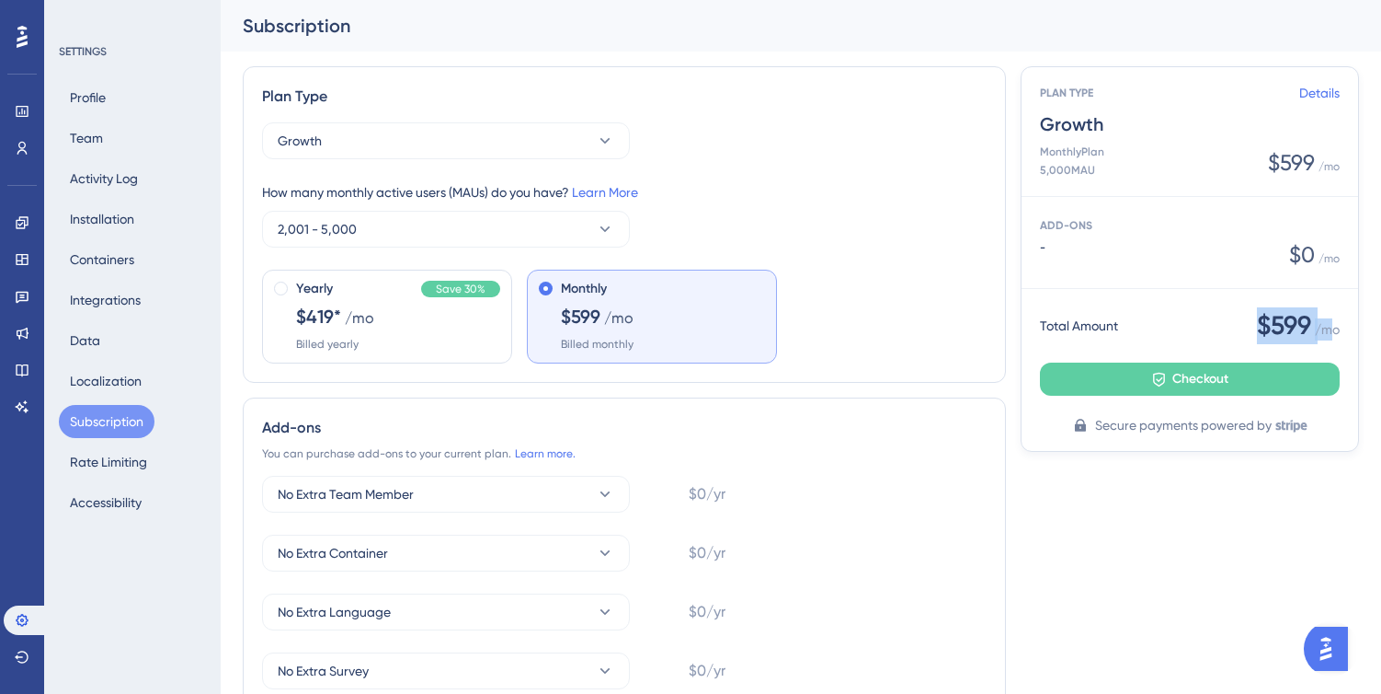
drag, startPoint x: 1254, startPoint y: 326, endPoint x: 1336, endPoint y: 326, distance: 81.9
click at [1336, 326] on div "Total Amount $599 / mo" at bounding box center [1190, 325] width 300 height 37
click at [1176, 576] on div "Plan Type Growth How many monthly active users (MAUs) do you have? Learn More 2…" at bounding box center [801, 531] width 1117 height 931
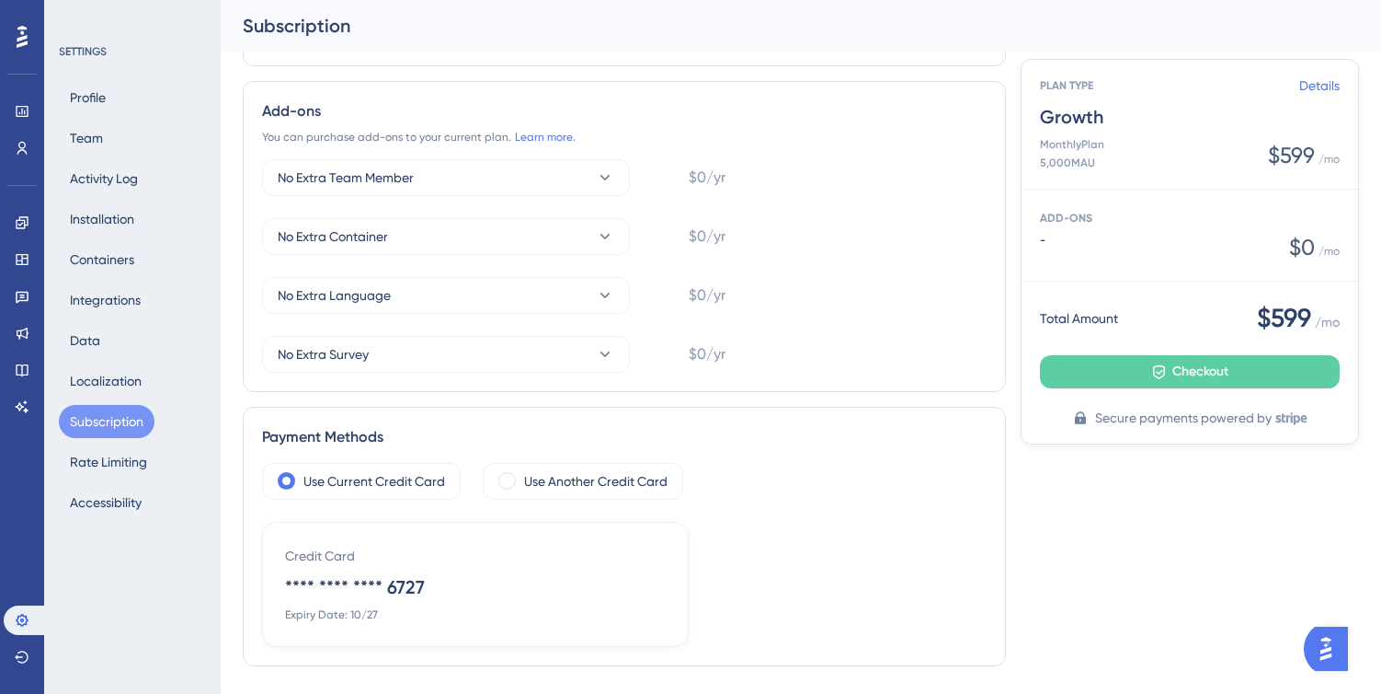
scroll to position [377, 0]
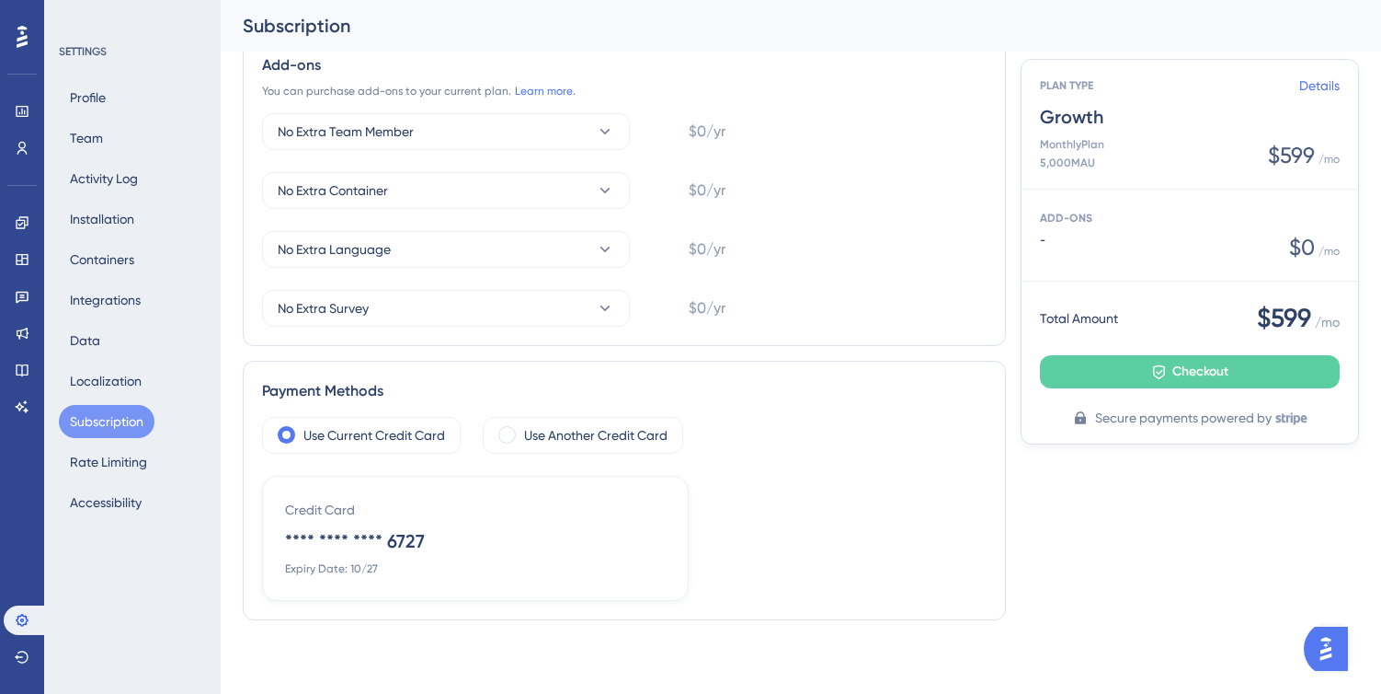
click at [581, 522] on div "Credit Card **** **** **** 6727 Expiry Date: 10/27" at bounding box center [479, 537] width 388 height 77
click at [573, 437] on label "Use Another Credit Card" at bounding box center [595, 437] width 143 height 22
click at [373, 439] on label "Use Current Credit Card" at bounding box center [375, 437] width 142 height 22
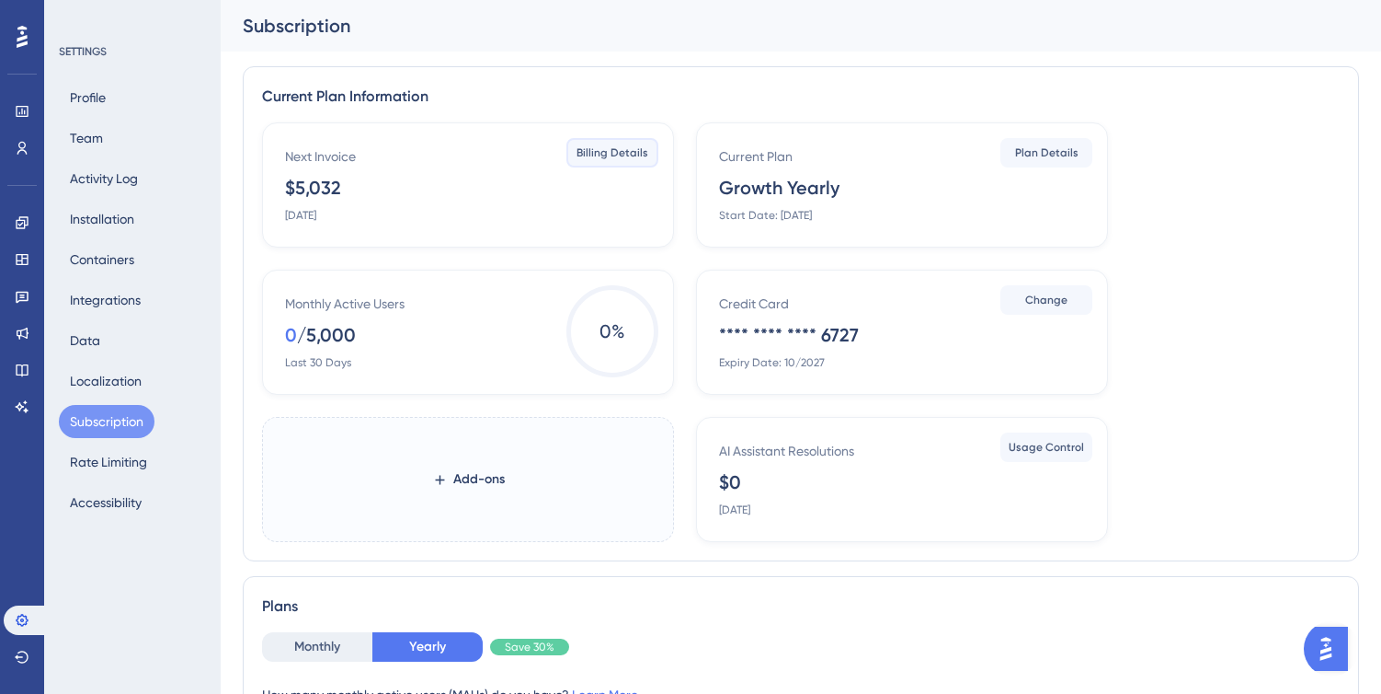
click at [599, 151] on span "Billing Details" at bounding box center [613, 152] width 72 height 15
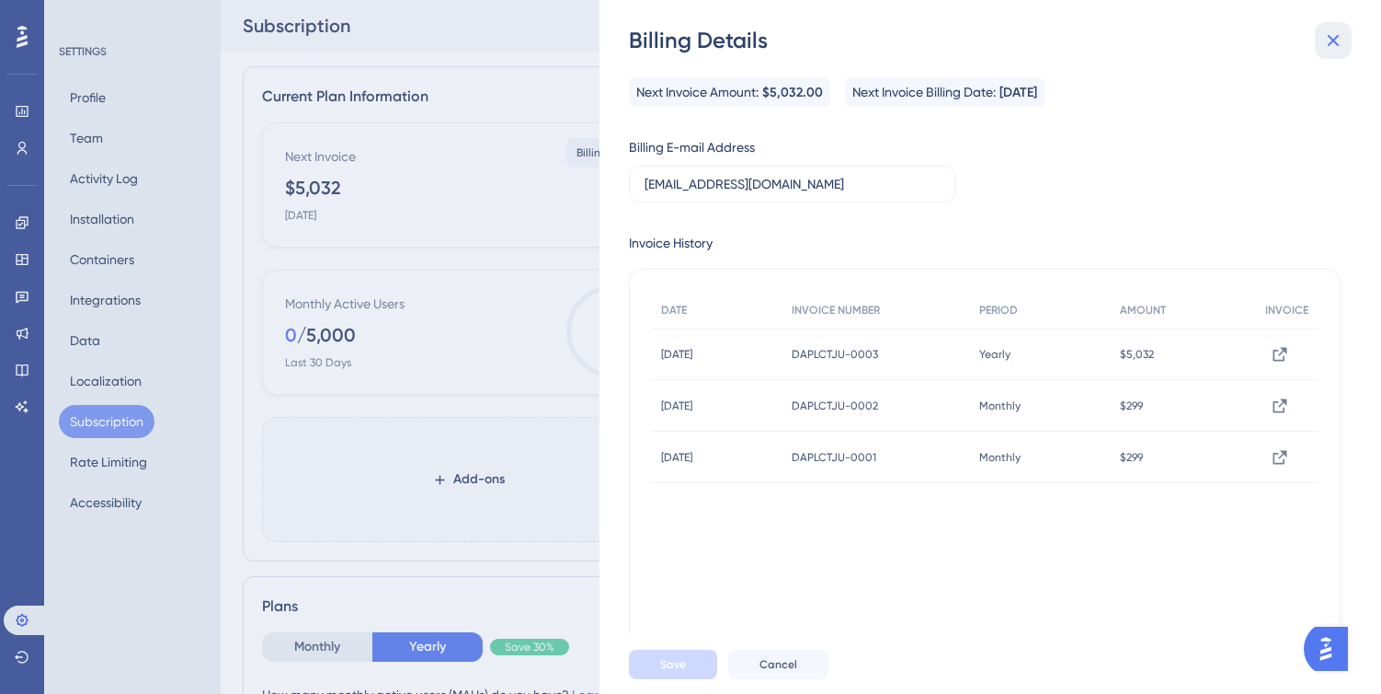
click at [1333, 37] on icon at bounding box center [1334, 40] width 22 height 22
